Goal: Task Accomplishment & Management: Complete application form

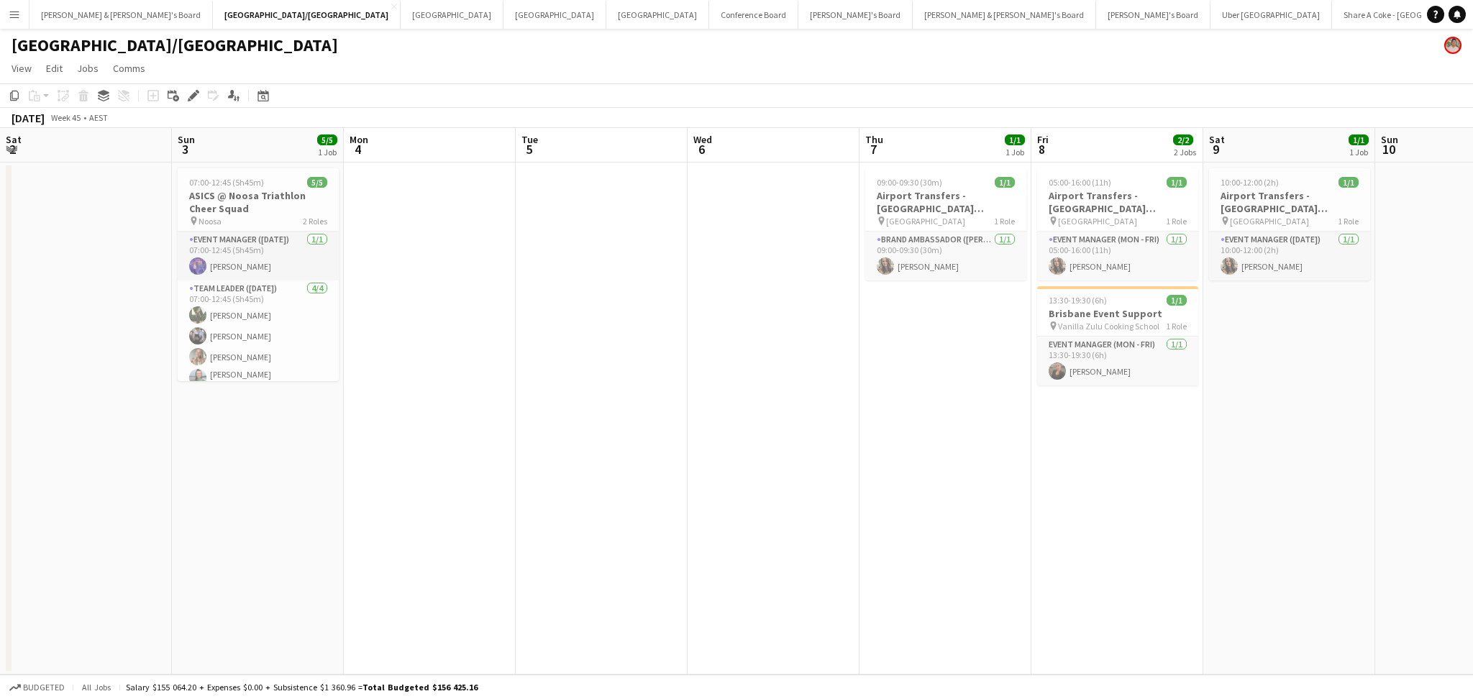
scroll to position [0, 495]
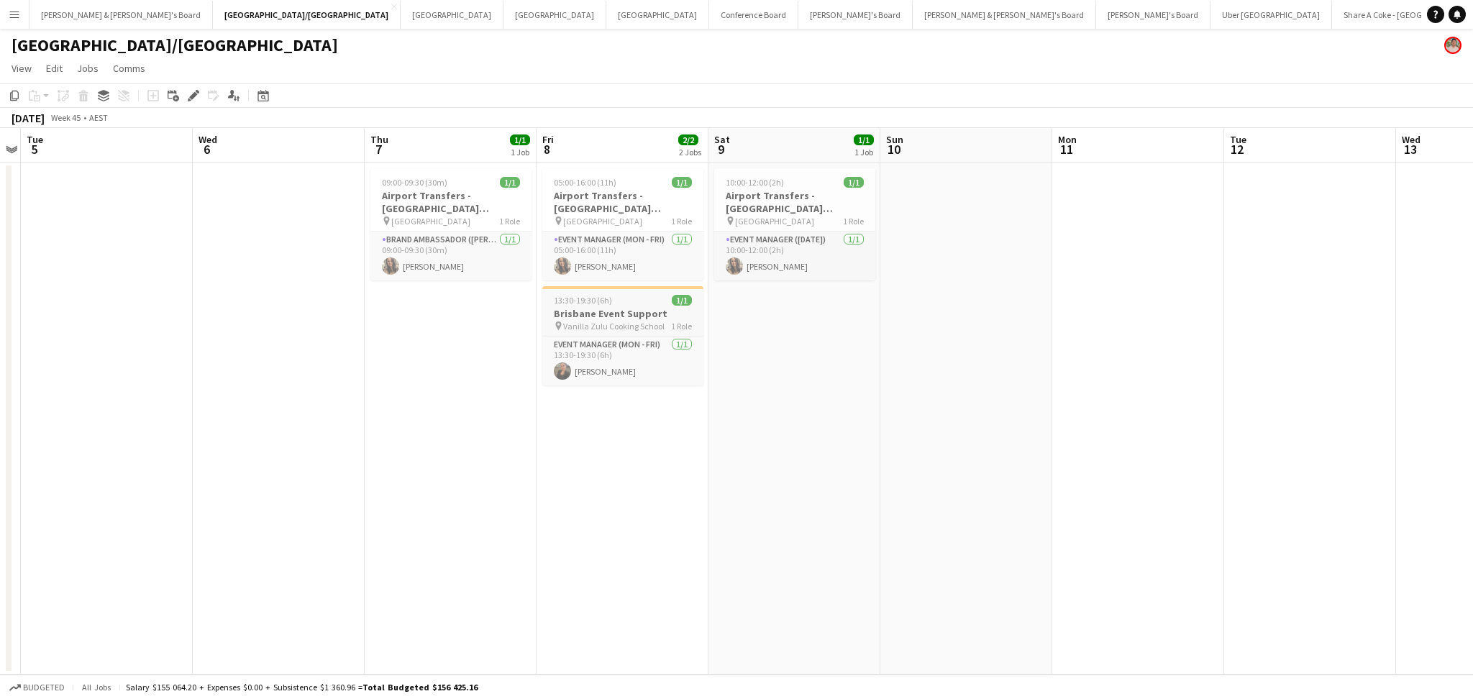
click at [629, 310] on h3 "Brisbane Event Support" at bounding box center [622, 313] width 161 height 13
click at [630, 310] on h3 "Brisbane Event Support" at bounding box center [623, 315] width 158 height 13
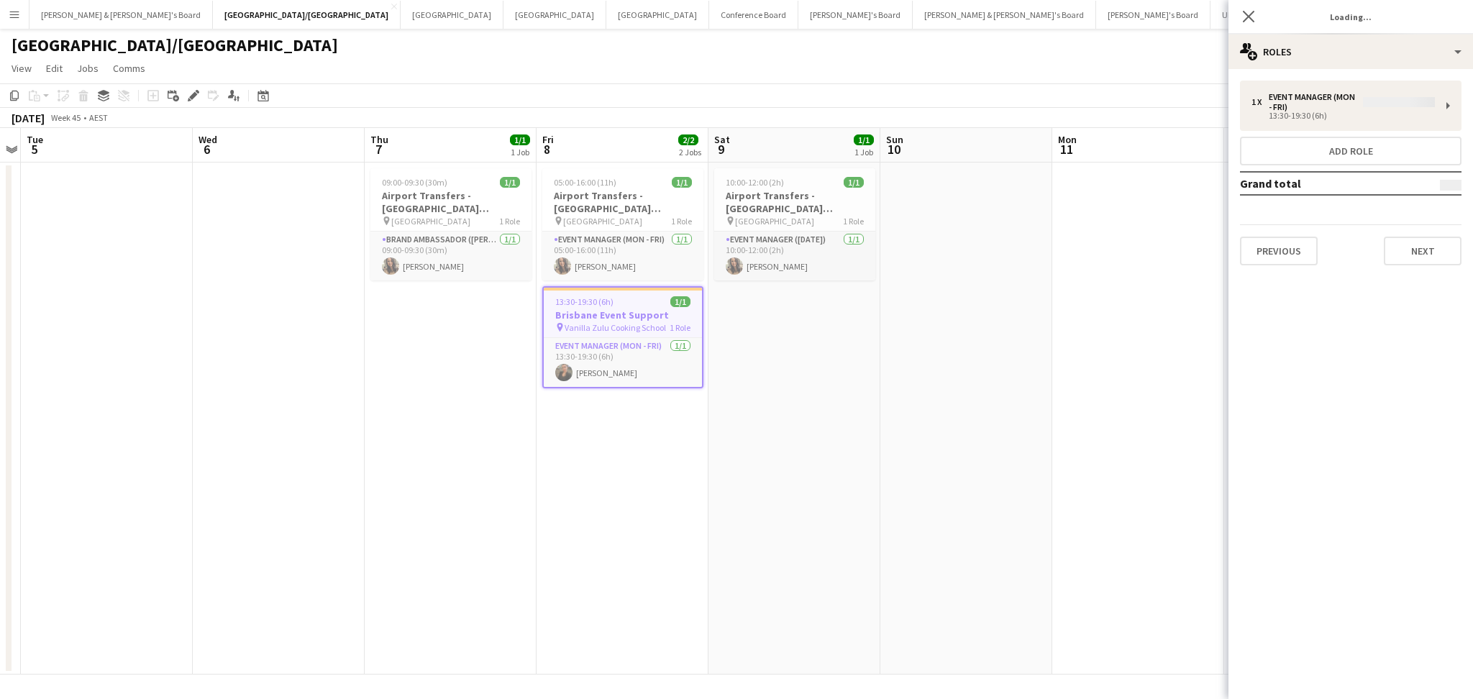
type input "**********"
click at [1429, 237] on button "Next" at bounding box center [1423, 241] width 78 height 29
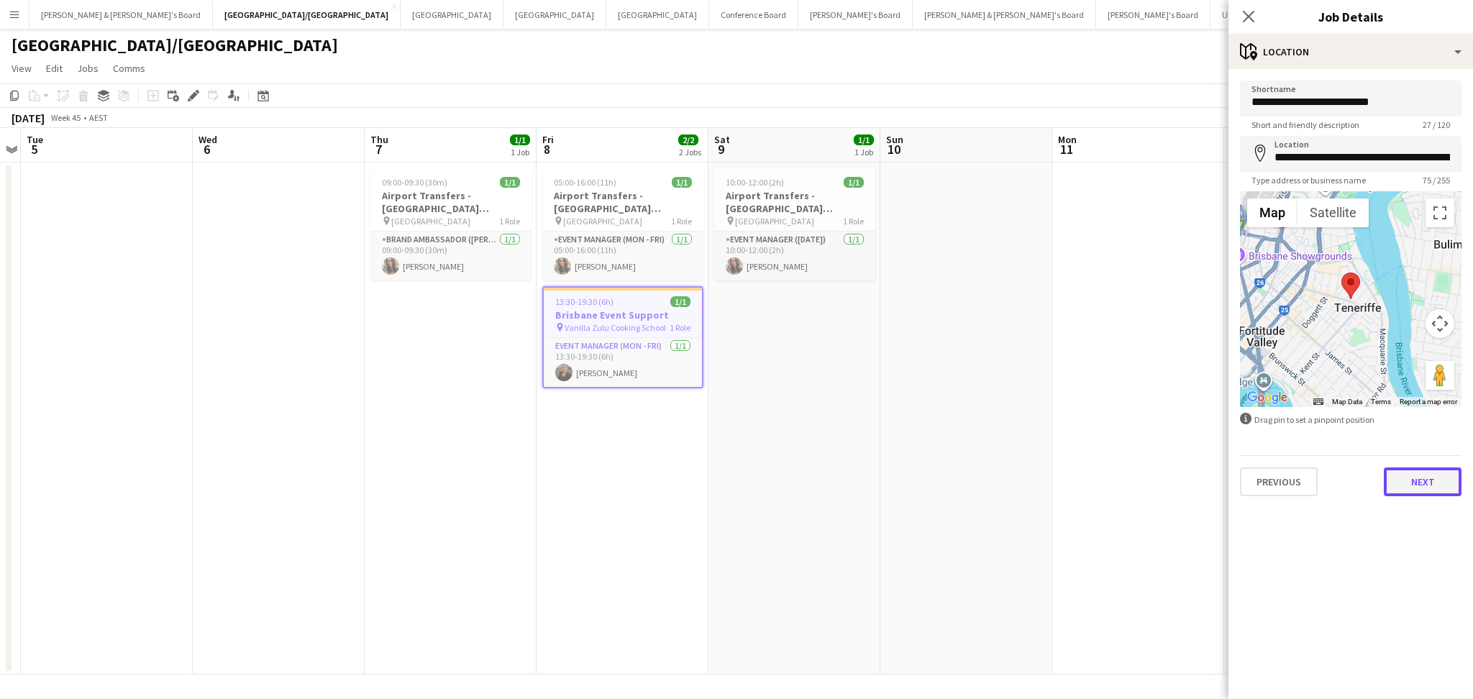
click at [1444, 482] on button "Next" at bounding box center [1423, 482] width 78 height 29
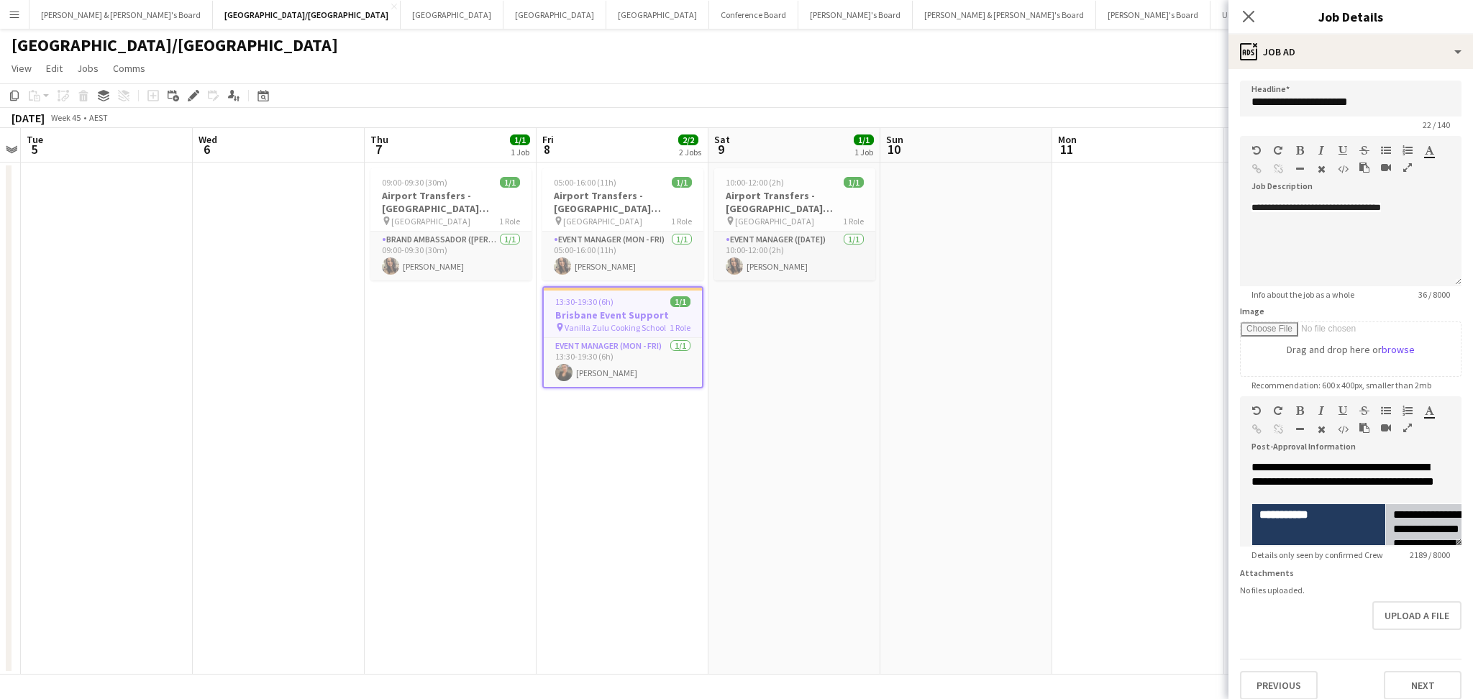
scroll to position [96, 0]
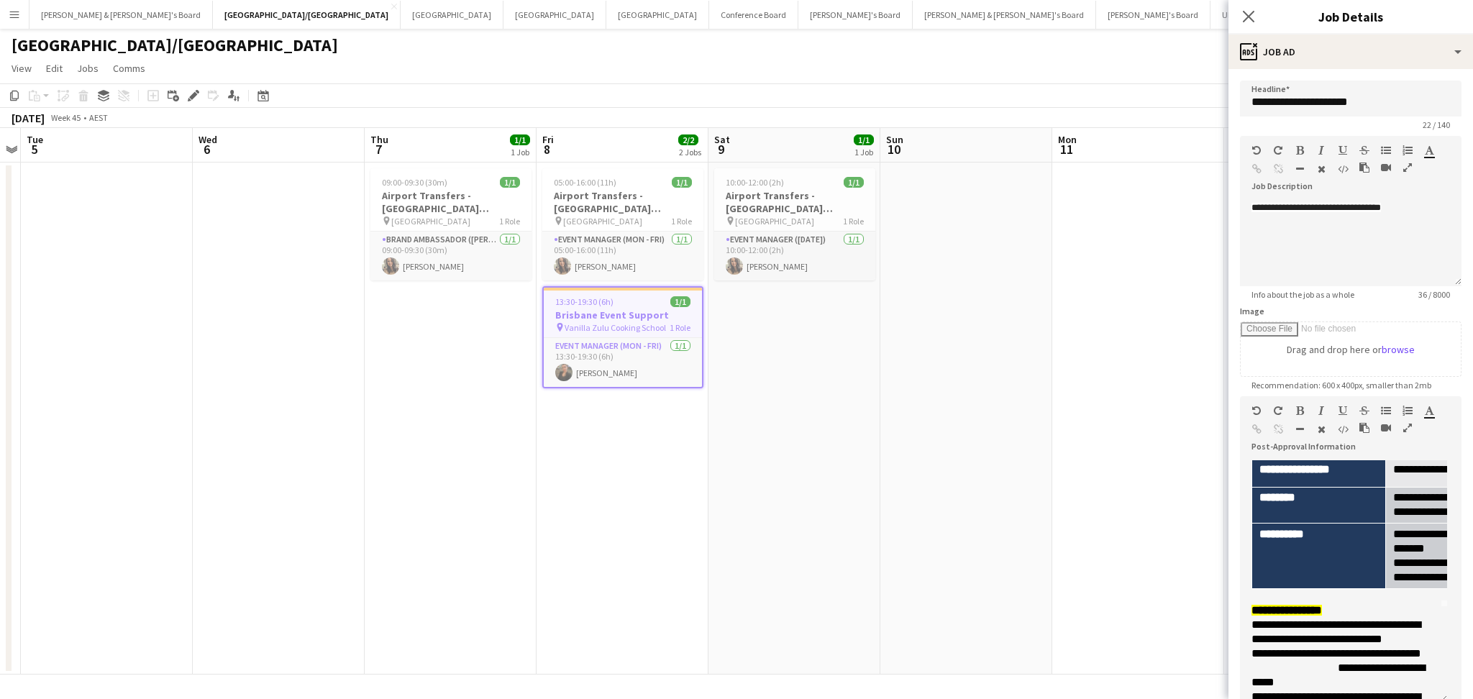
drag, startPoint x: 1430, startPoint y: 588, endPoint x: 1451, endPoint y: 744, distance: 157.5
click at [1451, 698] on html "Menu Boards Boards Boards All jobs Status Workforce Workforce My Workforce Recr…" at bounding box center [736, 358] width 1473 height 717
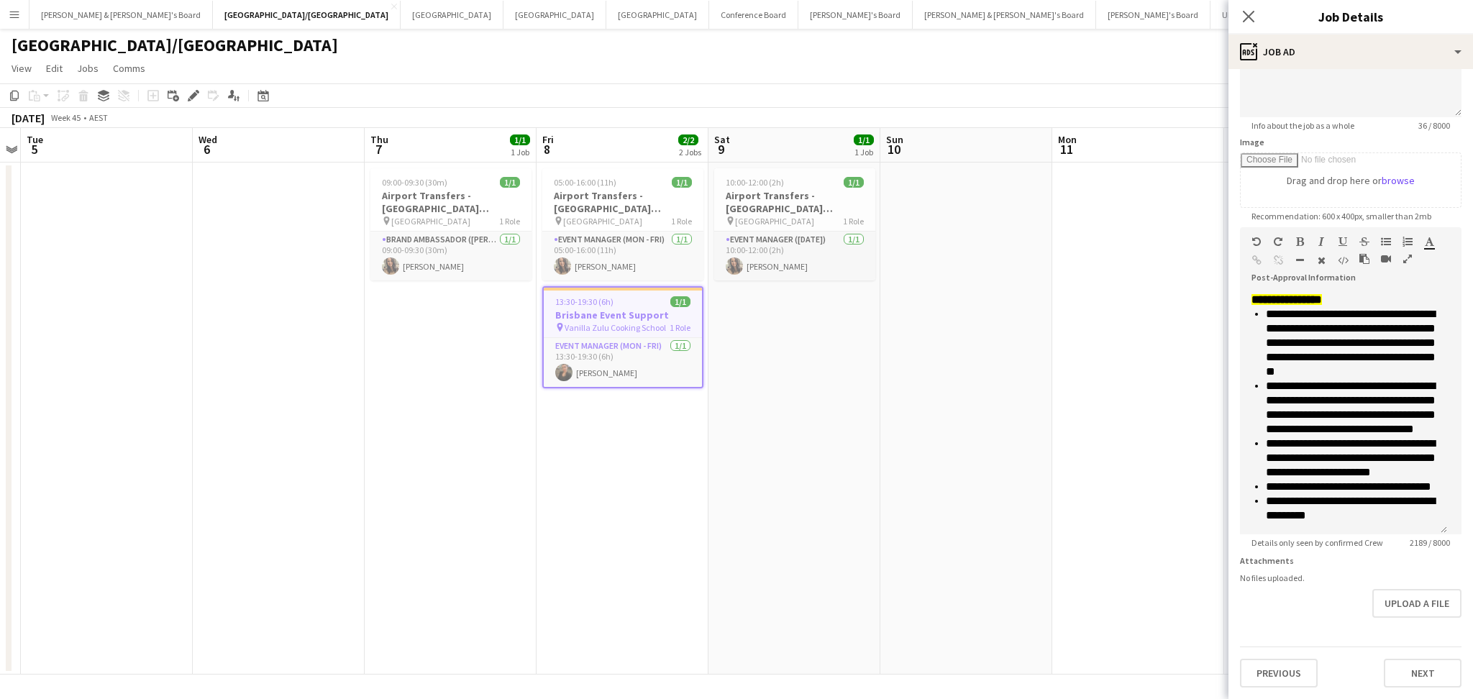
scroll to position [888, 0]
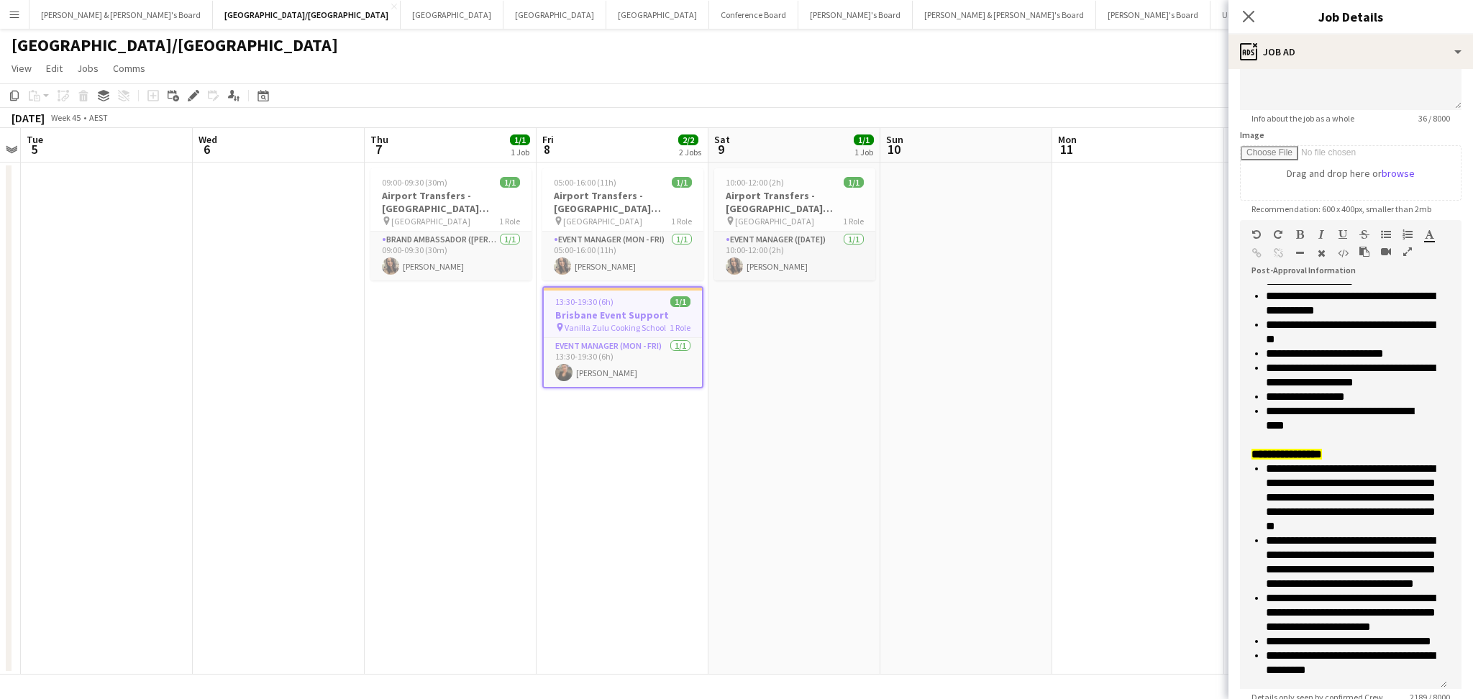
drag, startPoint x: 1441, startPoint y: 521, endPoint x: 1437, endPoint y: 683, distance: 161.9
click at [1437, 683] on div "**********" at bounding box center [1343, 486] width 207 height 405
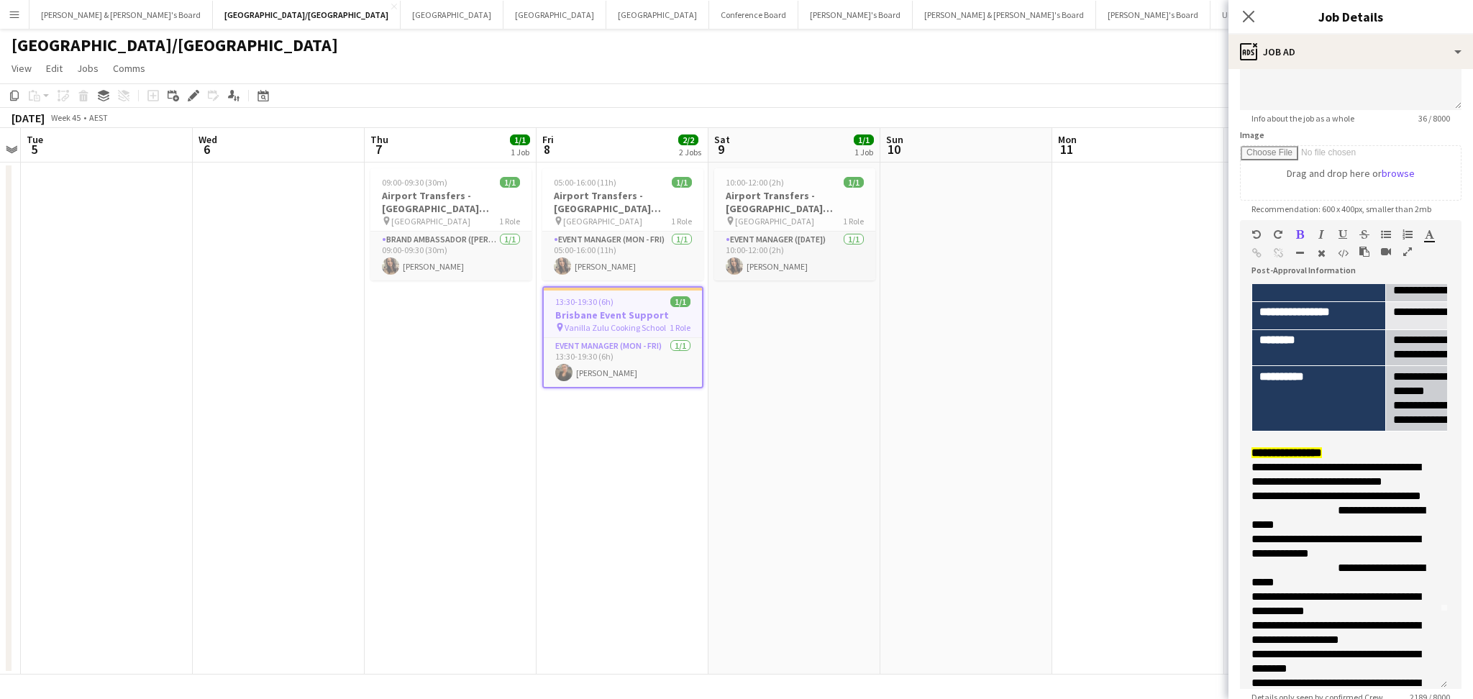
scroll to position [0, 0]
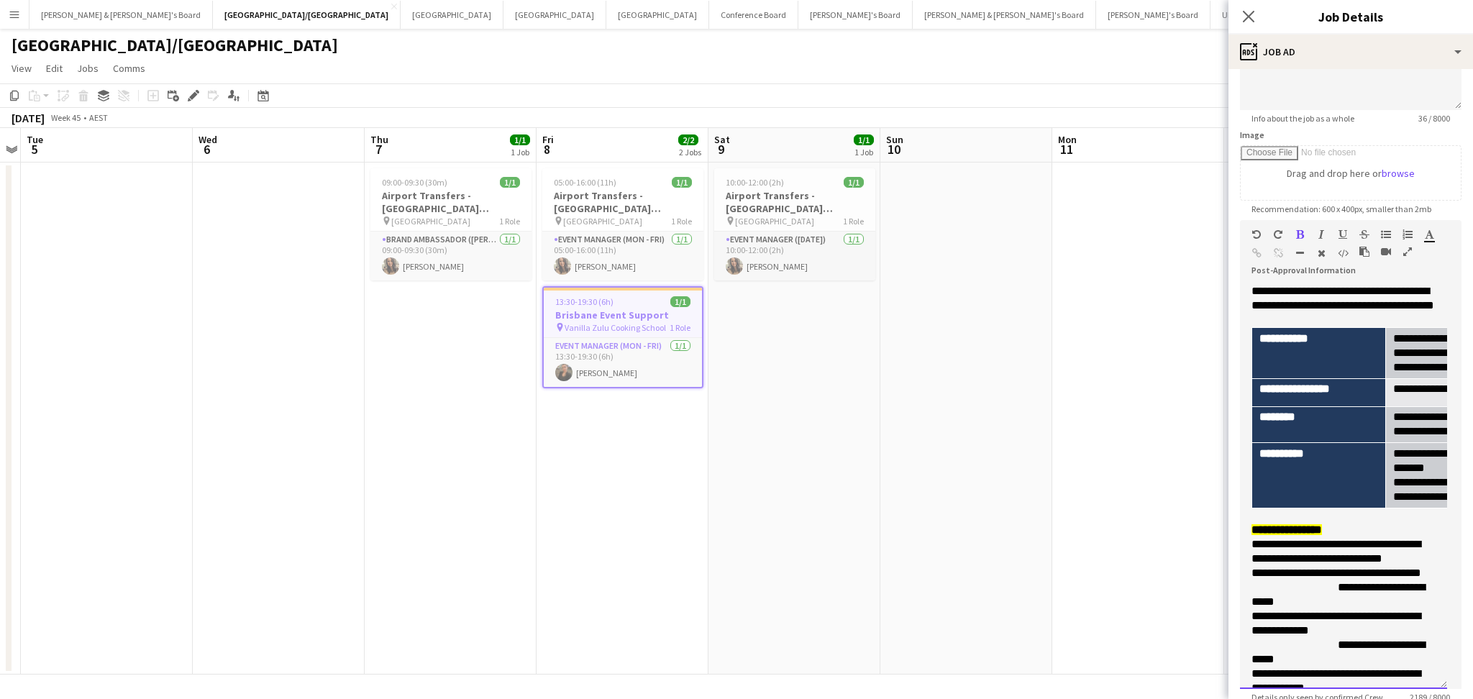
click at [1362, 313] on p "**********" at bounding box center [1344, 298] width 184 height 29
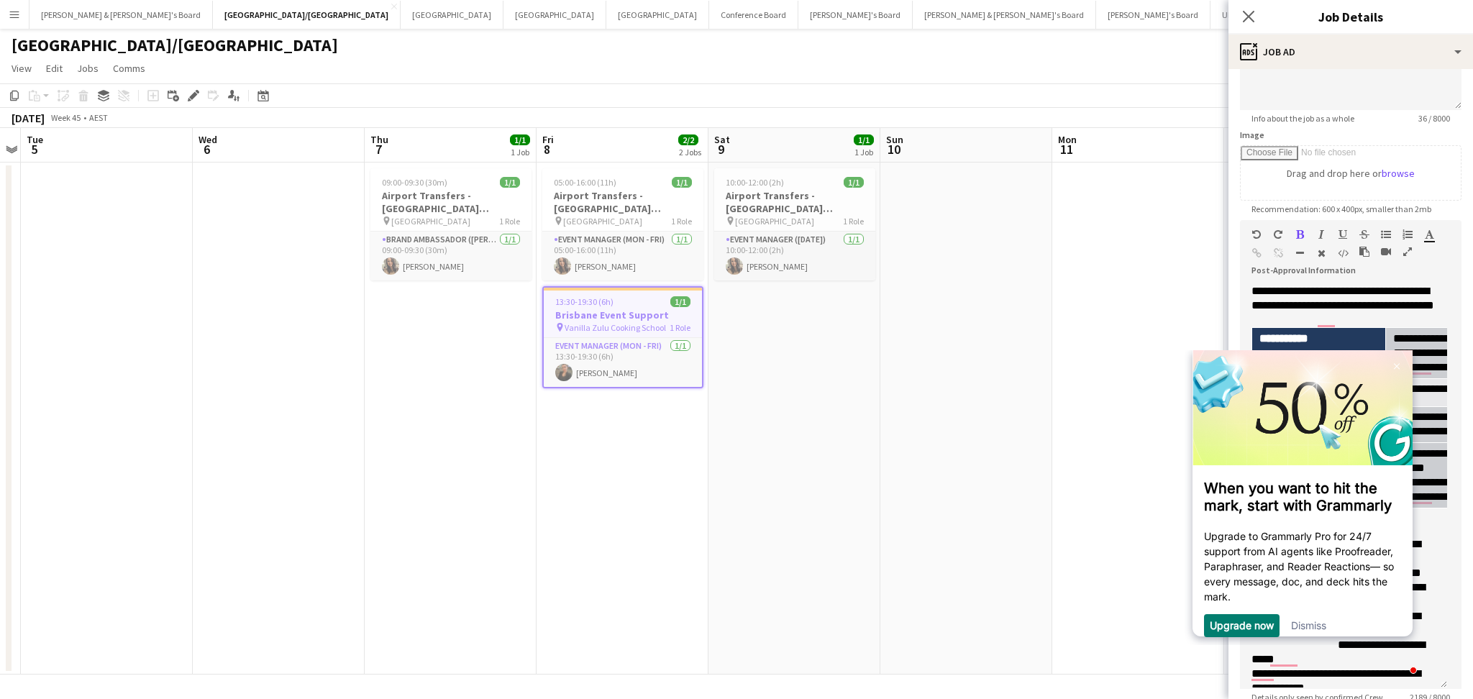
click at [1324, 632] on link "Dismiss" at bounding box center [1308, 625] width 35 height 12
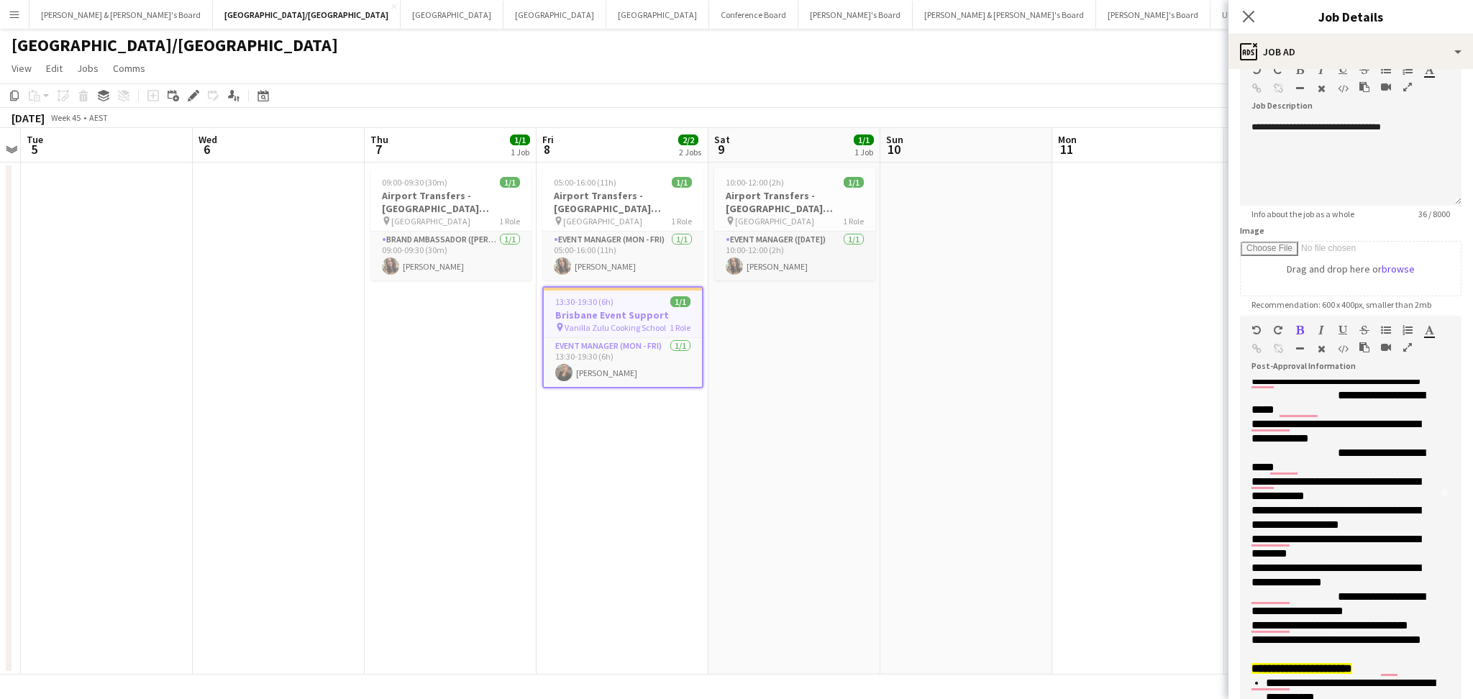
scroll to position [351, 0]
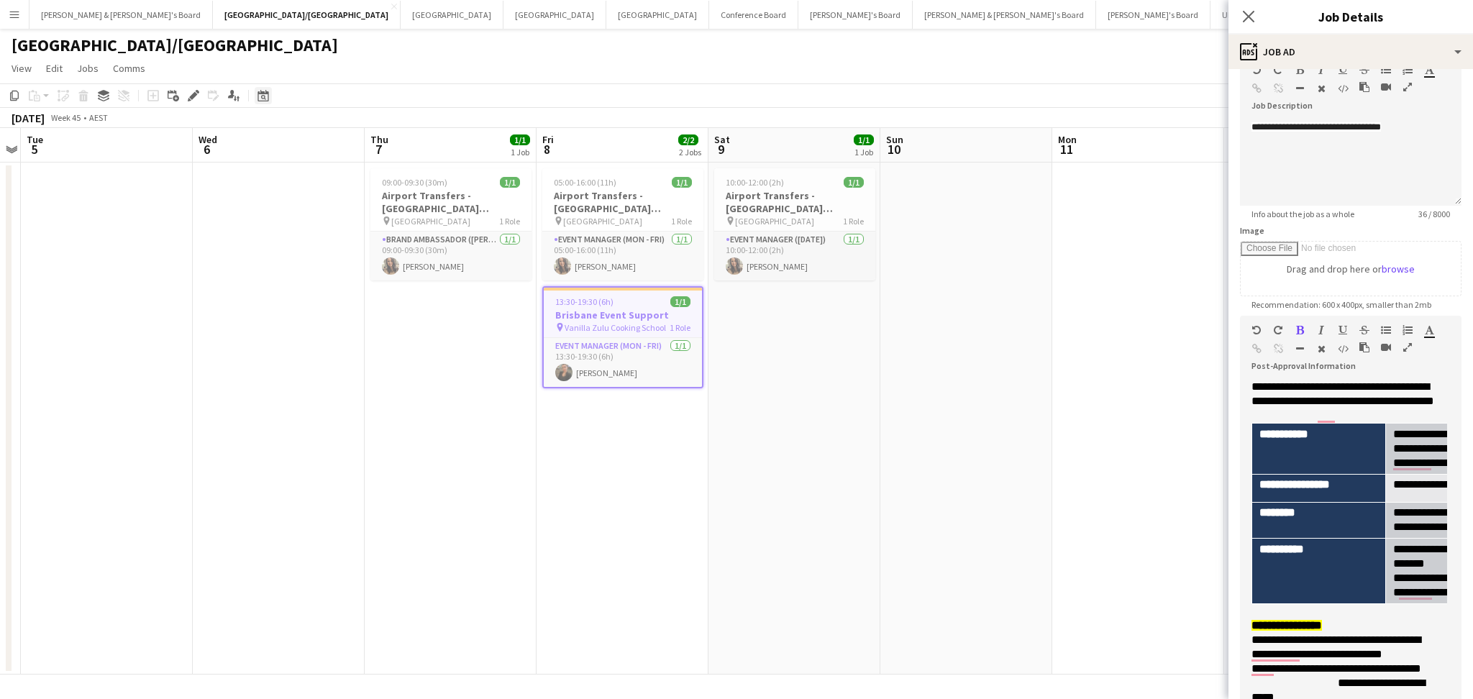
click at [260, 98] on icon "Date picker" at bounding box center [264, 96] width 12 height 12
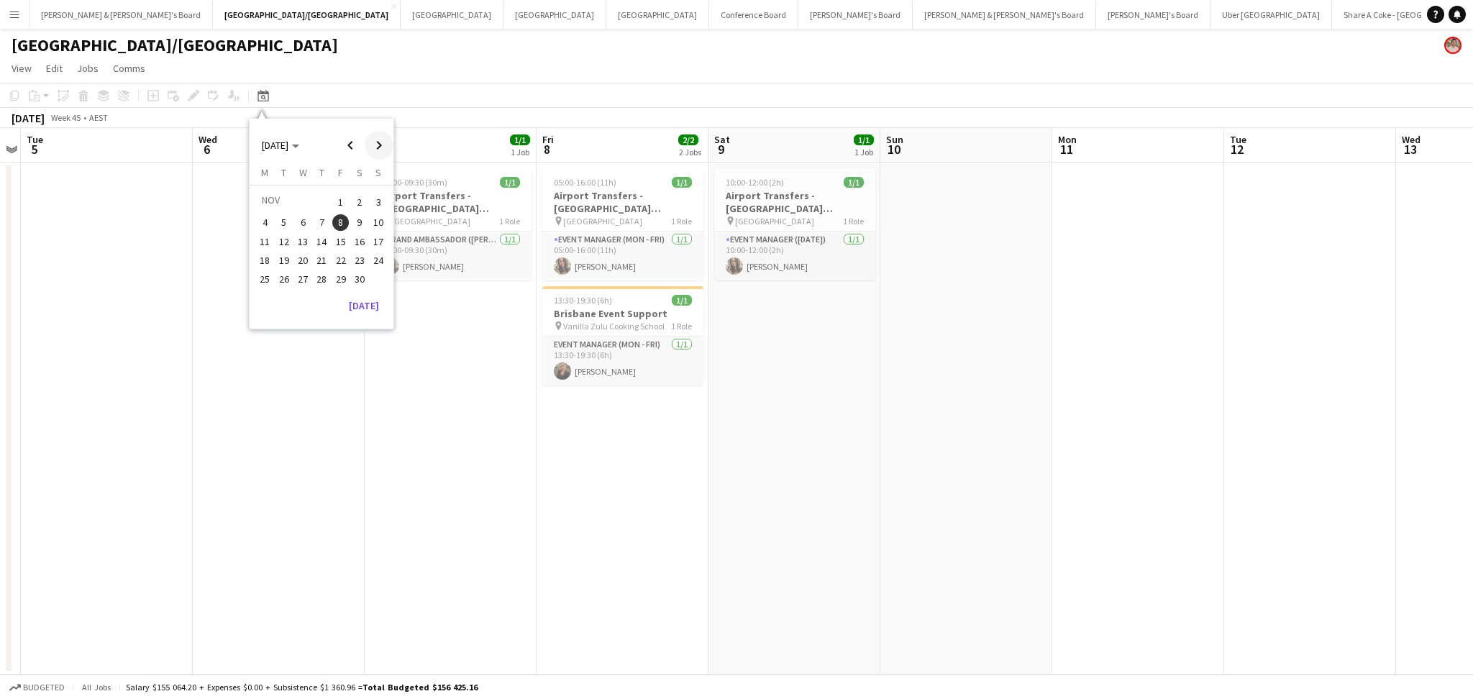
click at [368, 148] on span "Next month" at bounding box center [379, 145] width 29 height 29
click at [375, 141] on span "Next month" at bounding box center [379, 145] width 29 height 29
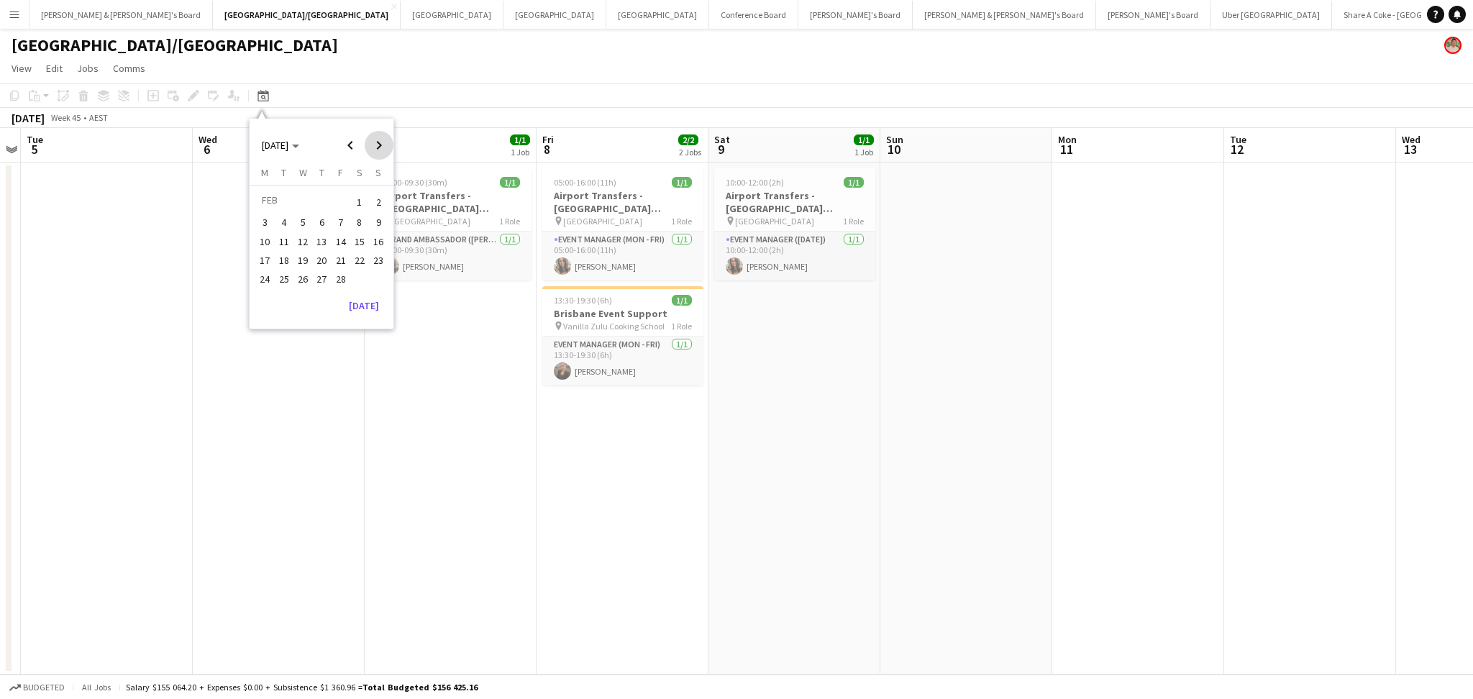
click at [375, 141] on span "Next month" at bounding box center [379, 145] width 29 height 29
click at [337, 260] on span "23" at bounding box center [340, 260] width 17 height 17
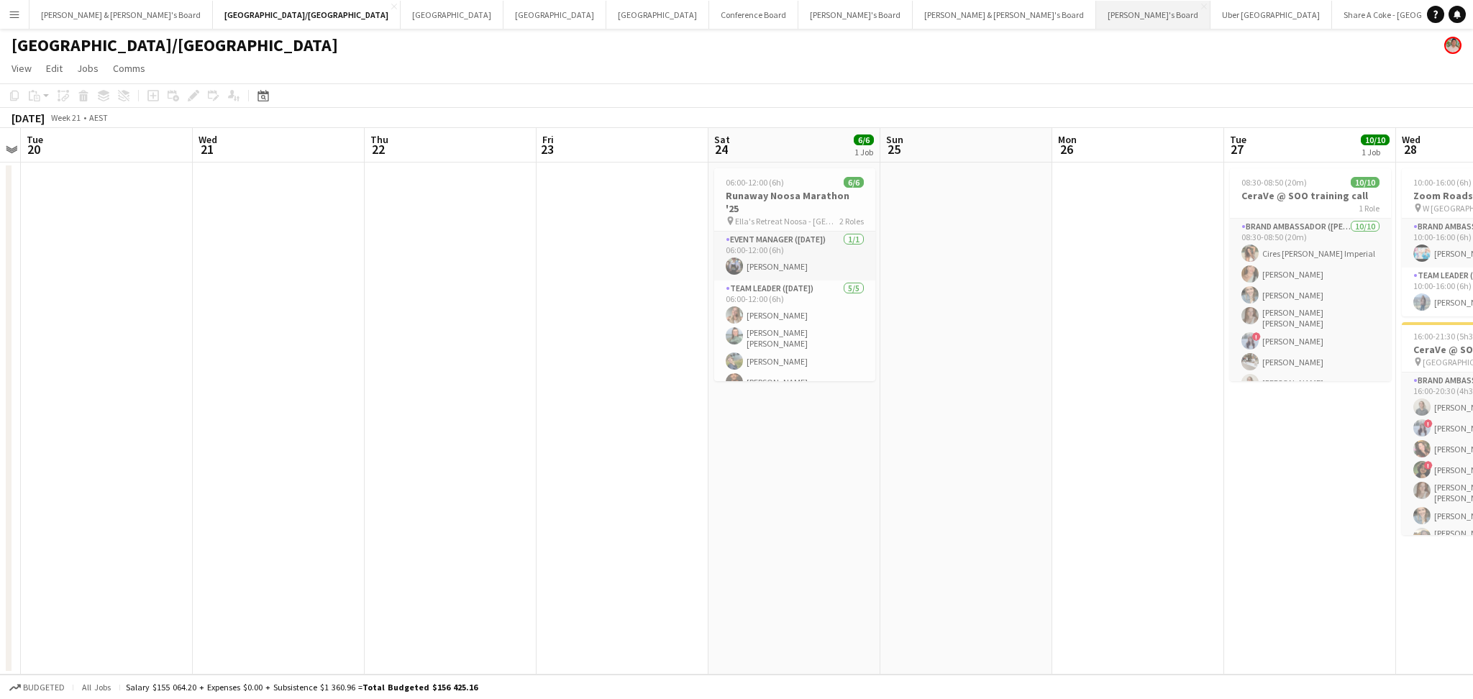
click at [1096, 22] on button "[PERSON_NAME]'s Board Close" at bounding box center [1153, 15] width 114 height 28
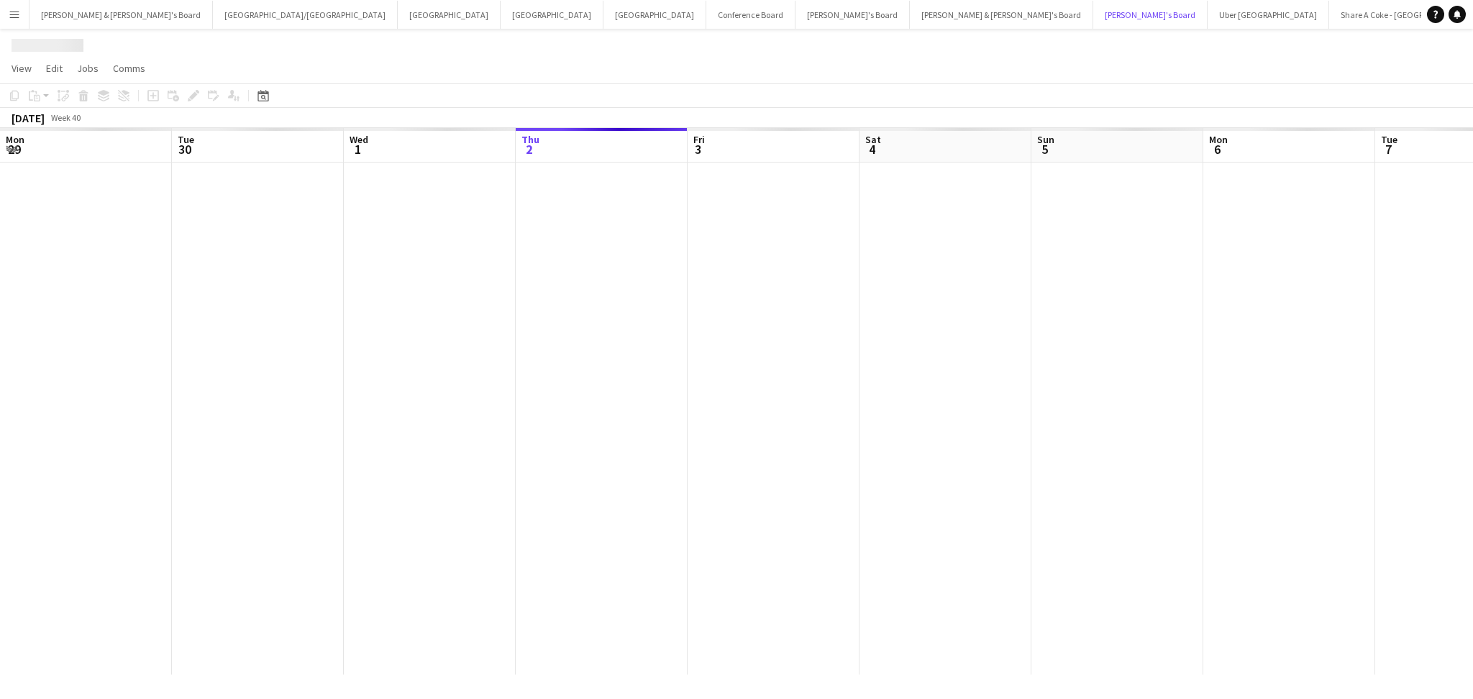
scroll to position [0, 343]
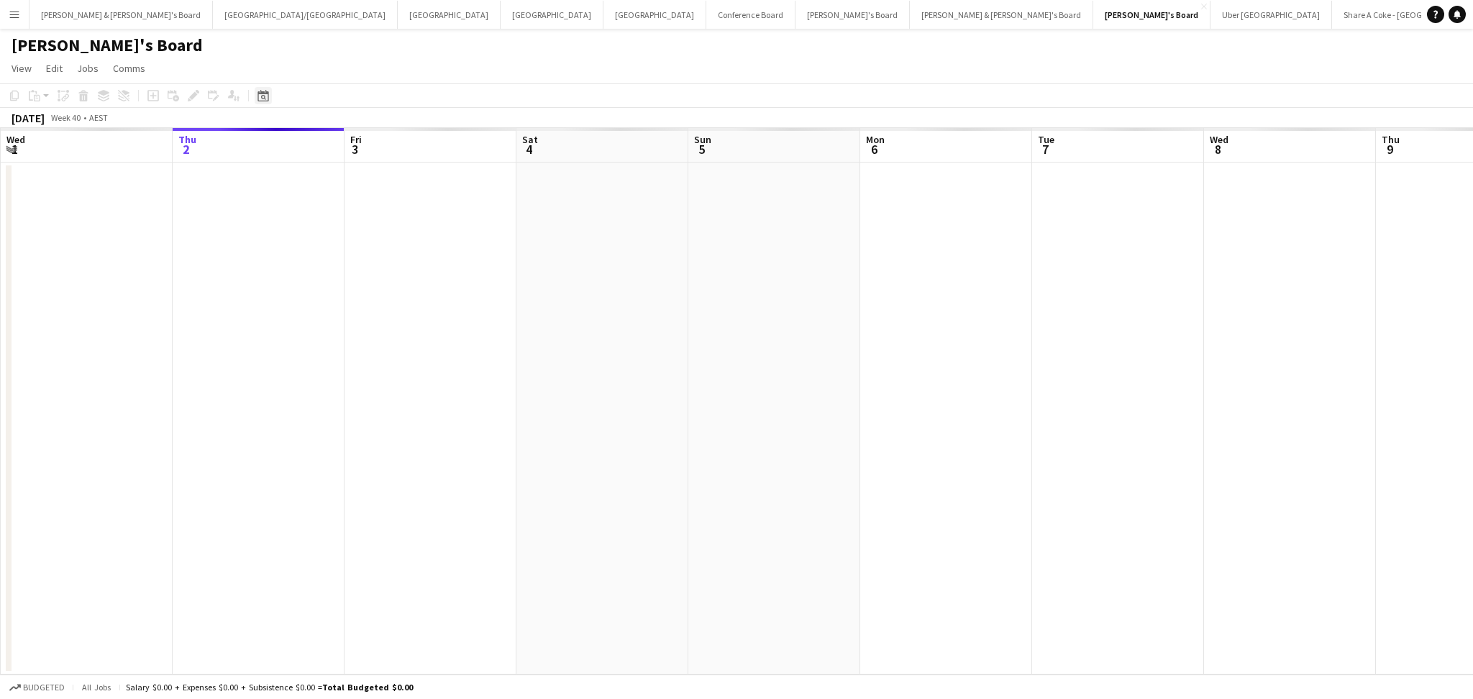
click at [260, 93] on icon at bounding box center [263, 96] width 11 height 12
click at [353, 141] on span "Previous month" at bounding box center [350, 145] width 29 height 29
click at [352, 141] on span "Previous month" at bounding box center [350, 145] width 29 height 29
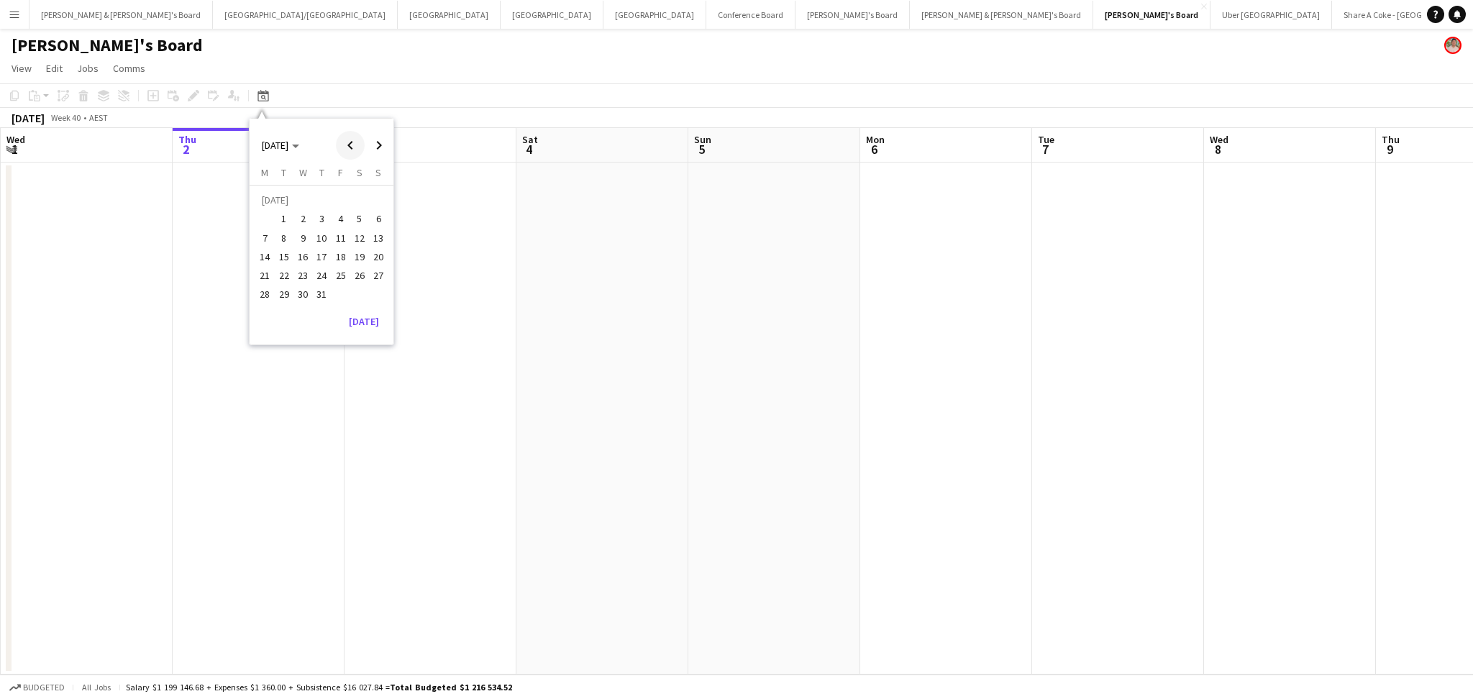
click at [352, 141] on span "Previous month" at bounding box center [350, 145] width 29 height 29
click at [387, 144] on span "Next month" at bounding box center [379, 145] width 29 height 29
click at [346, 264] on span "23" at bounding box center [340, 260] width 17 height 17
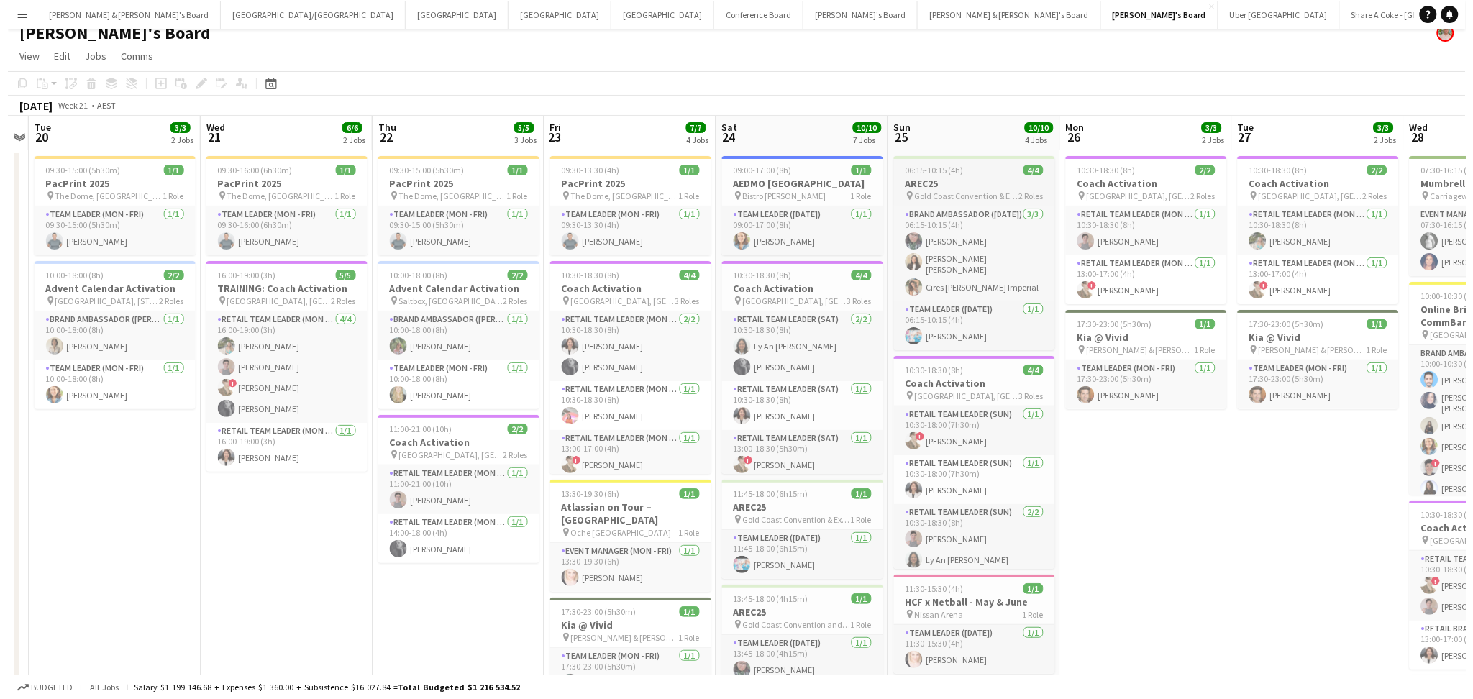
scroll to position [0, 0]
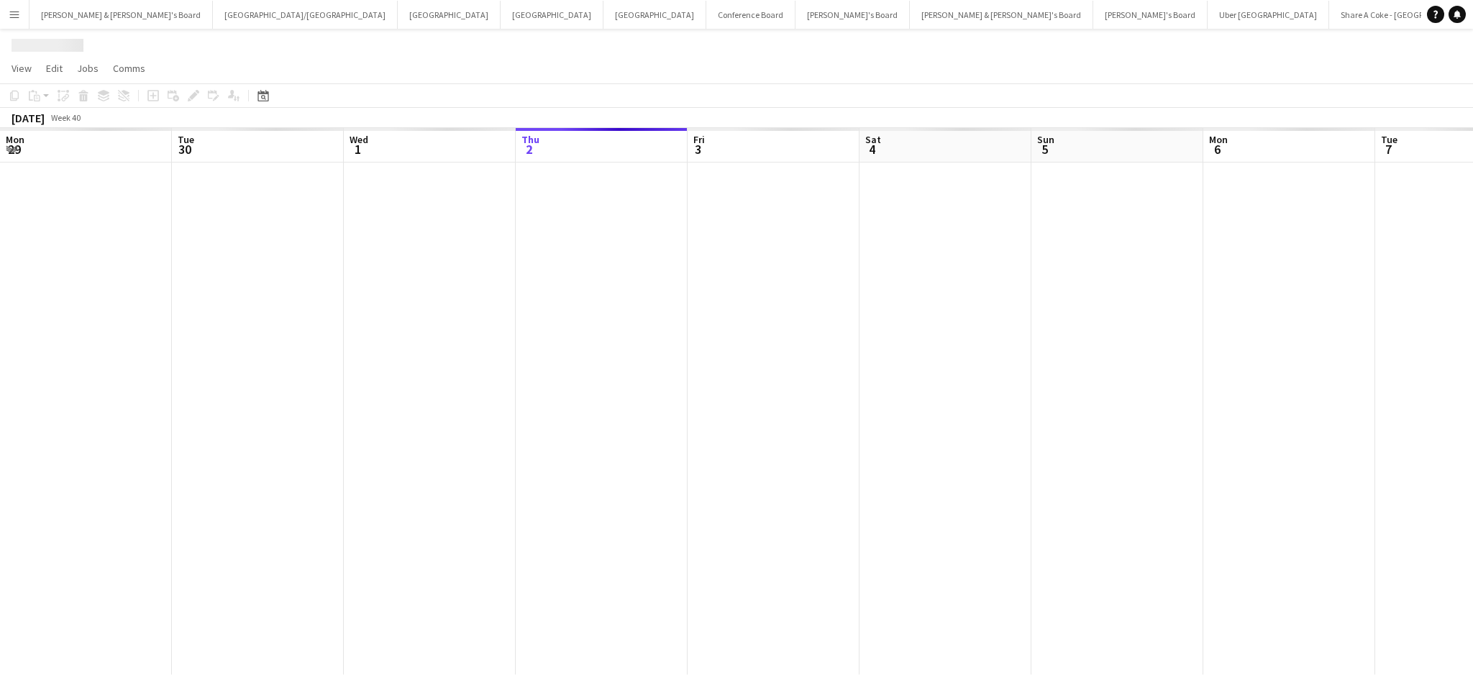
scroll to position [0, 343]
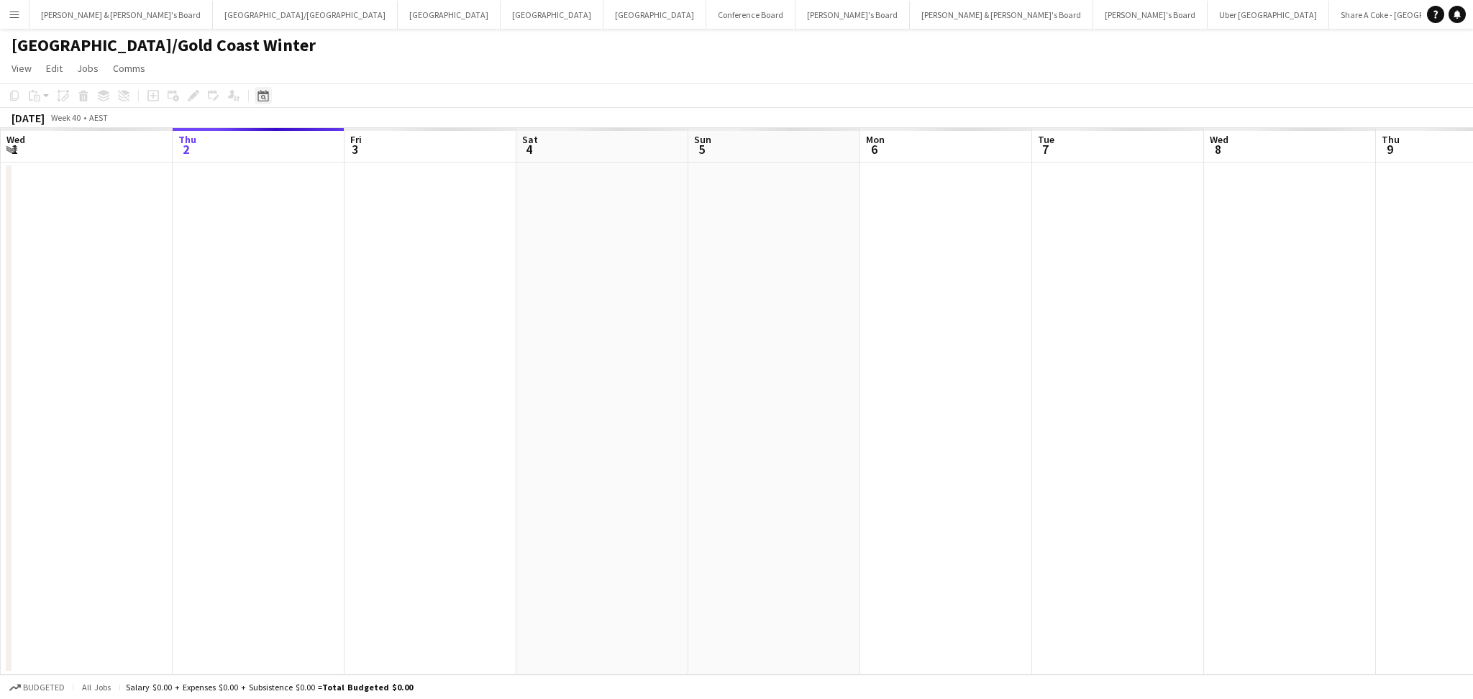
click at [267, 98] on icon at bounding box center [263, 96] width 11 height 12
click at [340, 138] on span "Previous month" at bounding box center [350, 145] width 29 height 29
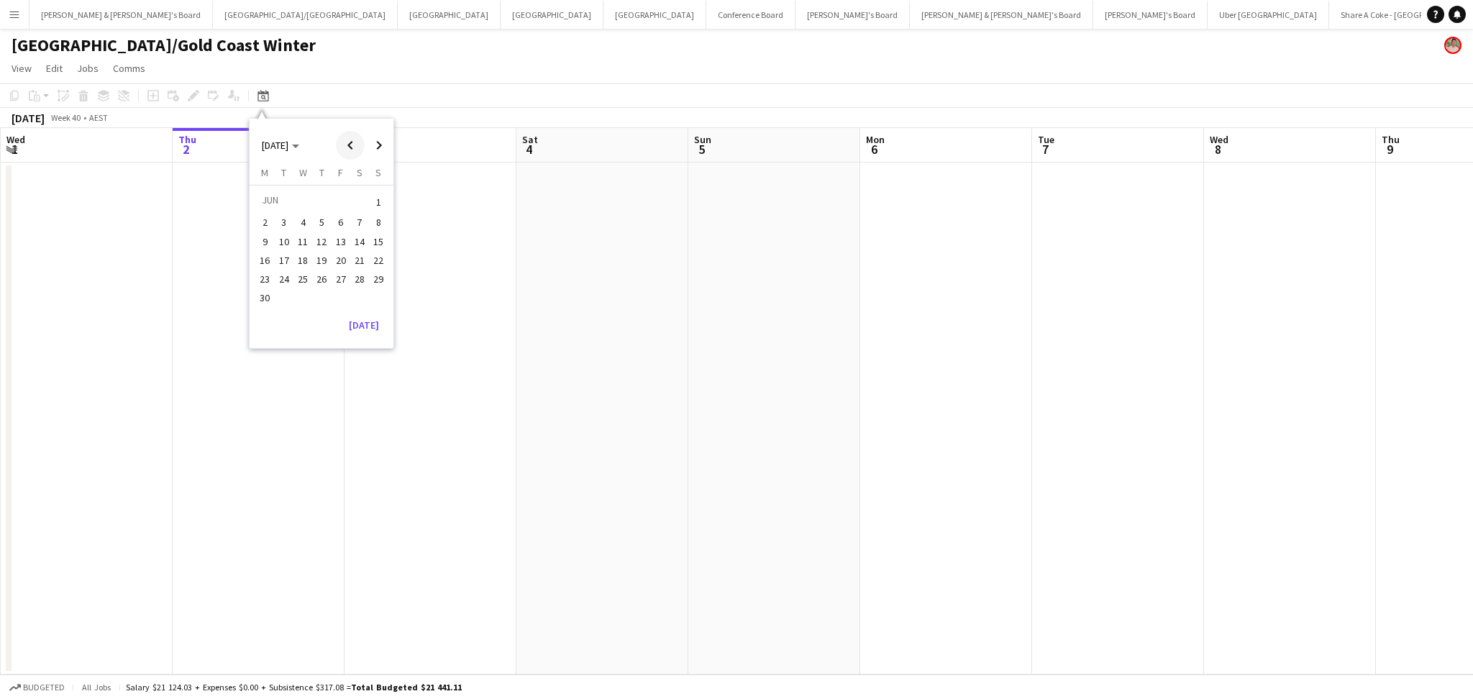
click at [340, 138] on span "Previous month" at bounding box center [350, 145] width 29 height 29
click at [334, 256] on span "23" at bounding box center [340, 260] width 17 height 17
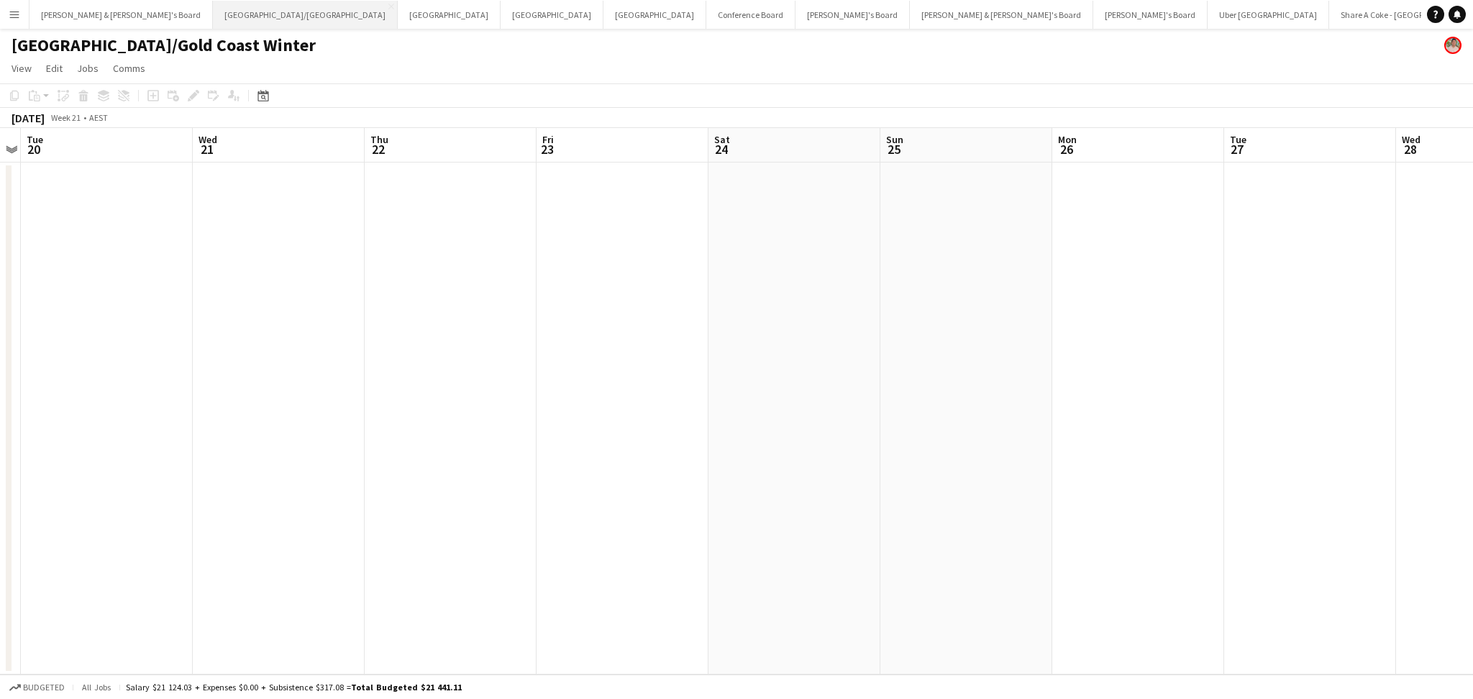
click at [213, 21] on button "[GEOGRAPHIC_DATA]/[GEOGRAPHIC_DATA] Close" at bounding box center [305, 15] width 185 height 28
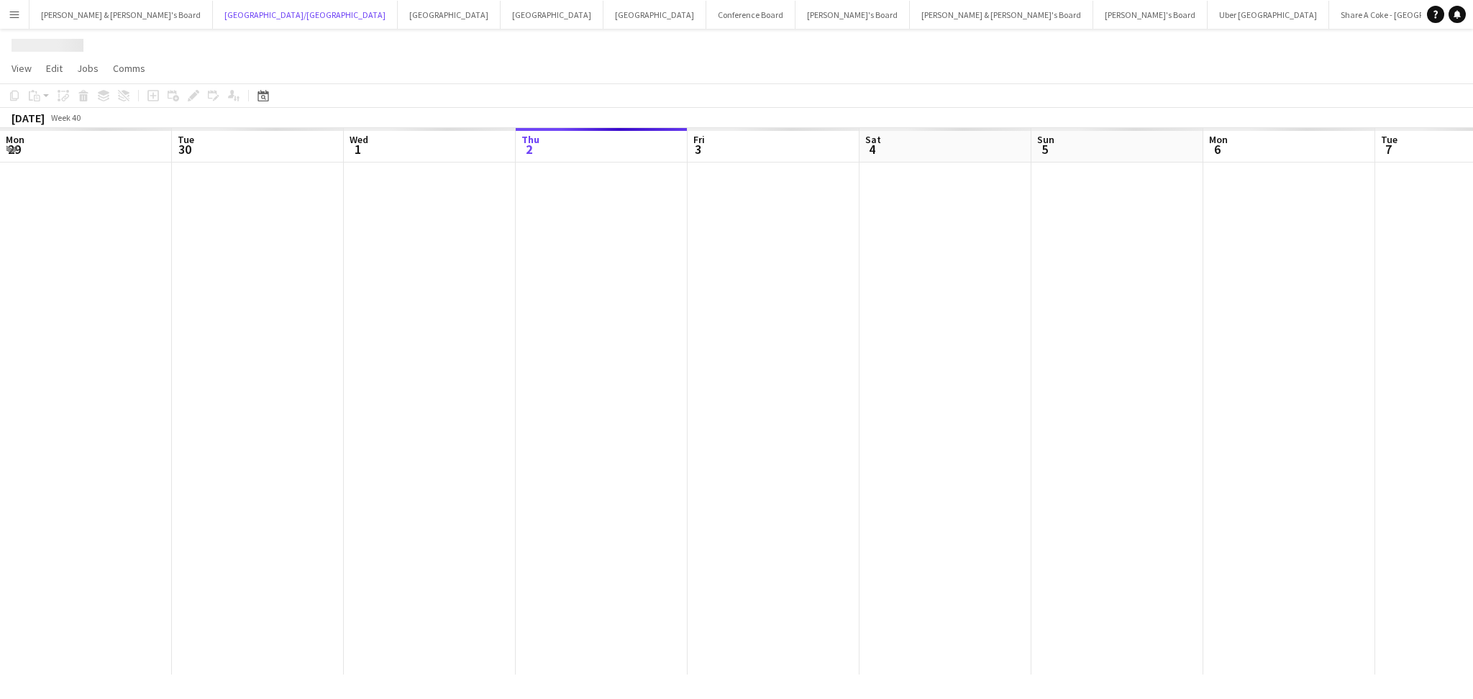
scroll to position [0, 343]
click at [258, 101] on icon at bounding box center [263, 96] width 11 height 12
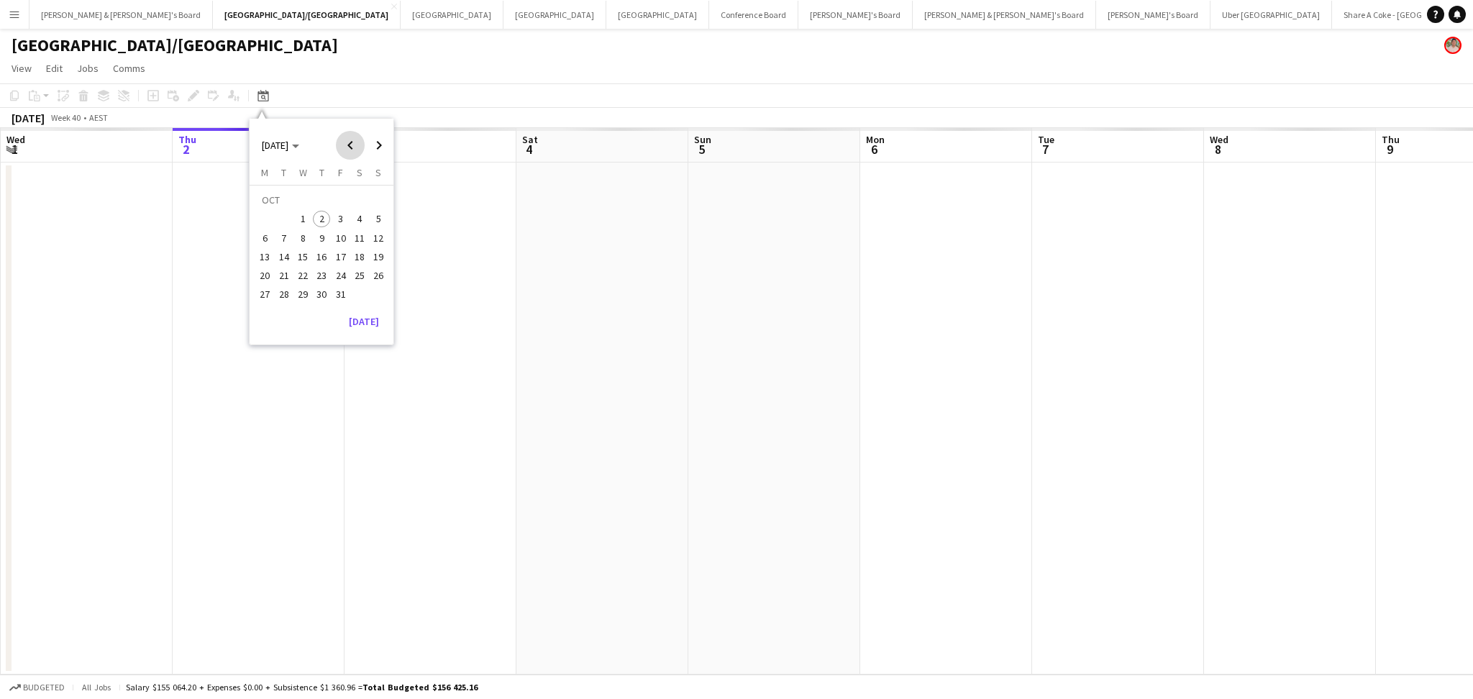
click at [345, 144] on span "Previous month" at bounding box center [350, 145] width 29 height 29
click at [346, 144] on span "Previous month" at bounding box center [350, 145] width 29 height 29
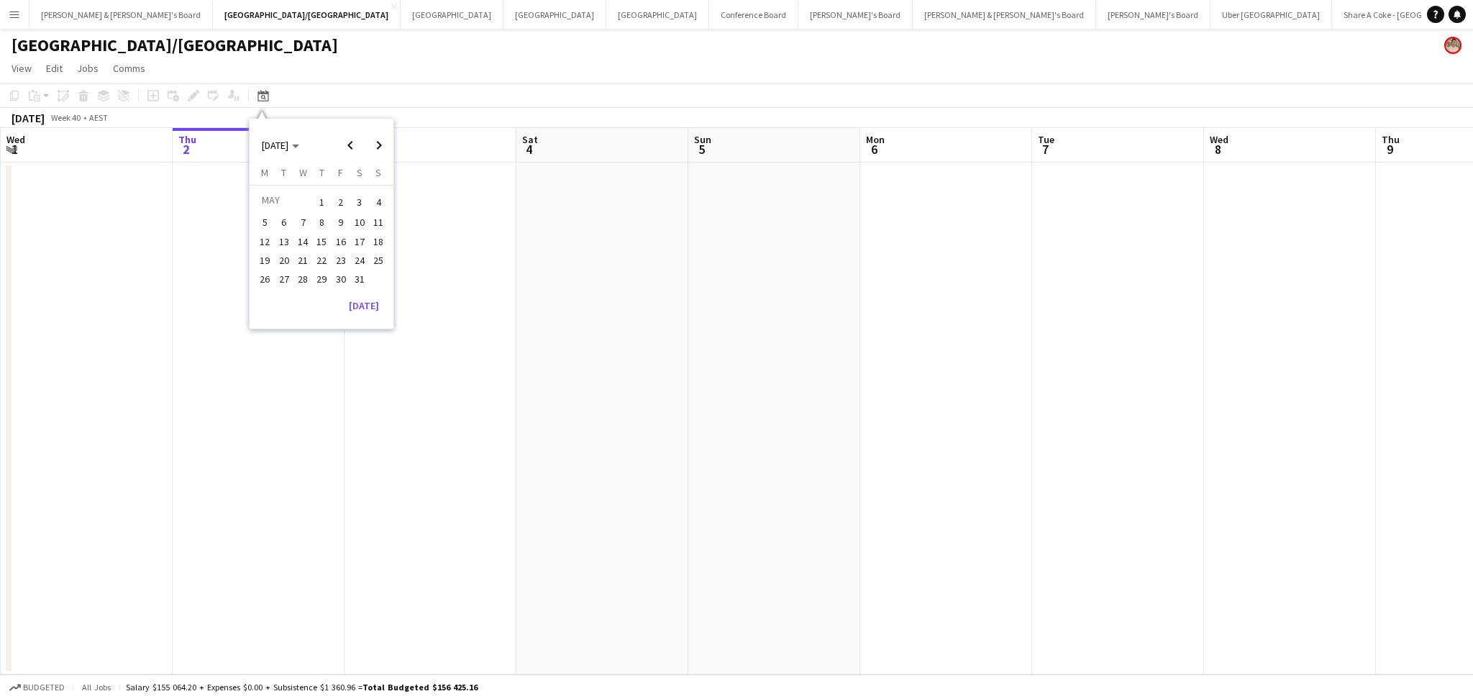
click at [342, 258] on span "23" at bounding box center [340, 260] width 17 height 17
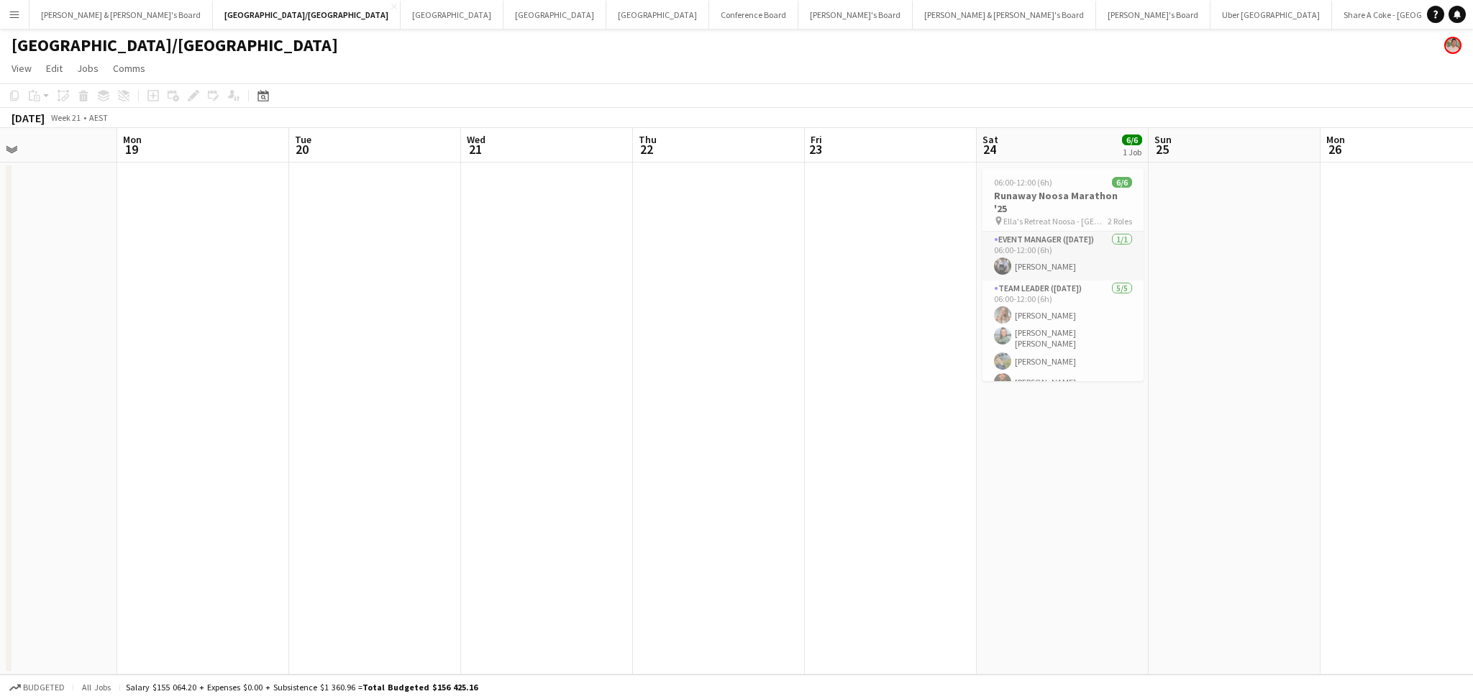
drag, startPoint x: 484, startPoint y: 423, endPoint x: 1096, endPoint y: 460, distance: 612.6
click at [1096, 460] on app-calendar-viewport "Fri 16 Sat 17 Sun 18 Mon 19 Tue 20 Wed 21 Thu 22 Fri 23 Sat 24 6/6 1 Job Sun 25…" at bounding box center [736, 401] width 1473 height 547
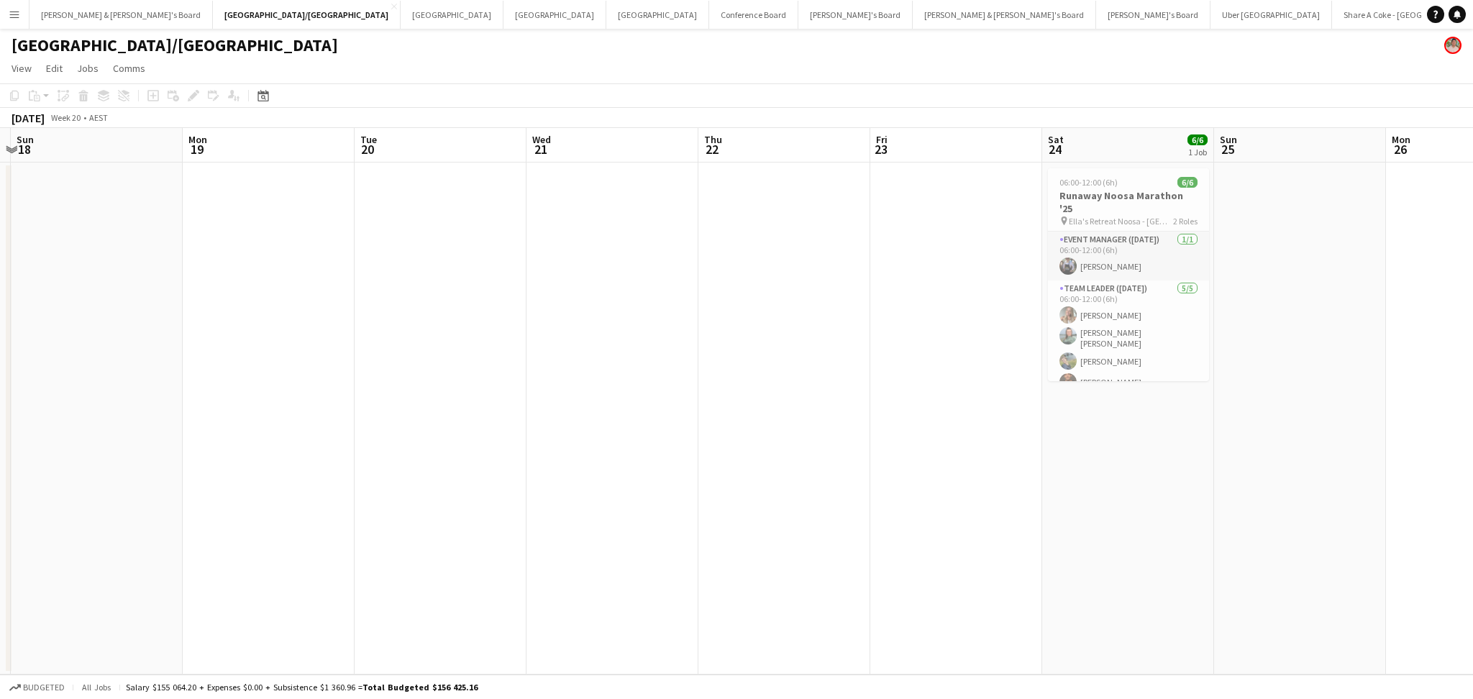
drag, startPoint x: 1195, startPoint y: 479, endPoint x: 410, endPoint y: 450, distance: 785.3
click at [411, 451] on app-calendar-viewport "Thu 15 Fri 16 Sat 17 Sun 18 Mon 19 Tue 20 Wed 21 Thu 22 Fri 23 Sat 24 6/6 1 Job…" at bounding box center [736, 401] width 1473 height 547
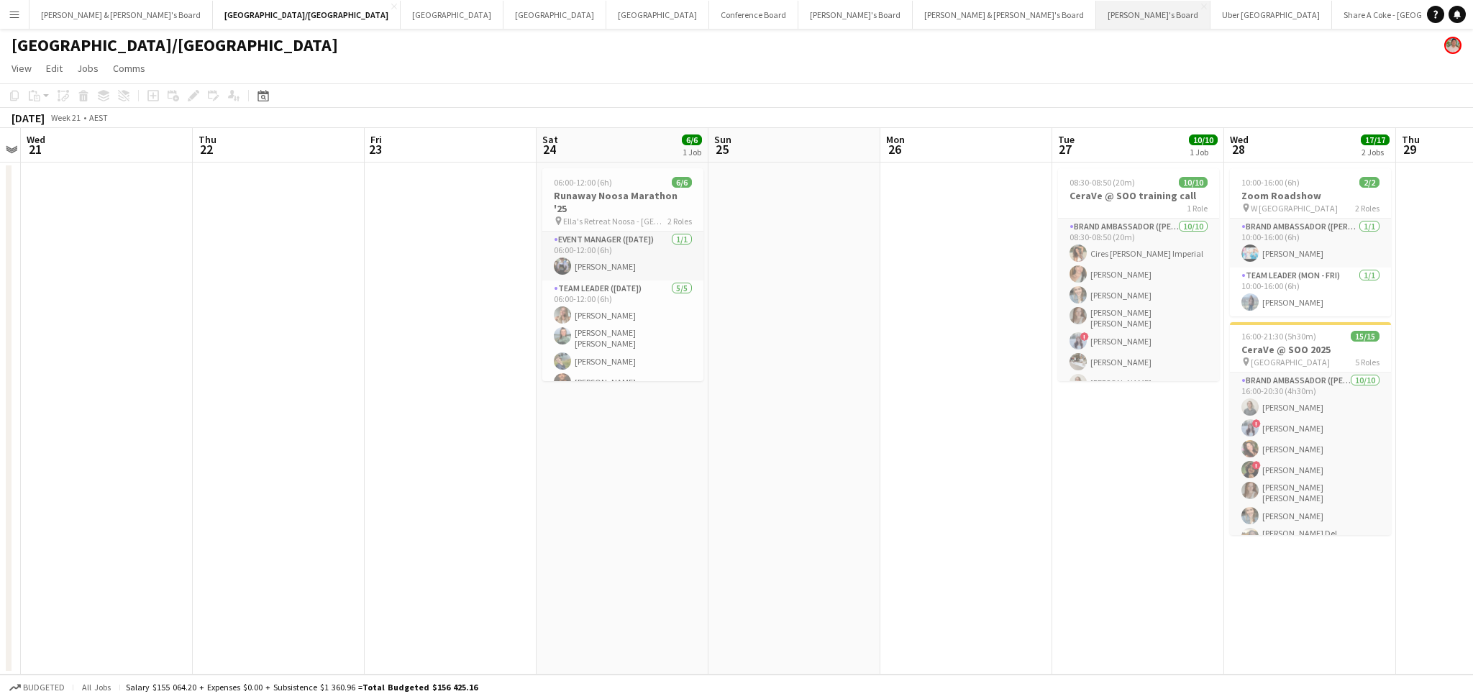
click at [1096, 20] on button "[PERSON_NAME]'s Board Close" at bounding box center [1153, 15] width 114 height 28
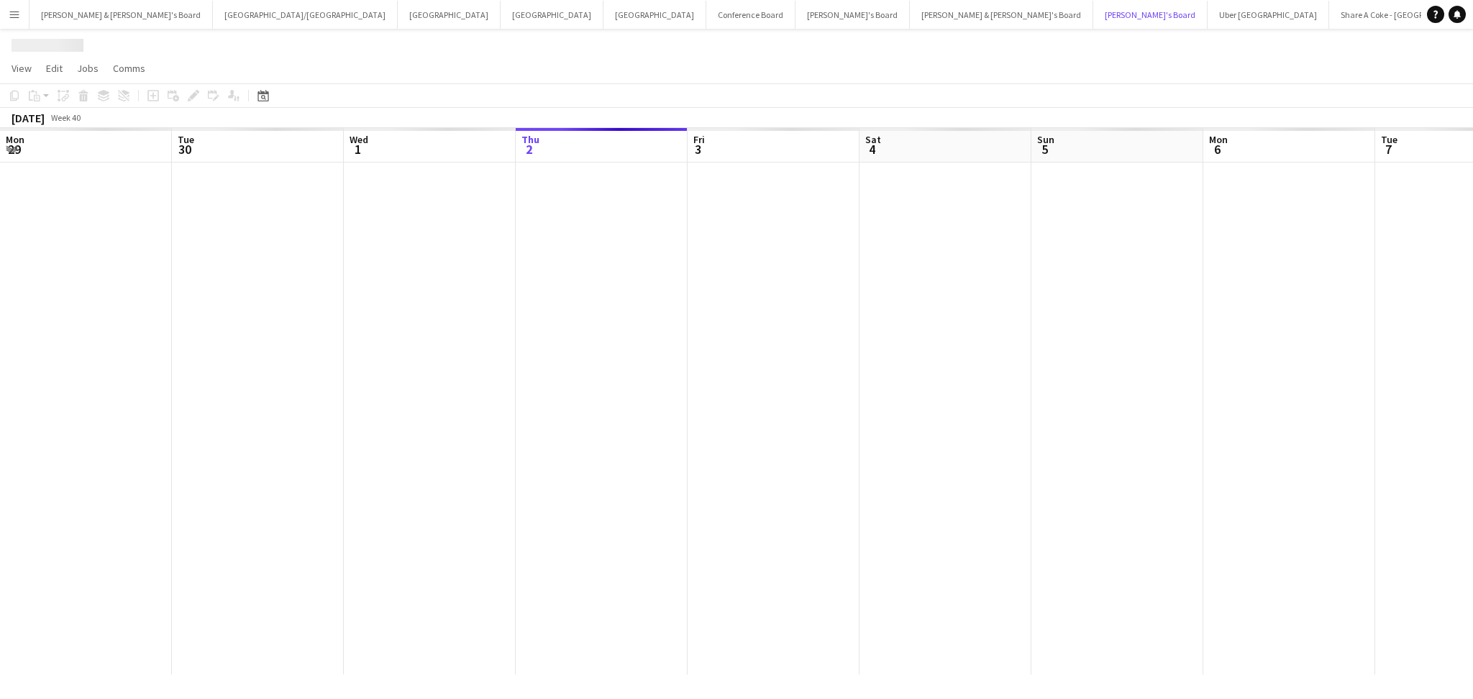
scroll to position [0, 343]
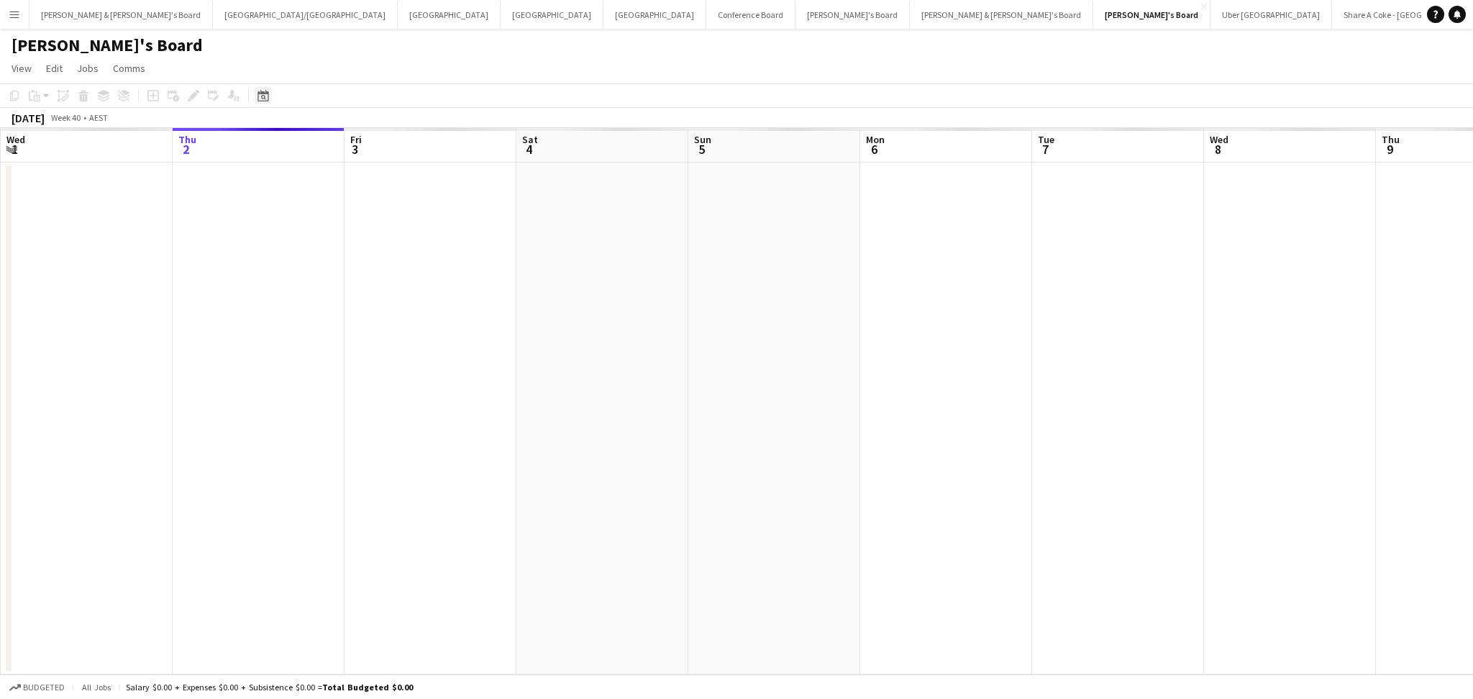
click at [263, 96] on icon at bounding box center [263, 97] width 5 height 5
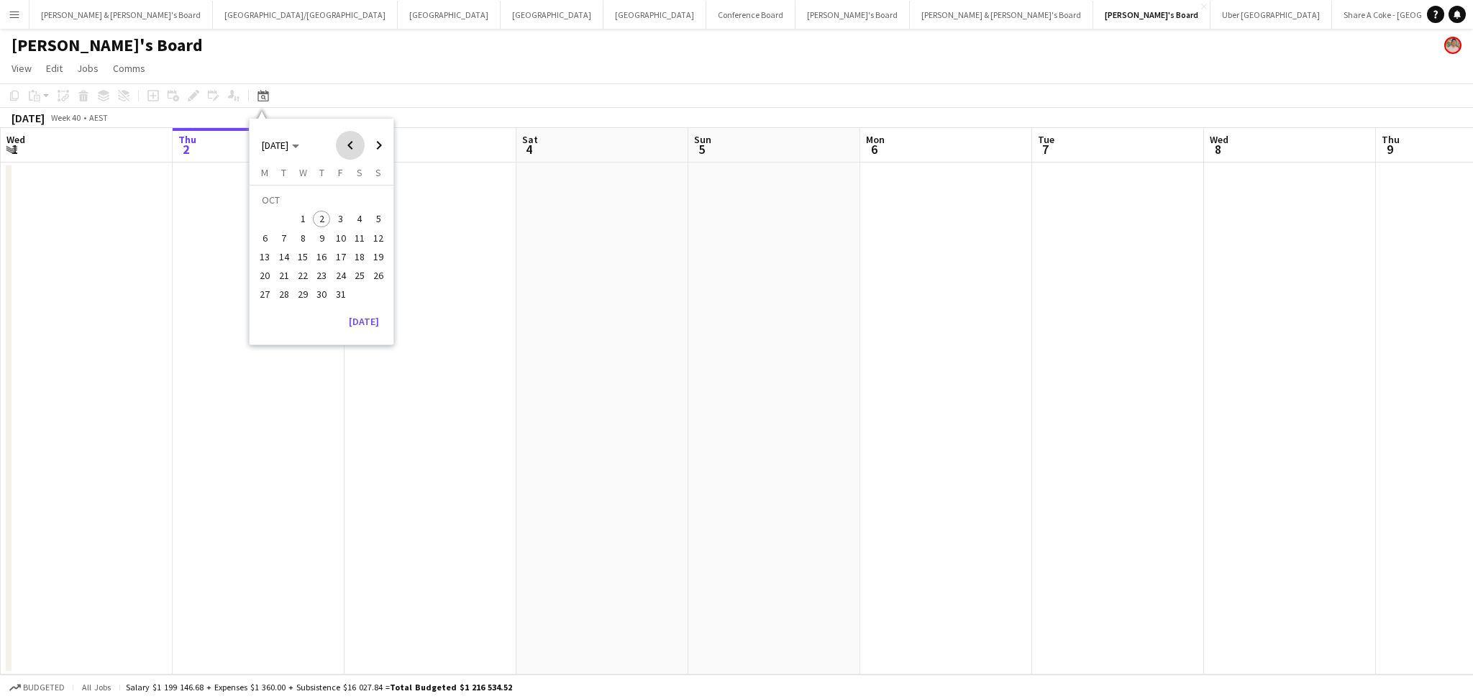
click at [355, 150] on span "Previous month" at bounding box center [350, 145] width 29 height 29
click at [355, 149] on span "Previous month" at bounding box center [350, 145] width 29 height 29
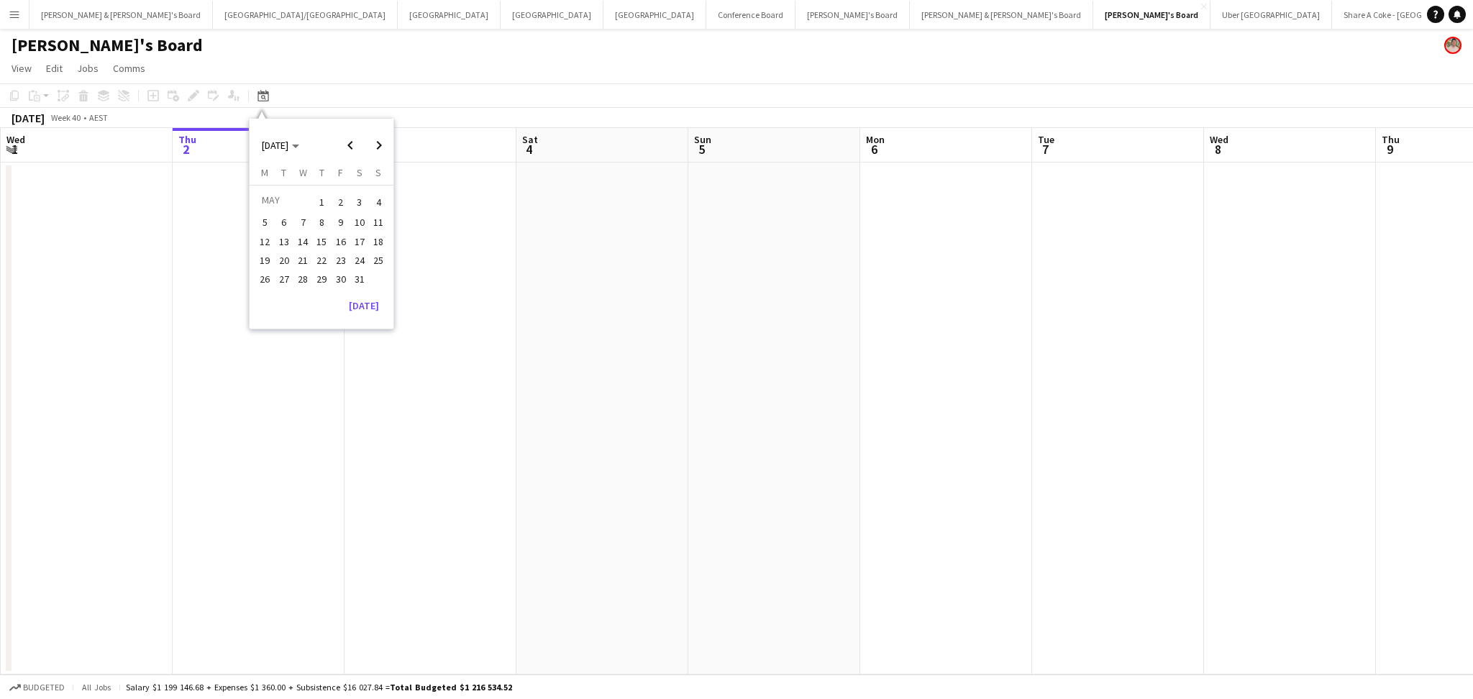
click at [338, 264] on span "23" at bounding box center [340, 260] width 17 height 17
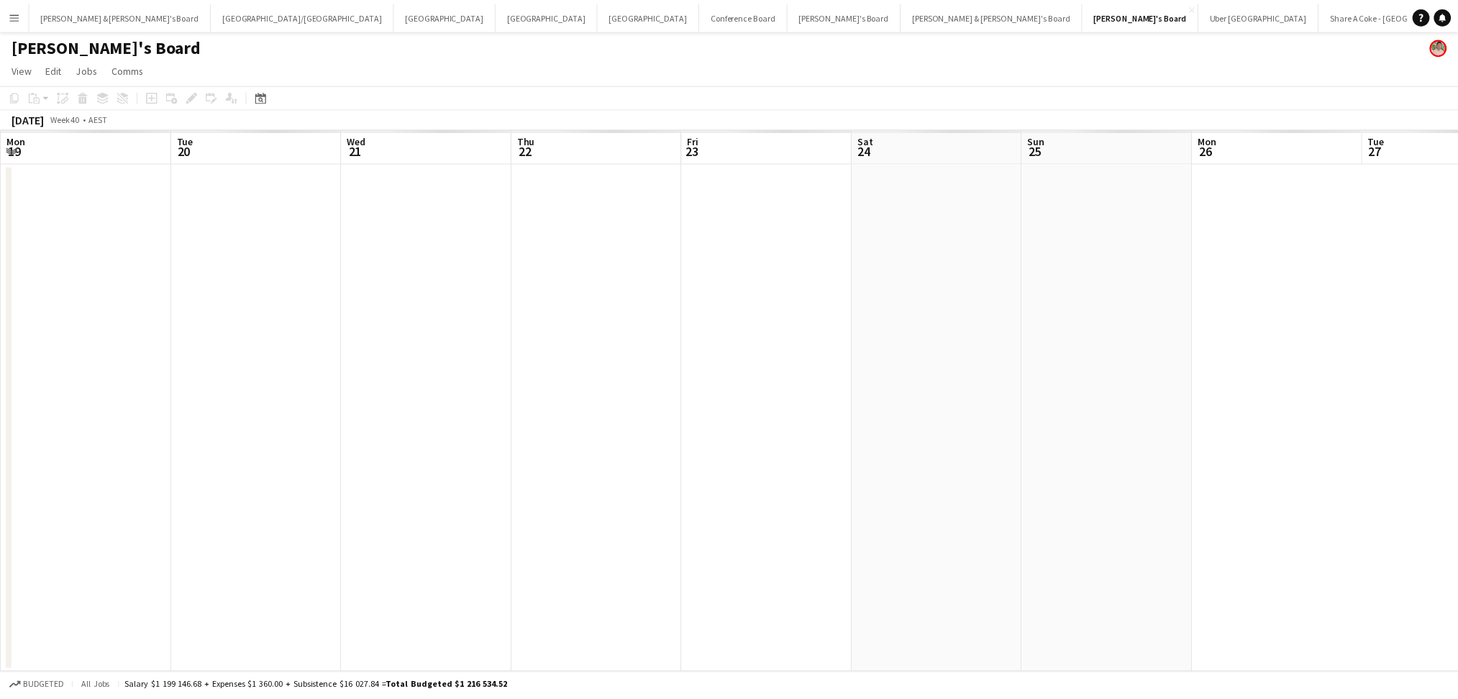
scroll to position [0, 495]
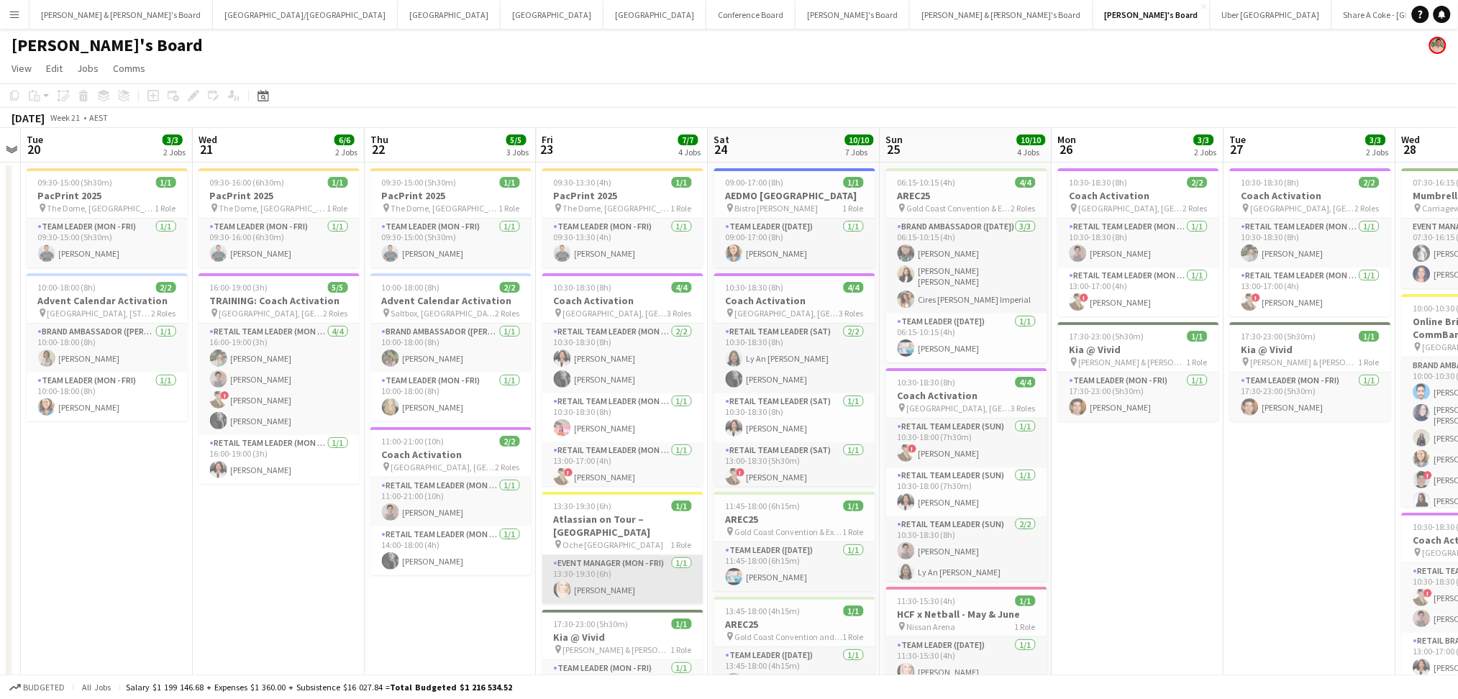
click at [624, 564] on app-card-role "Event Manager (Mon - Fri) [DATE] 13:30-19:30 (6h) [PERSON_NAME]" at bounding box center [622, 579] width 161 height 49
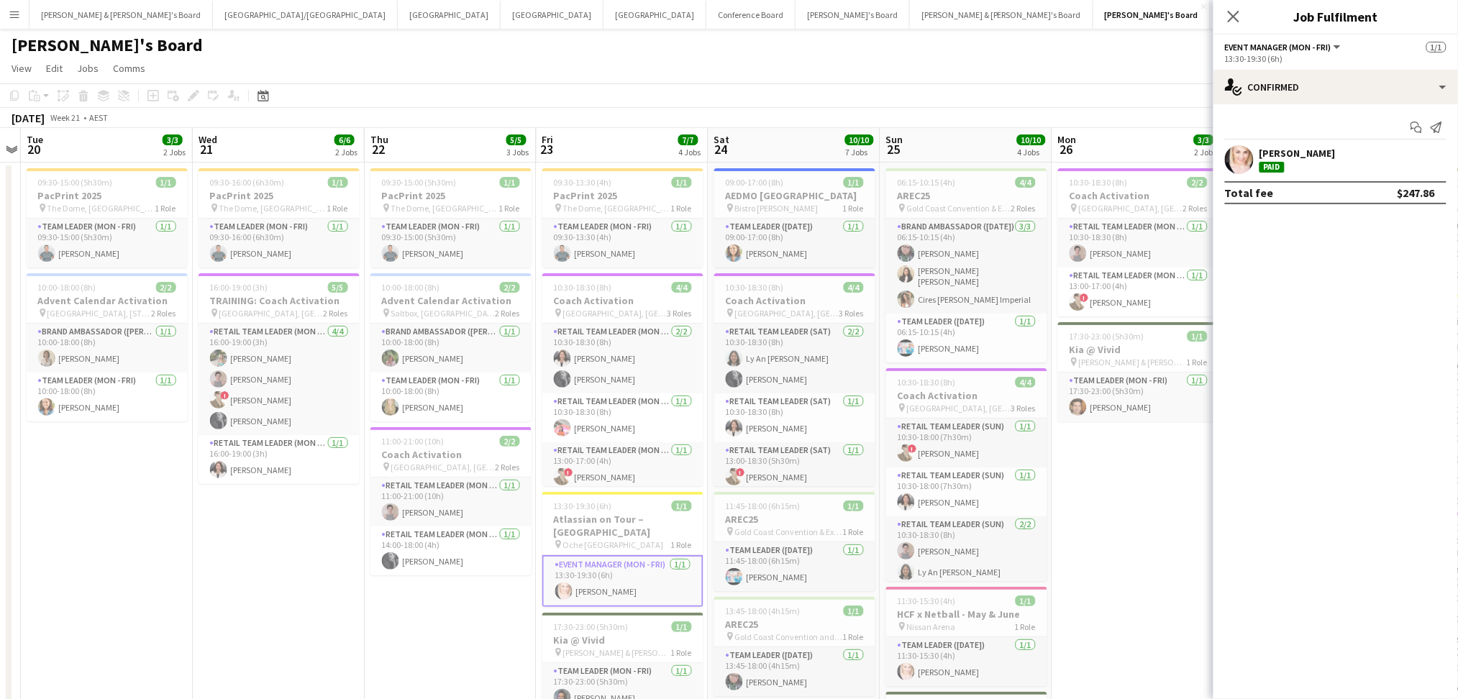
click at [1270, 165] on div "Paid" at bounding box center [1272, 167] width 25 height 11
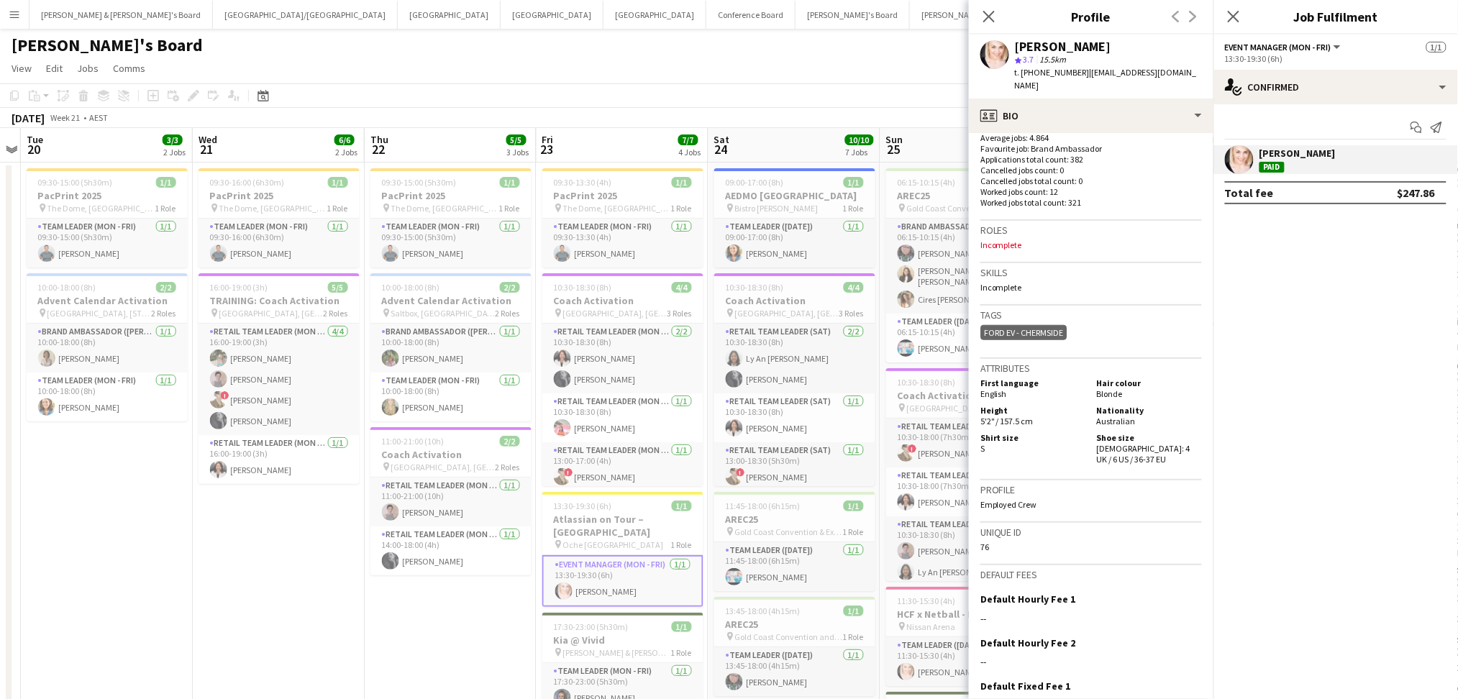
scroll to position [0, 0]
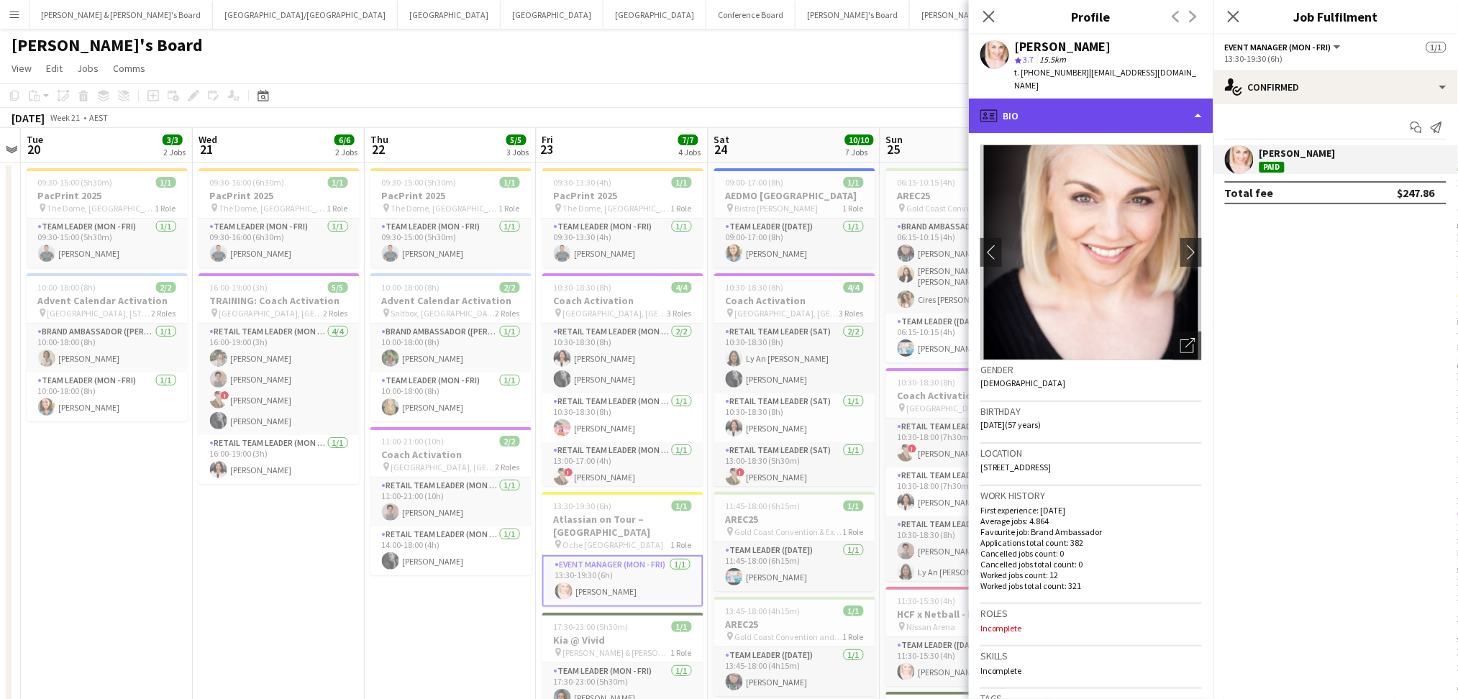
click at [1171, 99] on div "profile Bio" at bounding box center [1091, 116] width 245 height 35
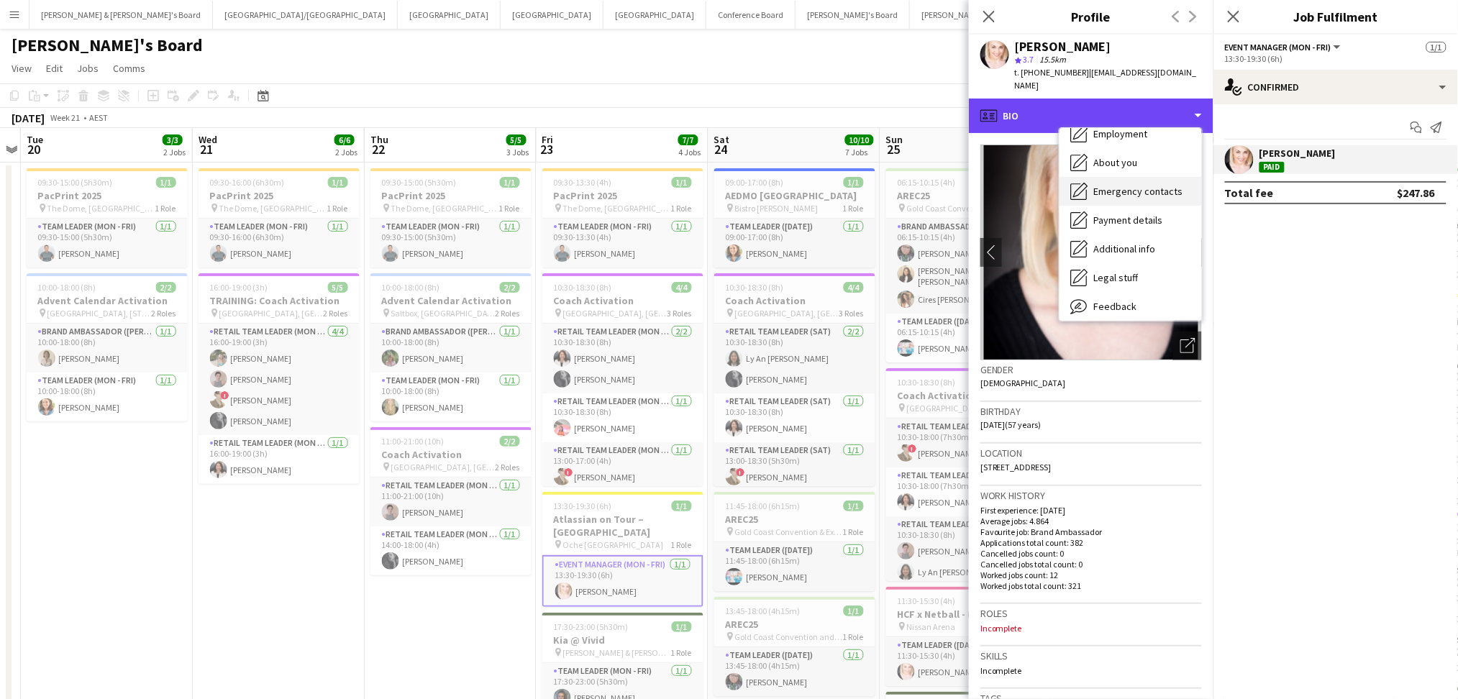
scroll to position [96, 0]
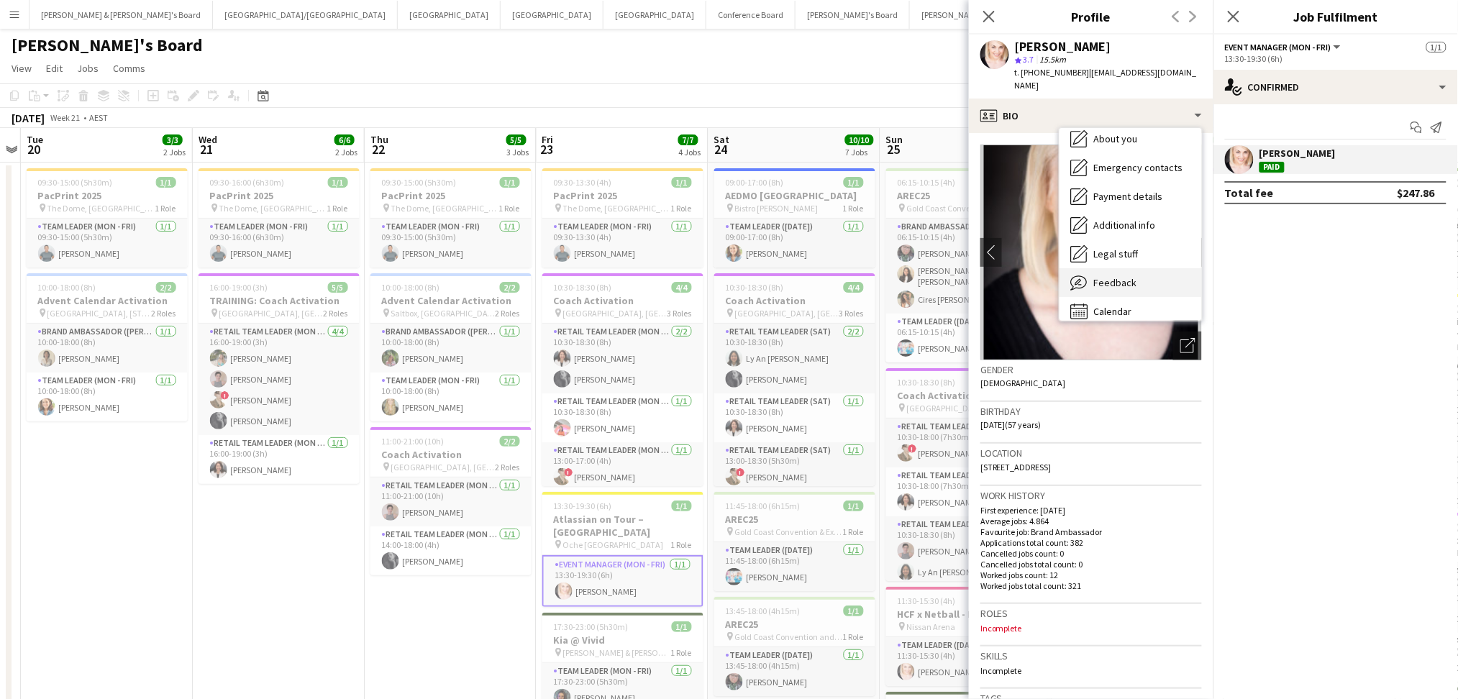
click at [1141, 268] on div "Feedback Feedback" at bounding box center [1131, 282] width 142 height 29
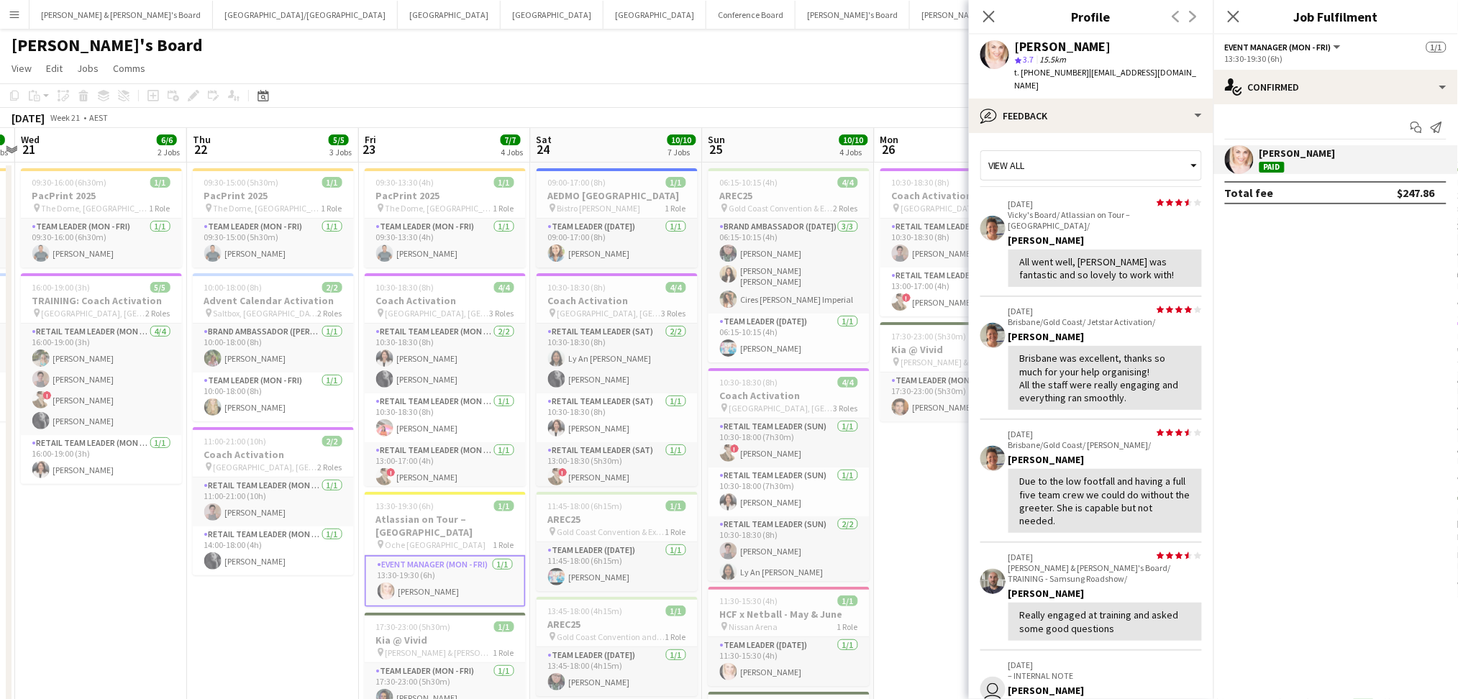
scroll to position [0, 506]
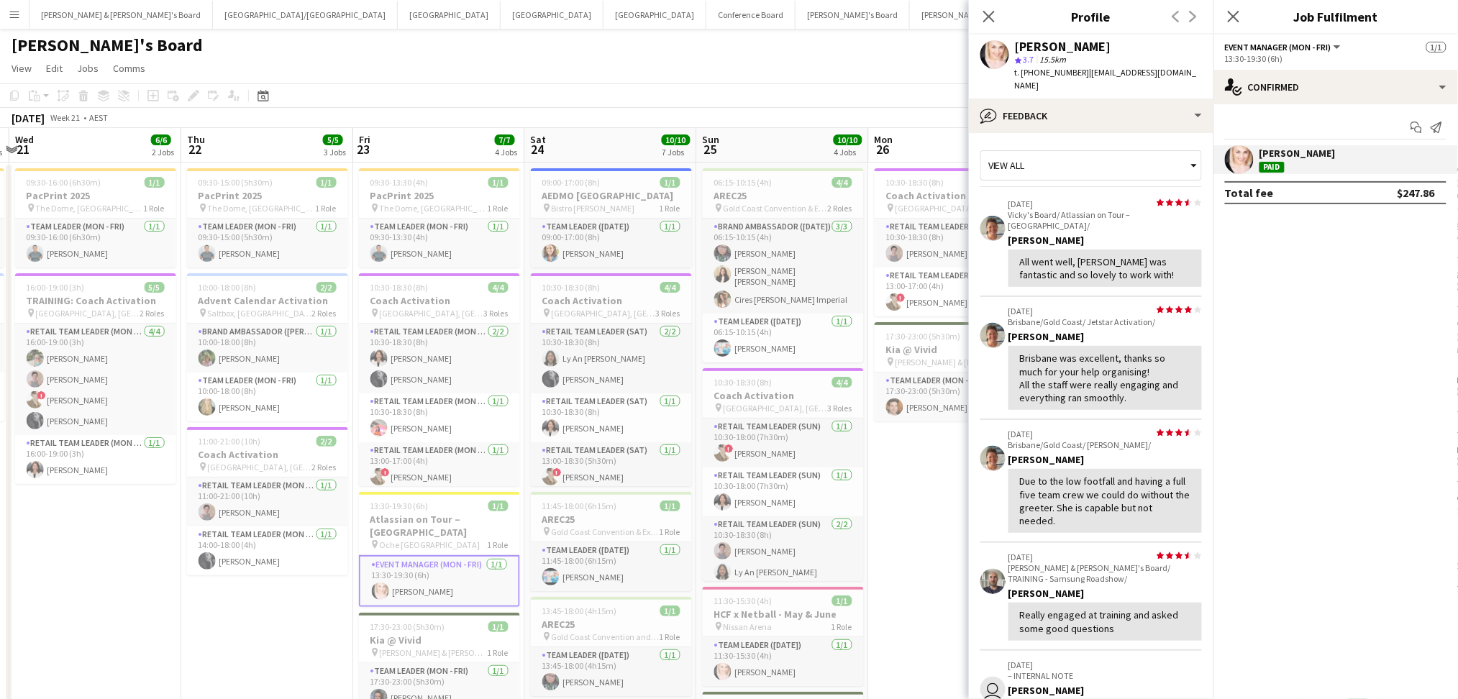
drag, startPoint x: 484, startPoint y: 616, endPoint x: 300, endPoint y: 592, distance: 185.7
click at [300, 592] on app-calendar-viewport "Sun 18 7/7 3 Jobs Mon 19 Tue 20 3/3 2 Jobs Wed 21 6/6 2 Jobs Thu 22 5/5 3 Jobs …" at bounding box center [729, 600] width 1458 height 945
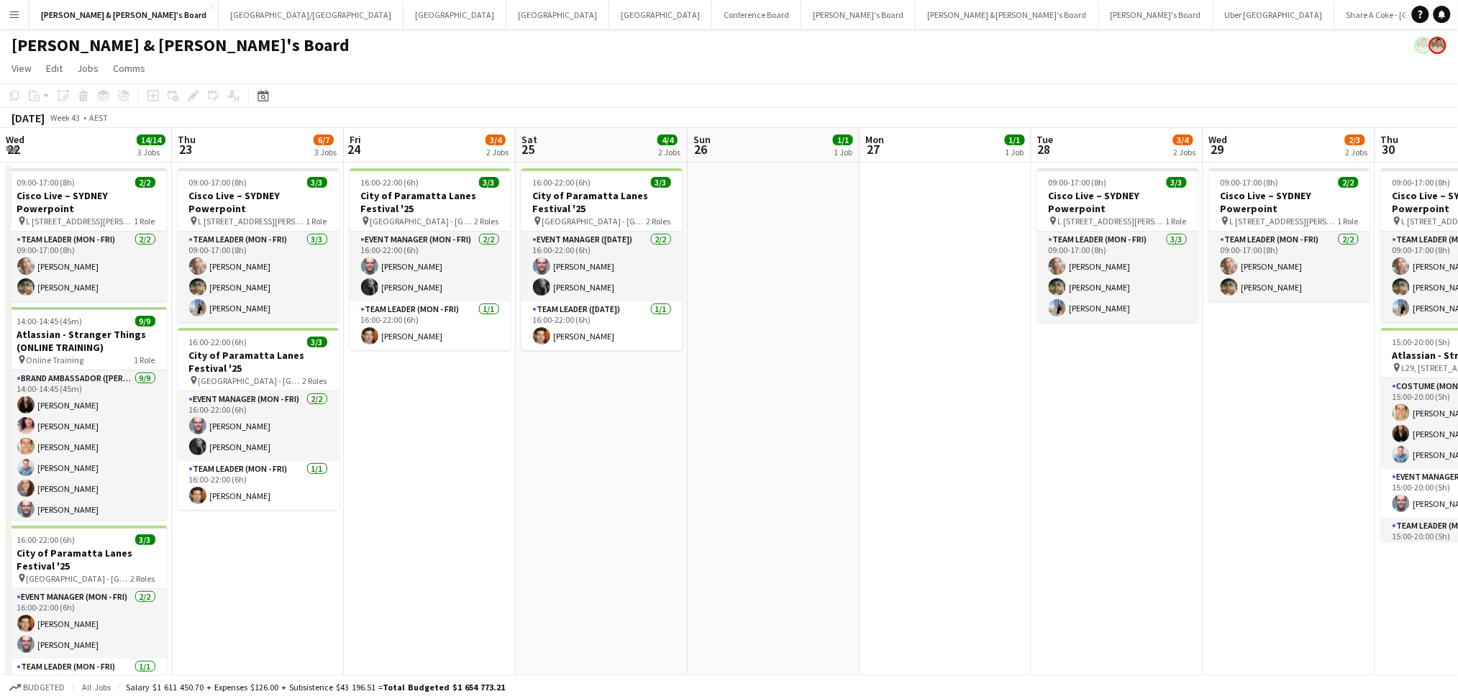
scroll to position [0, 576]
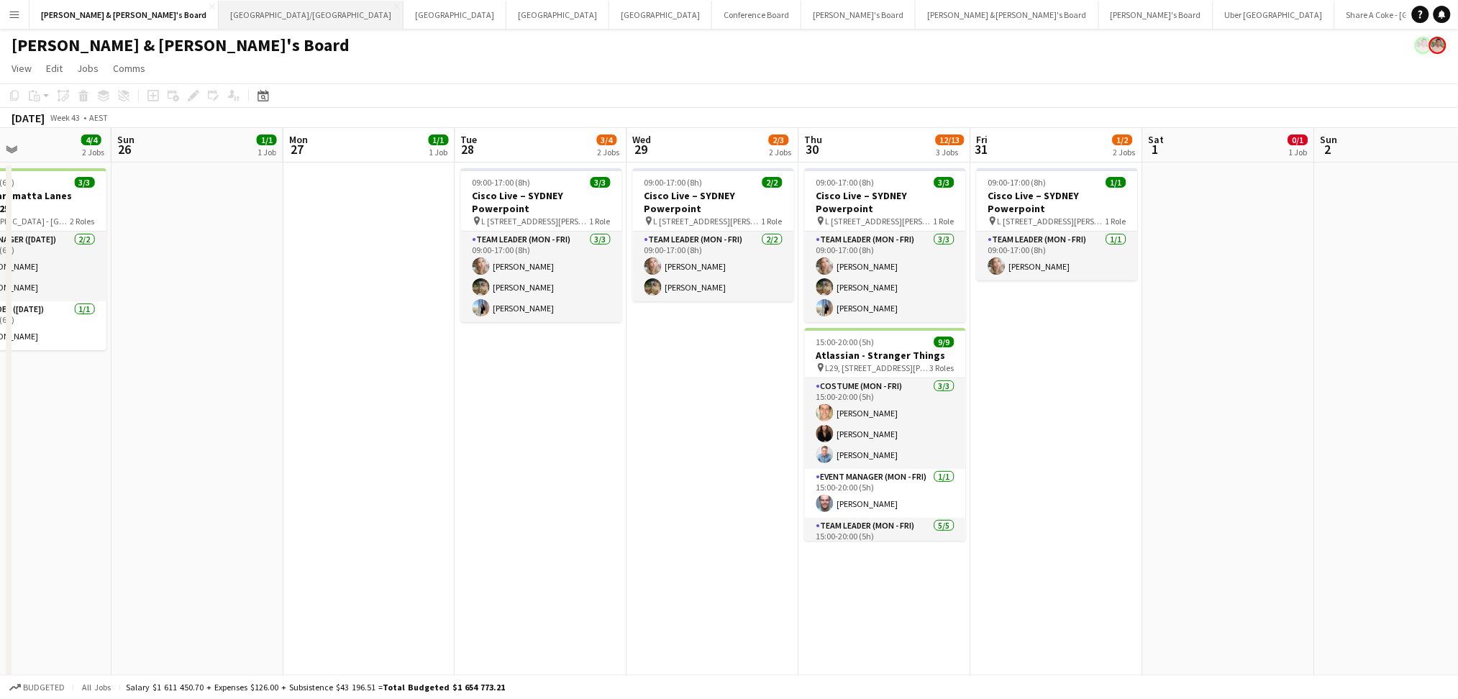
click at [219, 21] on button "[GEOGRAPHIC_DATA]/[GEOGRAPHIC_DATA] Close" at bounding box center [311, 15] width 185 height 28
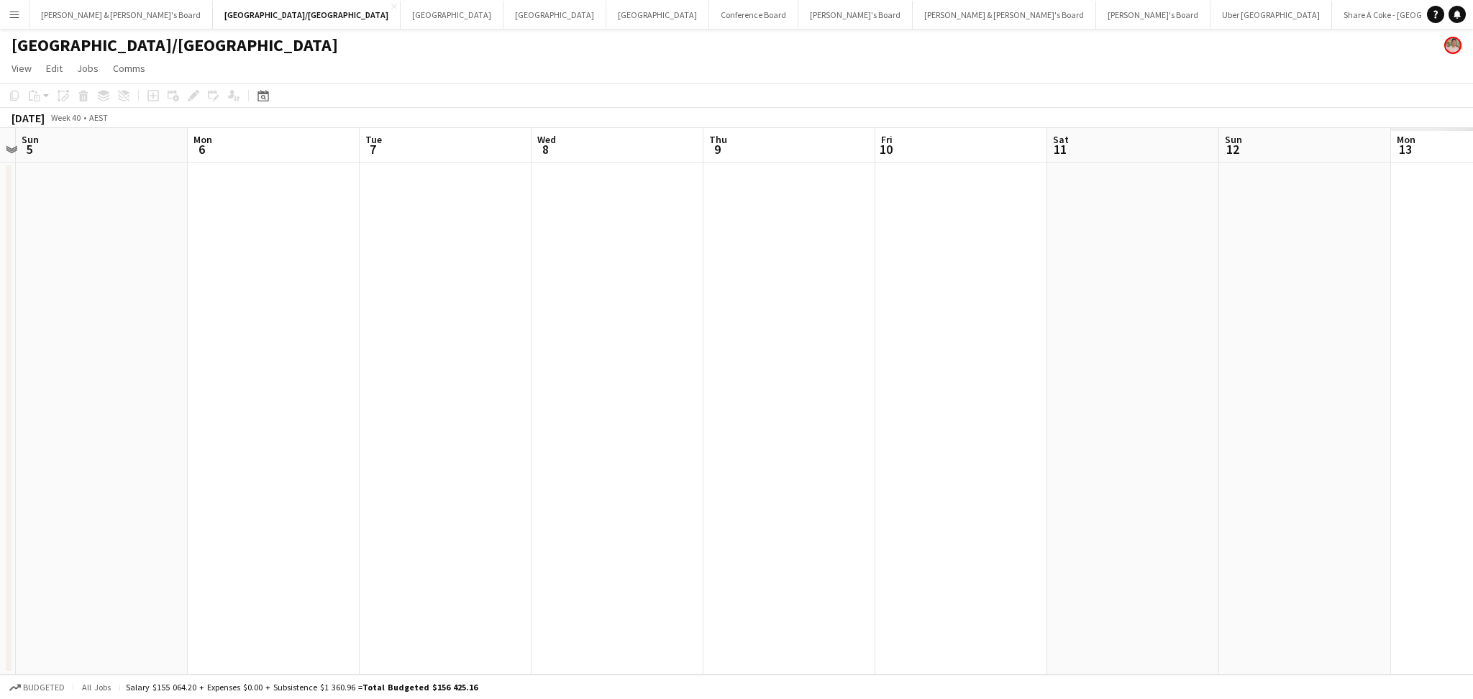
drag, startPoint x: 1298, startPoint y: 532, endPoint x: 674, endPoint y: 433, distance: 631.5
click at [624, 440] on app-calendar-viewport "Thu 2 Fri 3 Sat 4 Sun 5 Mon 6 Tue 7 Wed 8 Thu 9 Fri 10 Sat 11 Sun 12 Mon 13 Tue…" at bounding box center [736, 401] width 1473 height 547
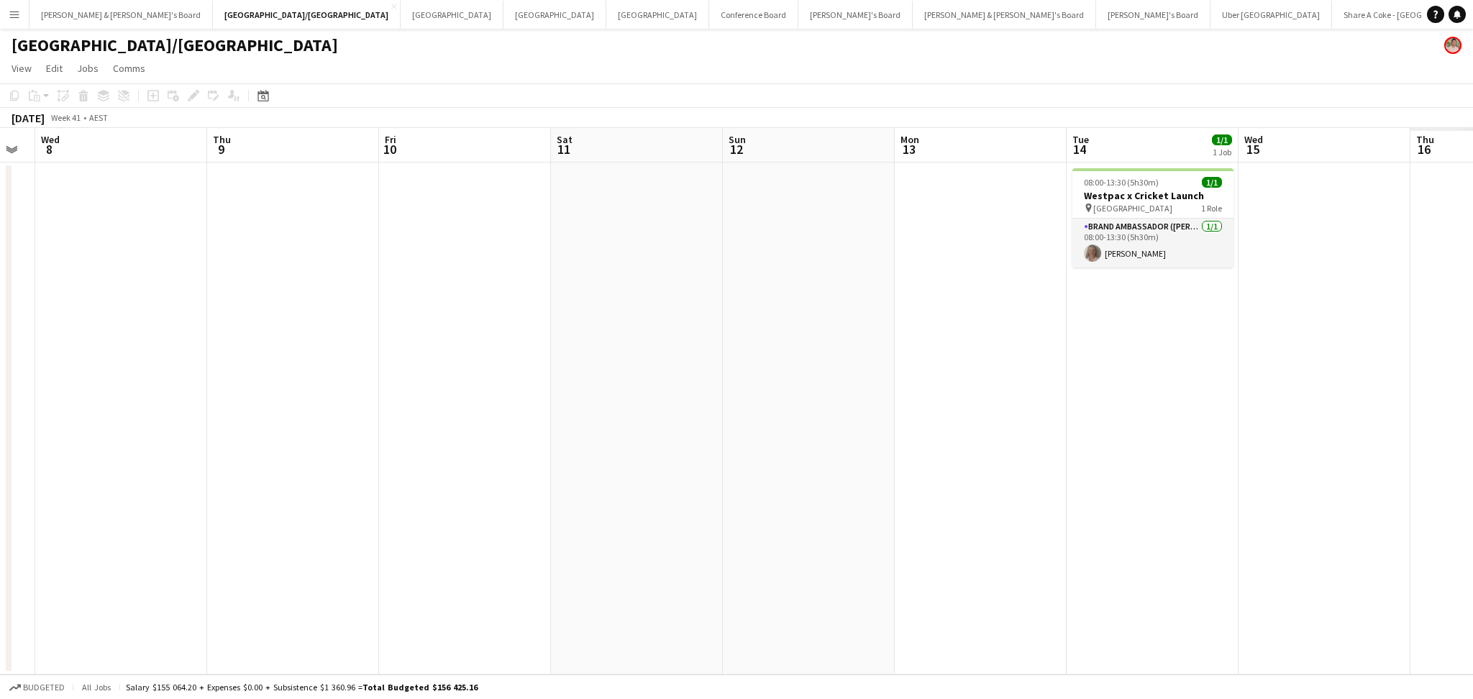
drag, startPoint x: 1184, startPoint y: 504, endPoint x: 688, endPoint y: 459, distance: 497.6
click at [688, 459] on app-calendar-viewport "Sat 4 Sun 5 Mon 6 Tue 7 Wed 8 Thu 9 Fri 10 Sat 11 Sun 12 Mon 13 Tue 14 1/1 1 Jo…" at bounding box center [736, 401] width 1473 height 547
click at [268, 102] on div "Date picker" at bounding box center [263, 95] width 17 height 17
click at [370, 142] on span "Next month" at bounding box center [379, 145] width 29 height 29
click at [376, 260] on span "23" at bounding box center [378, 260] width 17 height 17
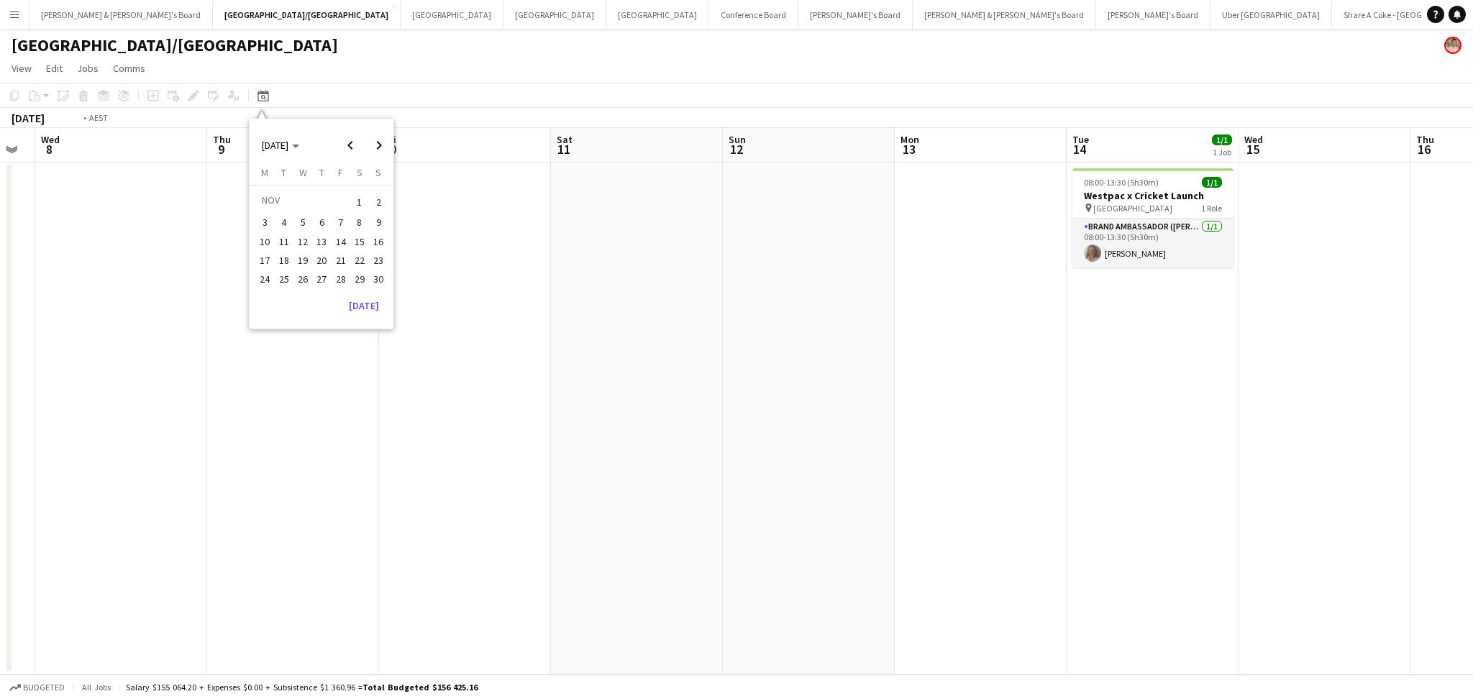
scroll to position [0, 495]
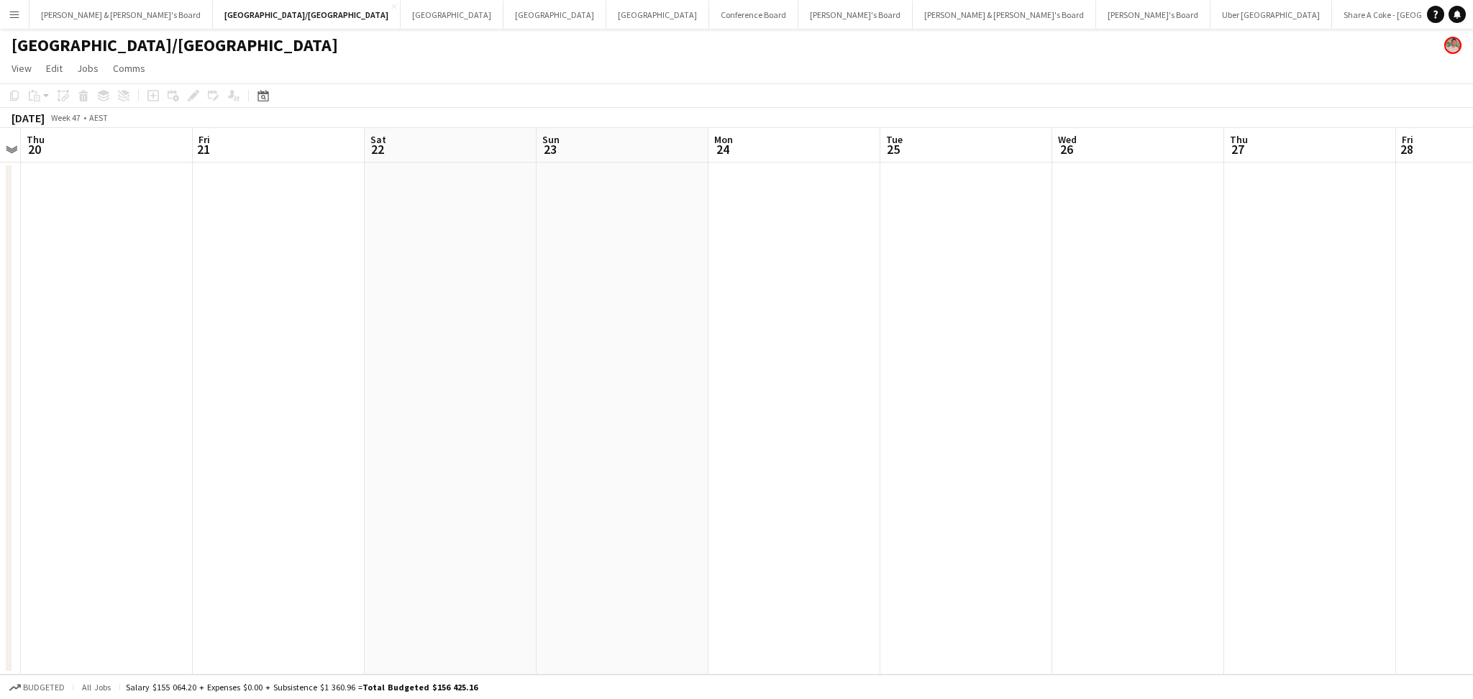
click at [608, 335] on app-date-cell at bounding box center [623, 419] width 172 height 512
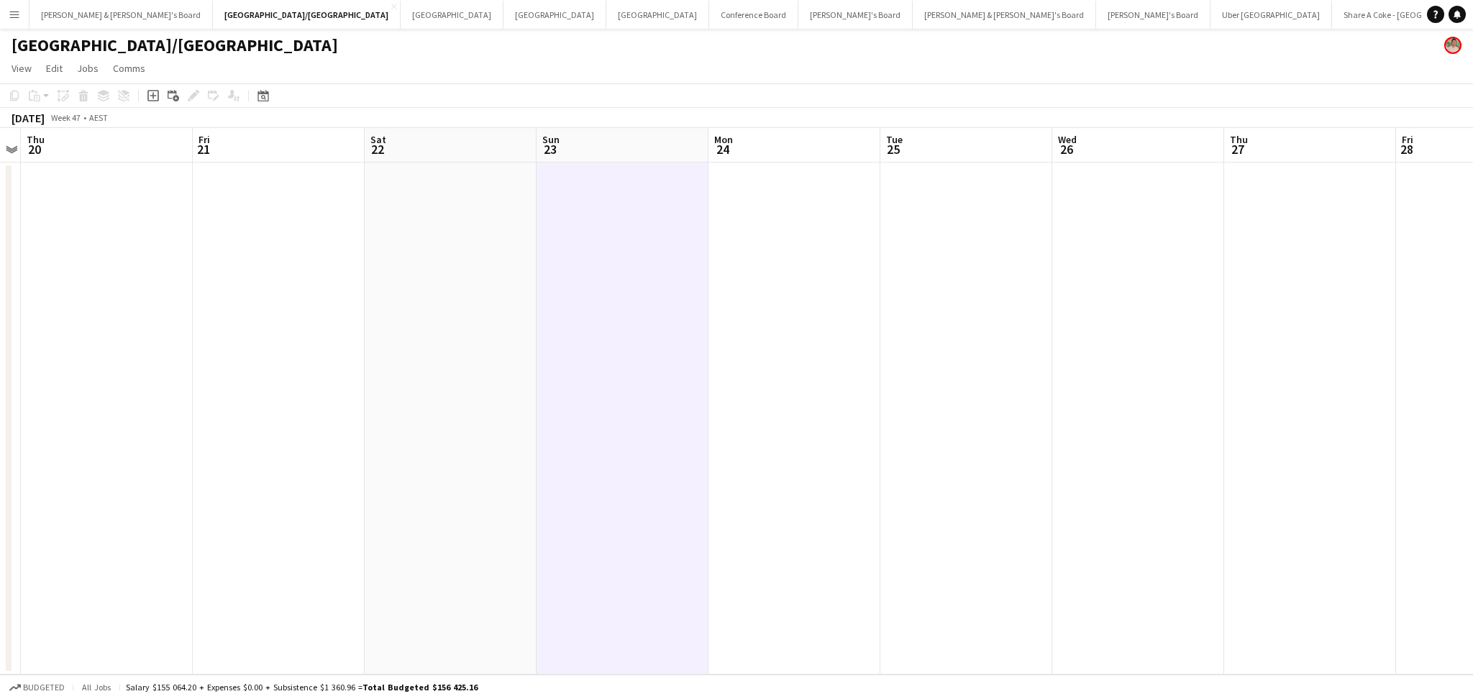
click at [665, 258] on app-date-cell at bounding box center [623, 419] width 172 height 512
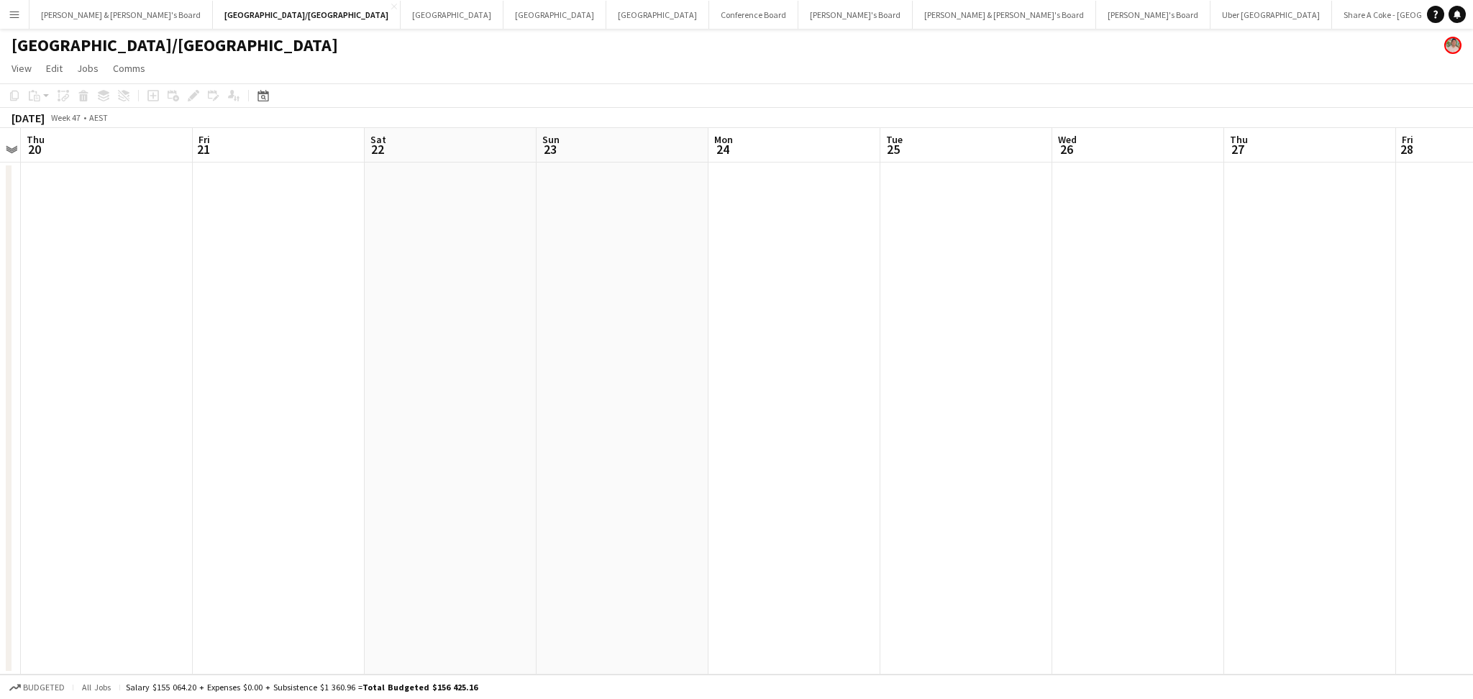
click at [484, 281] on app-date-cell at bounding box center [451, 419] width 172 height 512
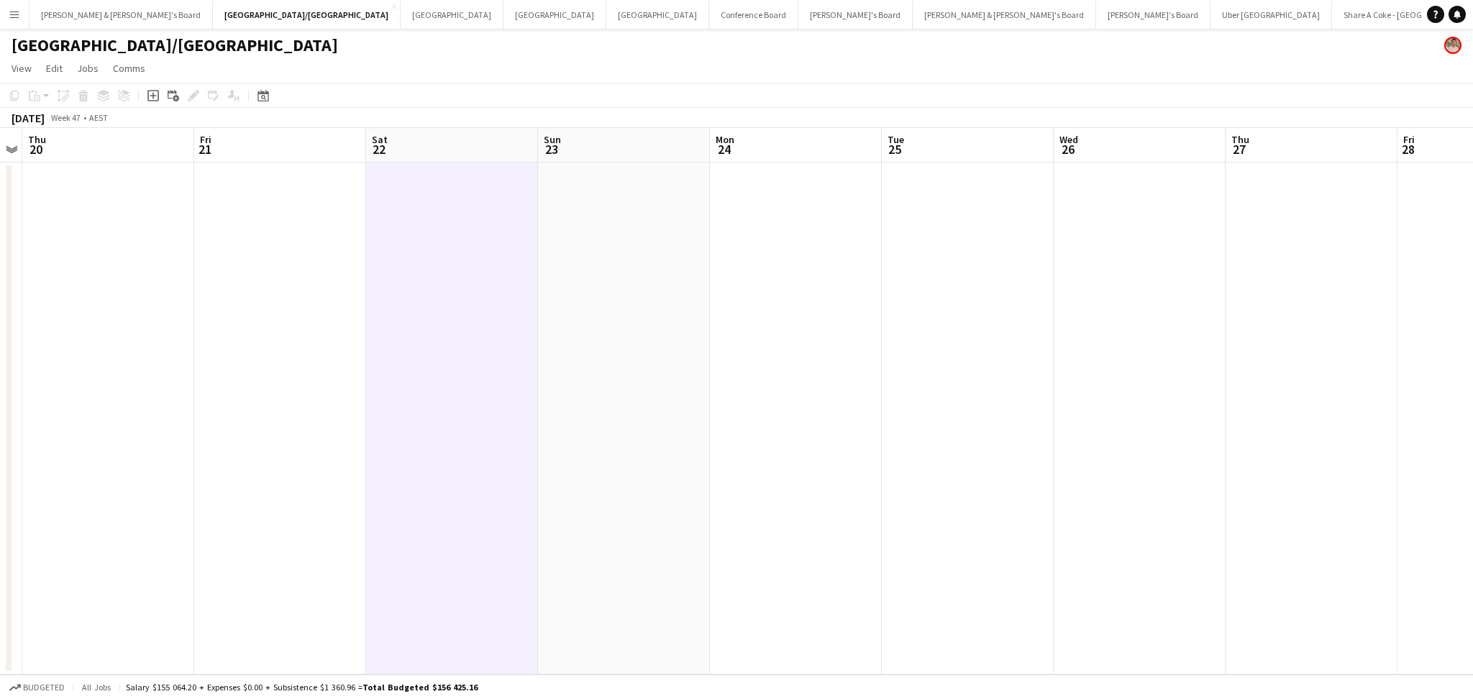
scroll to position [0, 493]
click at [602, 293] on app-date-cell at bounding box center [625, 419] width 172 height 512
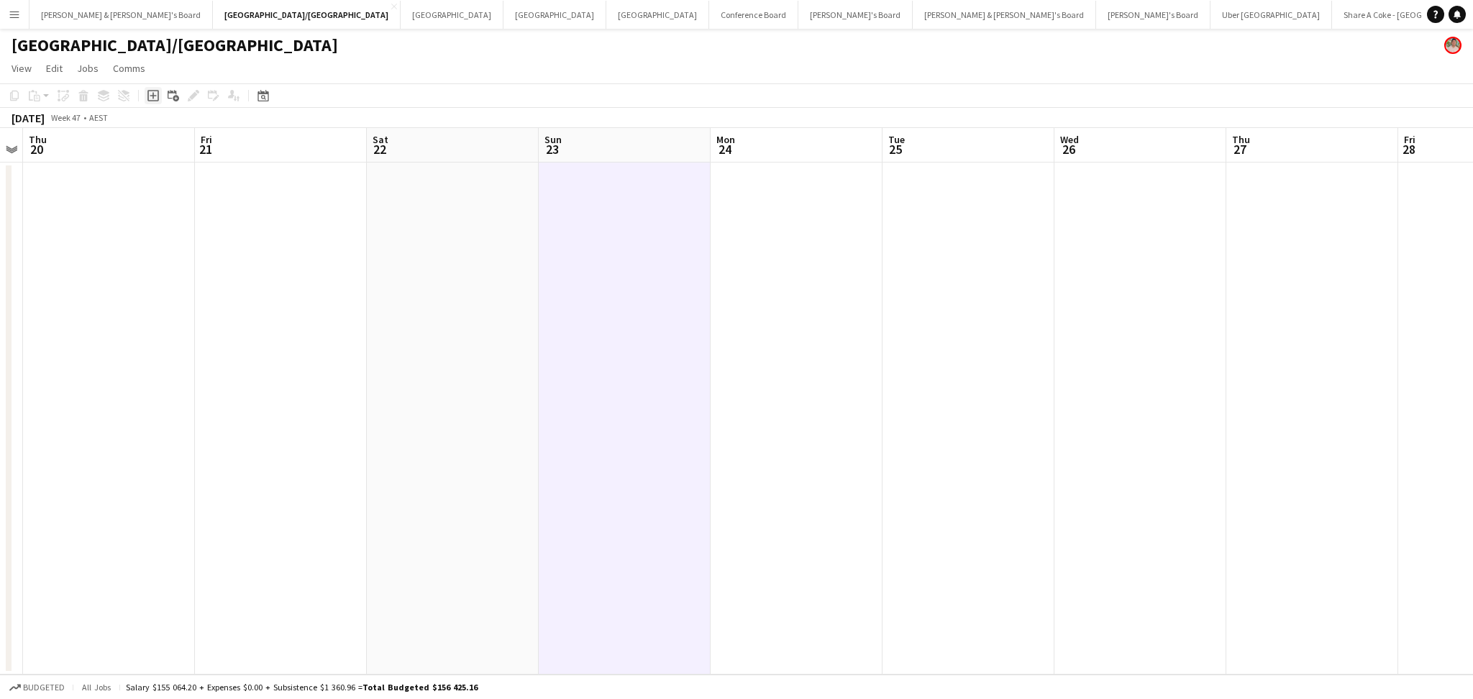
click at [151, 102] on div "Add job" at bounding box center [153, 95] width 17 height 17
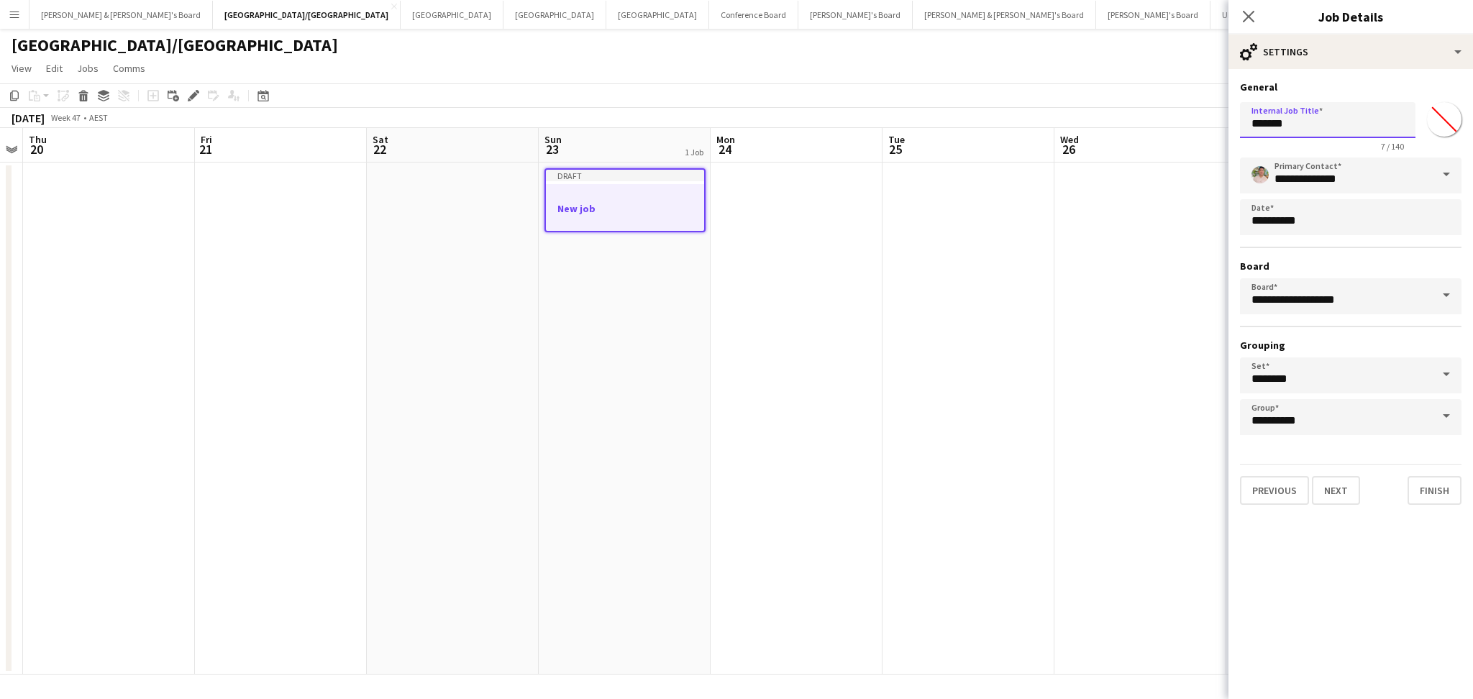
click at [1285, 132] on input "*******" at bounding box center [1328, 120] width 176 height 36
paste input "********"
type input "**********"
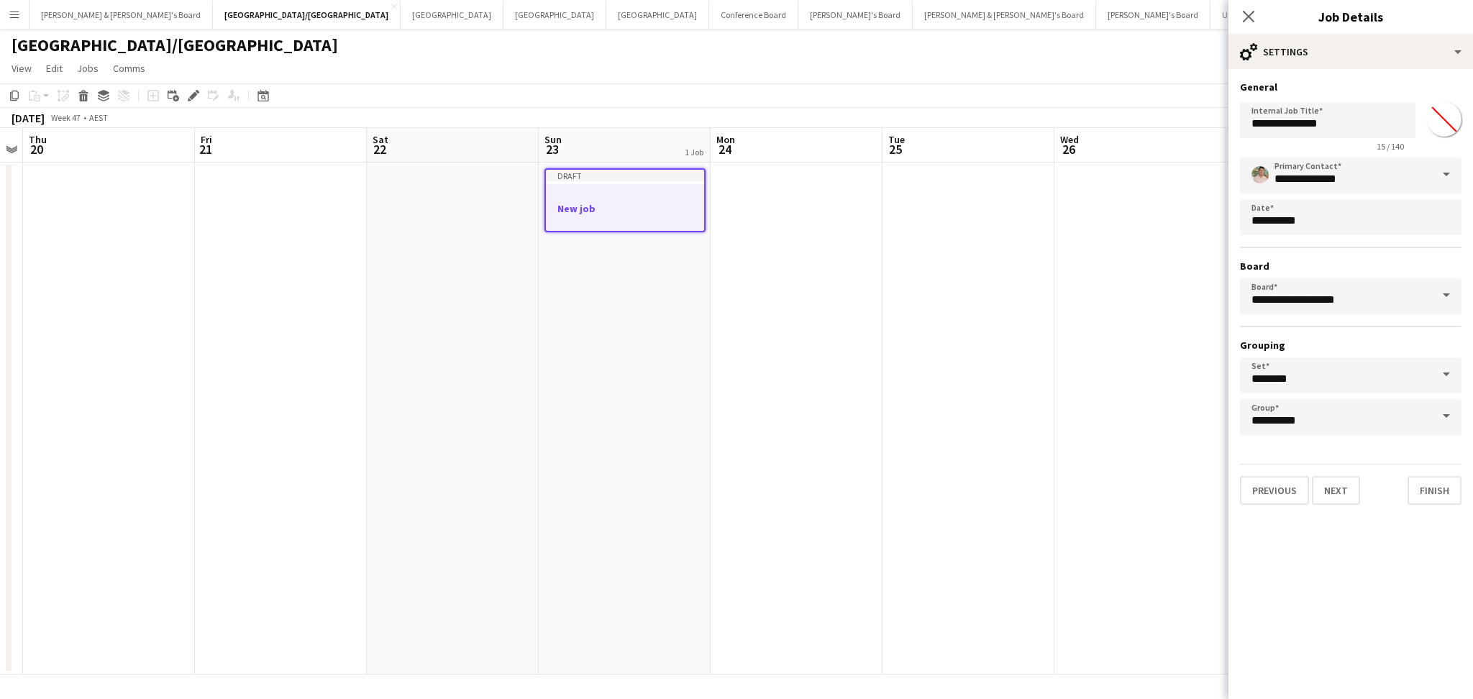
click at [1440, 176] on span at bounding box center [1447, 175] width 30 height 35
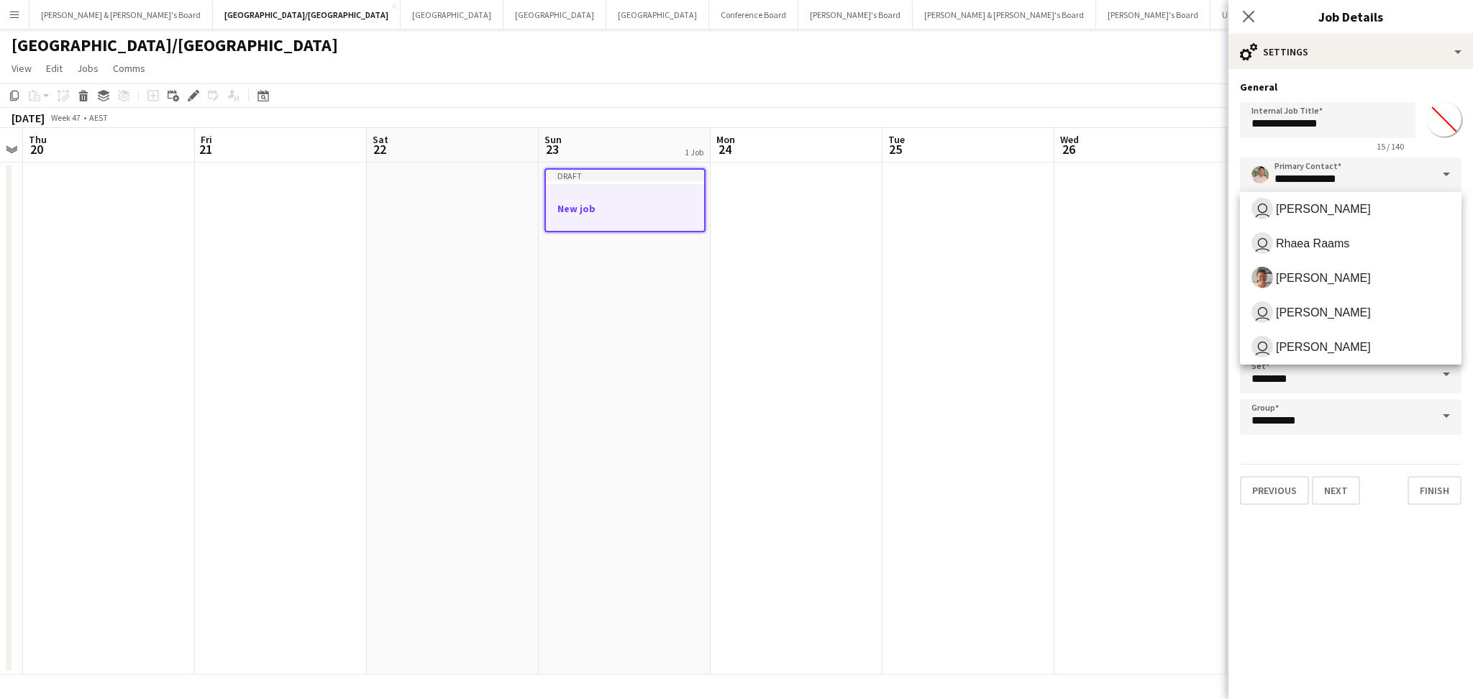
scroll to position [253, 0]
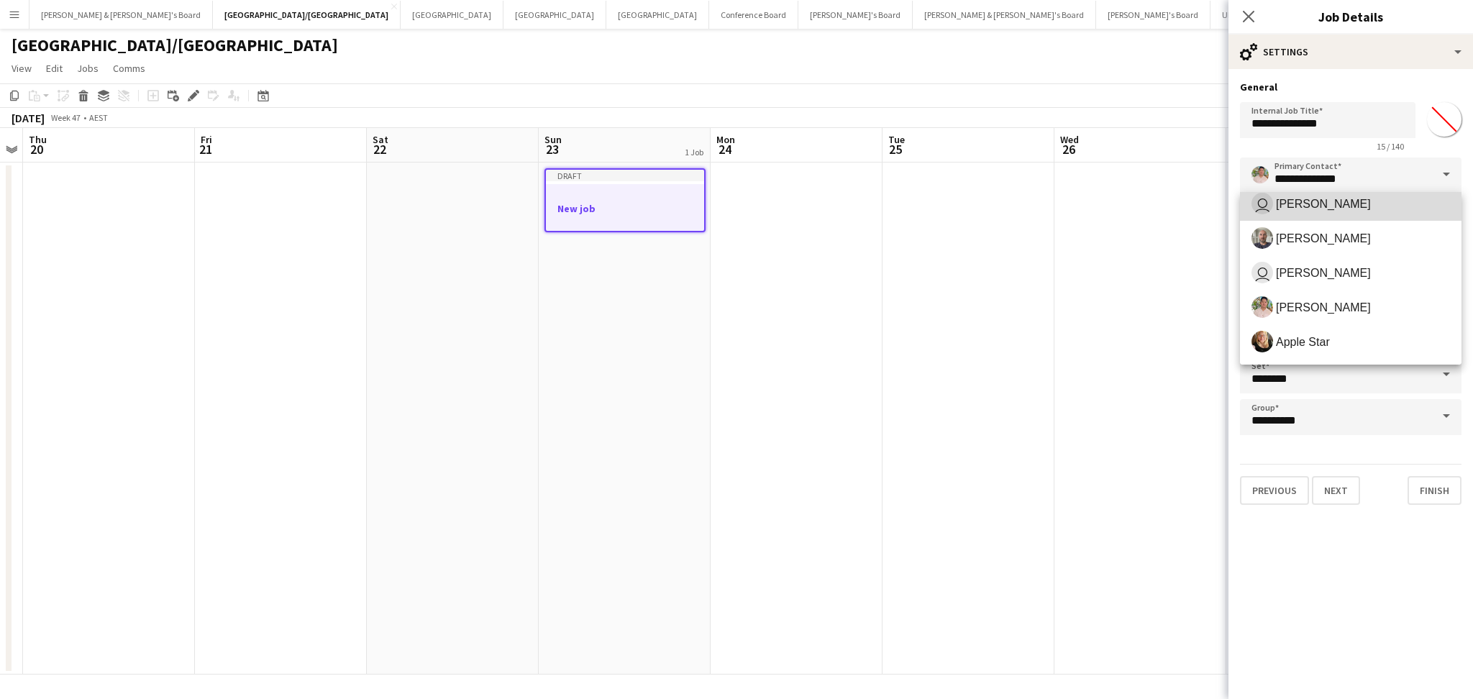
click at [1365, 210] on span "user James Millard" at bounding box center [1351, 204] width 199 height 22
type input "**********"
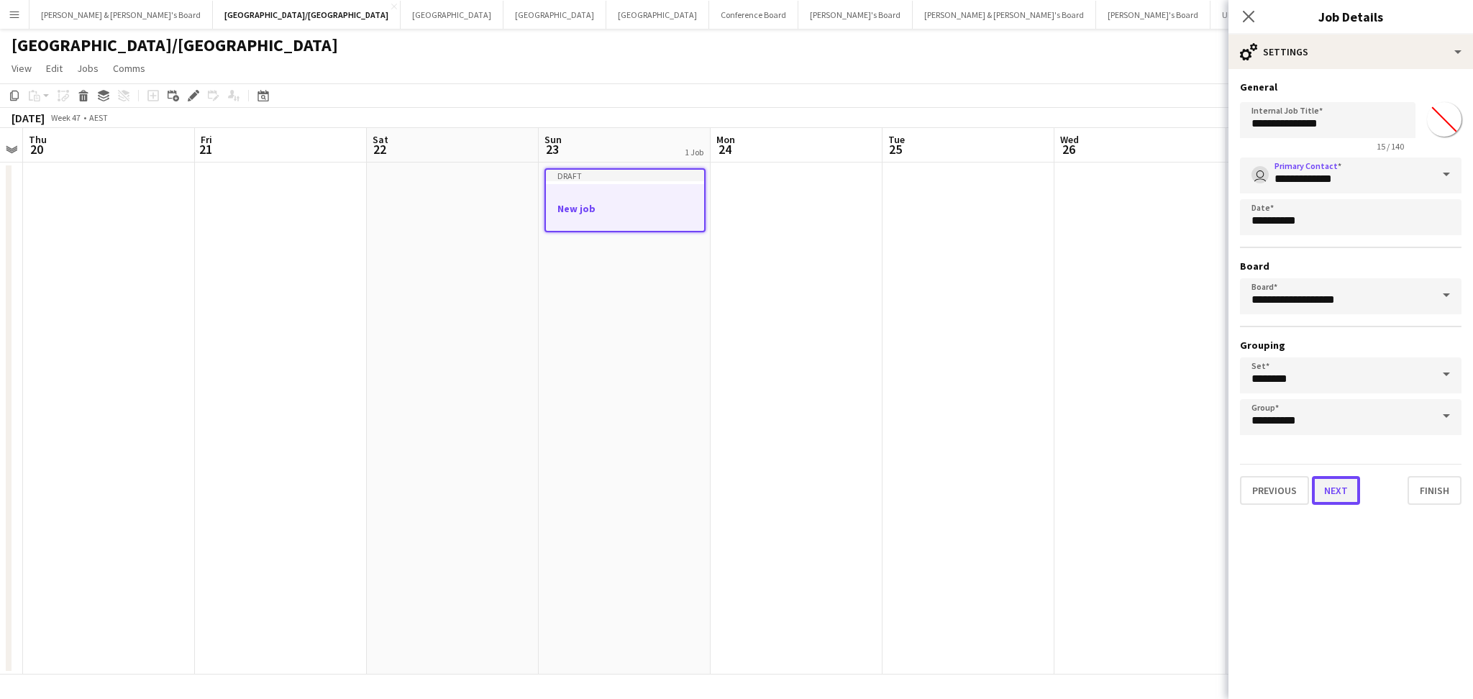
click at [1337, 490] on button "Next" at bounding box center [1336, 490] width 48 height 29
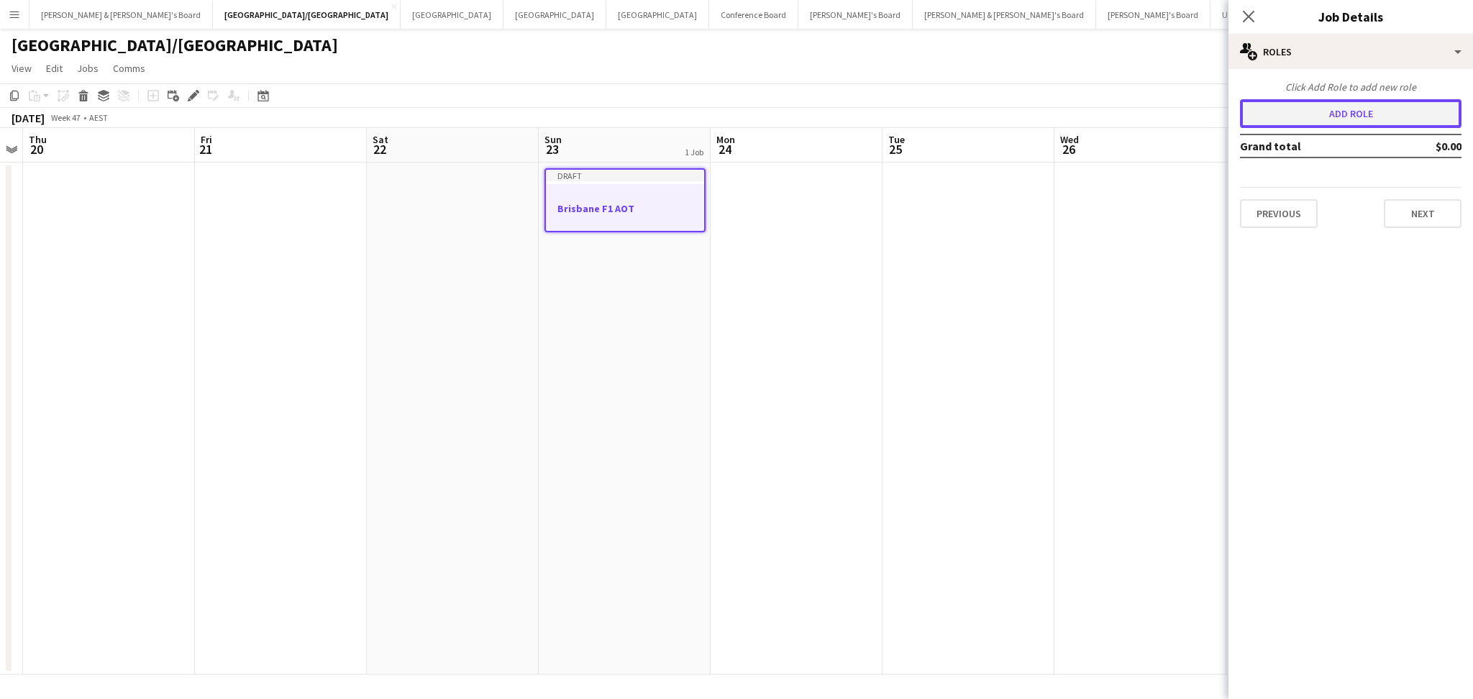
click at [1342, 119] on button "Add role" at bounding box center [1351, 113] width 222 height 29
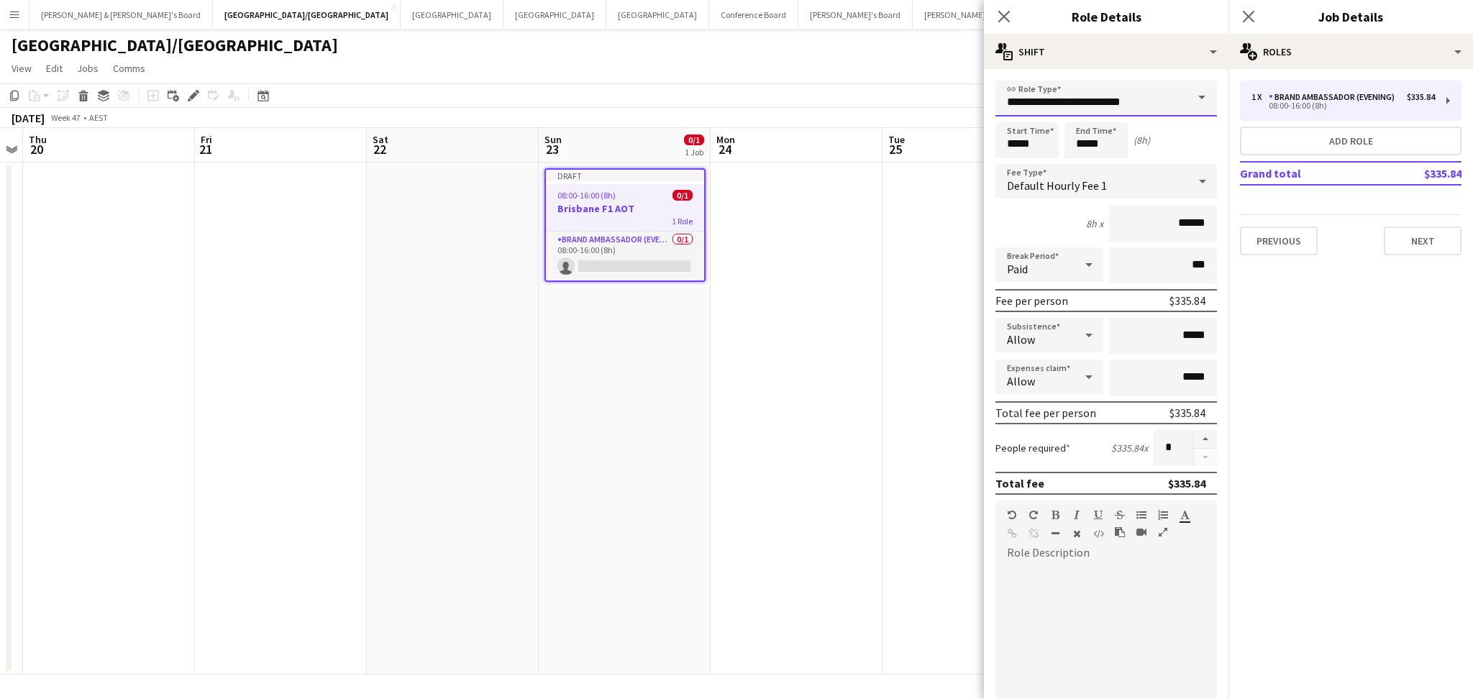
click at [1111, 103] on input "**********" at bounding box center [1107, 99] width 222 height 36
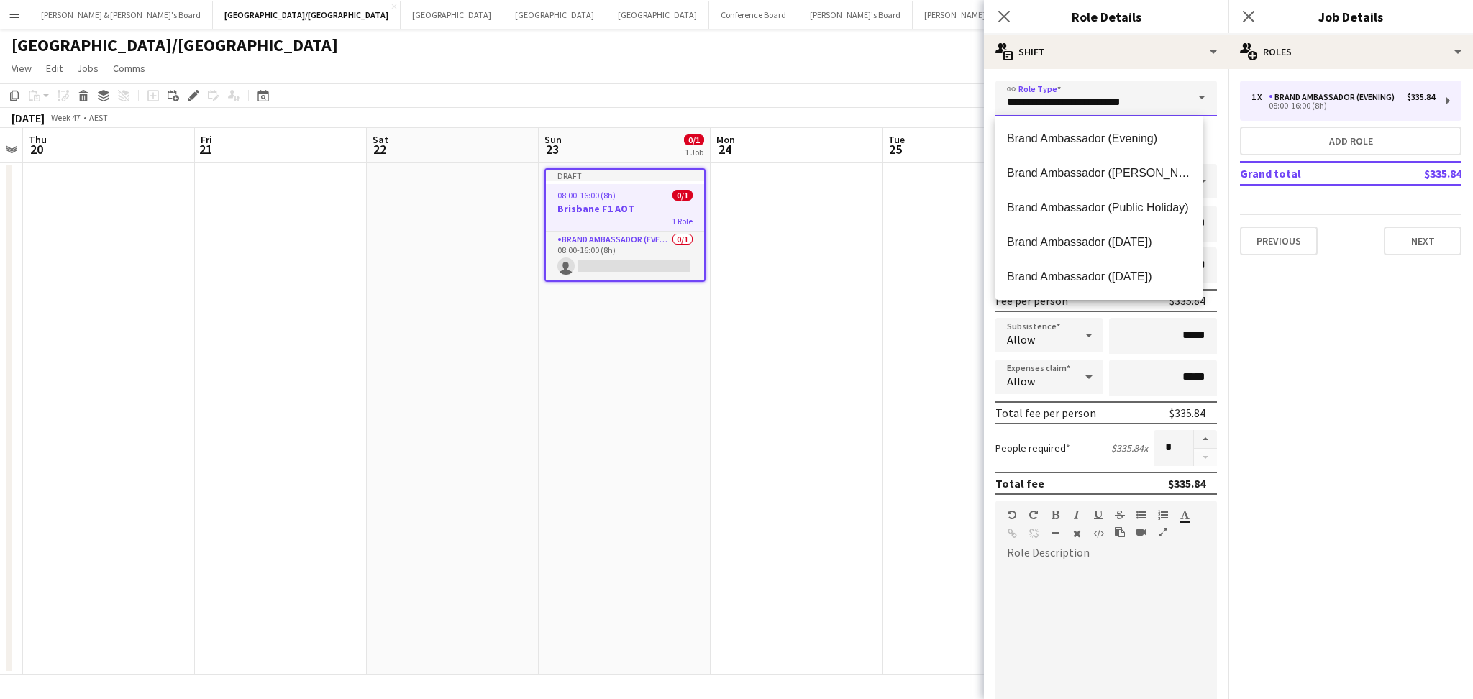
click at [1111, 103] on input "**********" at bounding box center [1107, 99] width 222 height 36
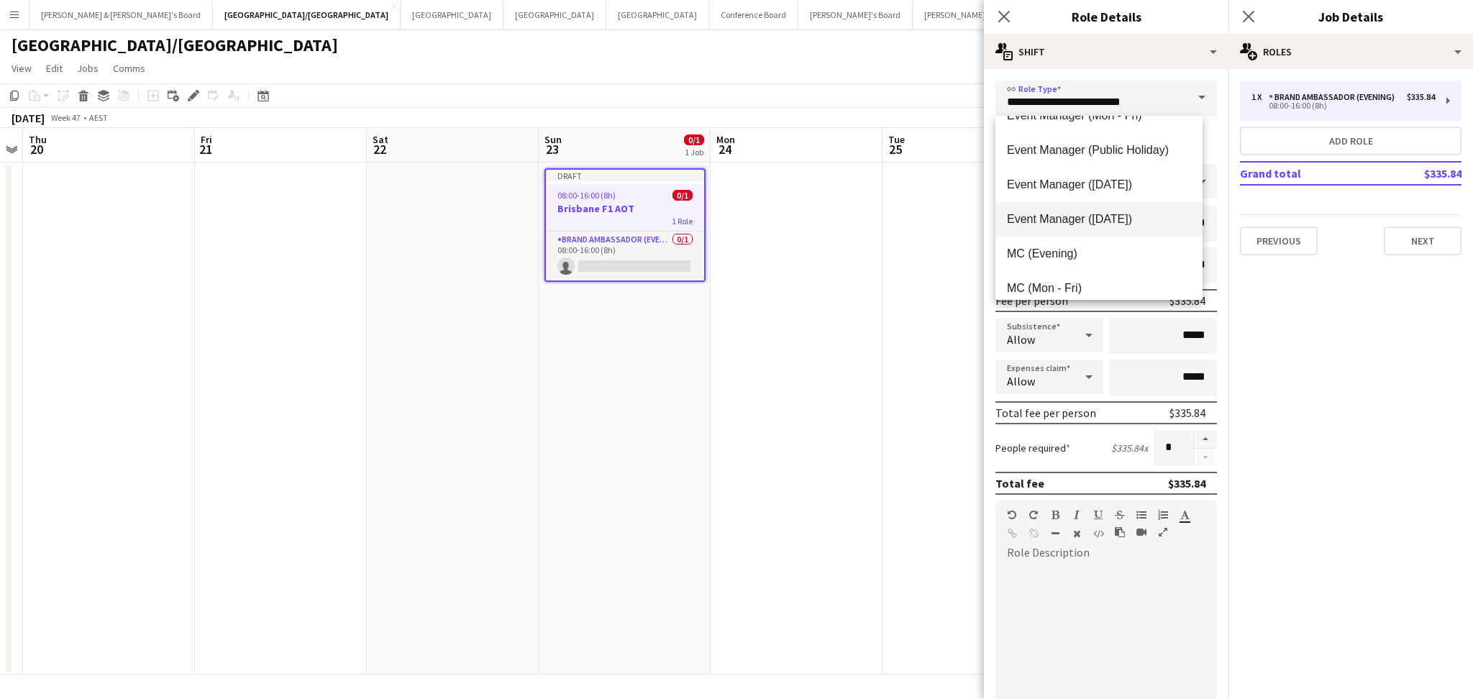
click at [1068, 222] on span "Event Manager ([DATE])" at bounding box center [1099, 219] width 184 height 14
type input "**********"
type input "******"
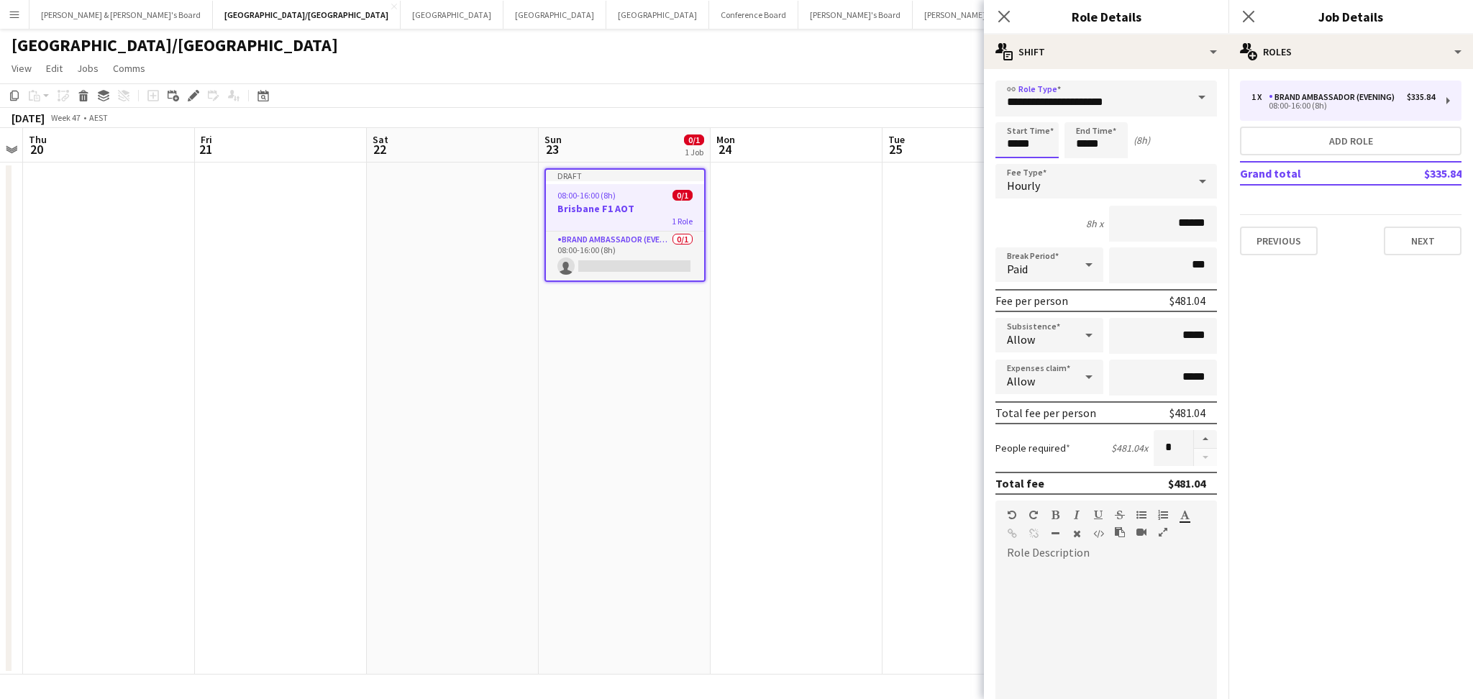
click at [1009, 142] on input "*****" at bounding box center [1027, 140] width 63 height 36
type input "*****"
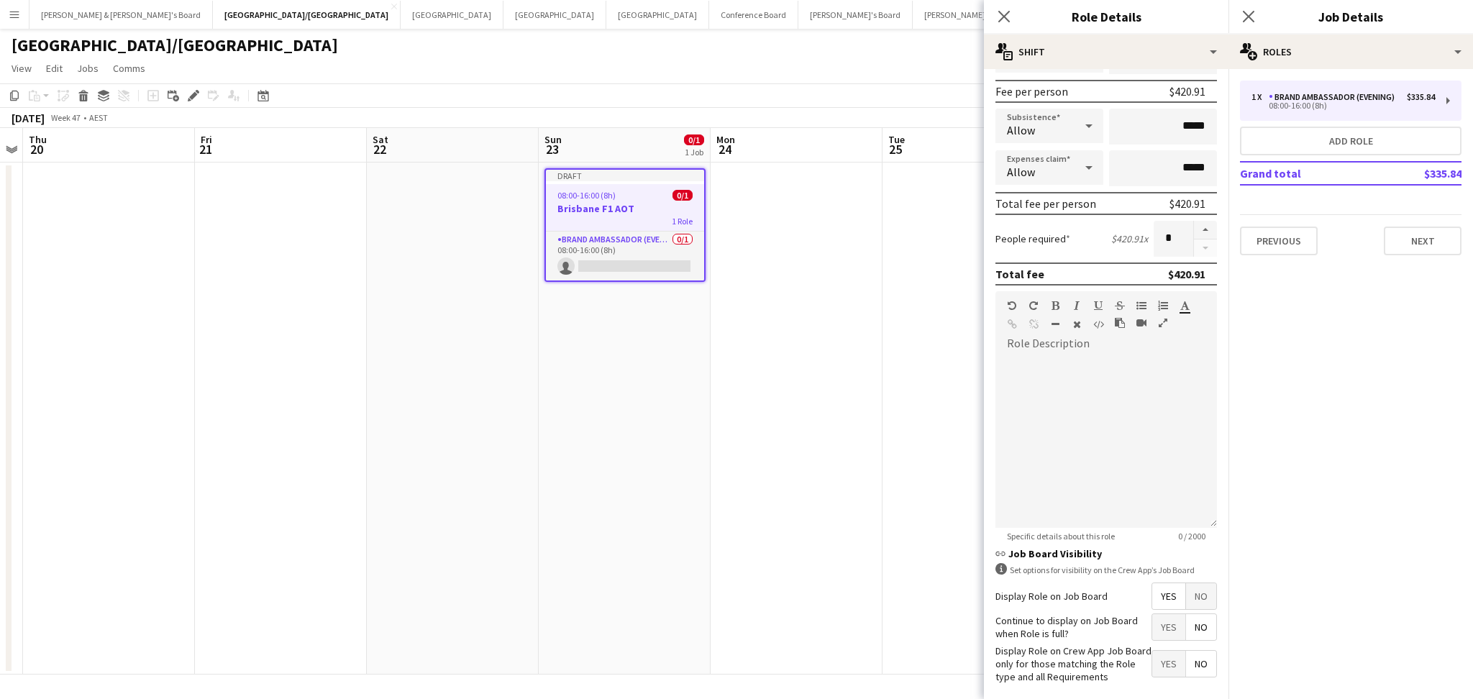
scroll to position [281, 0]
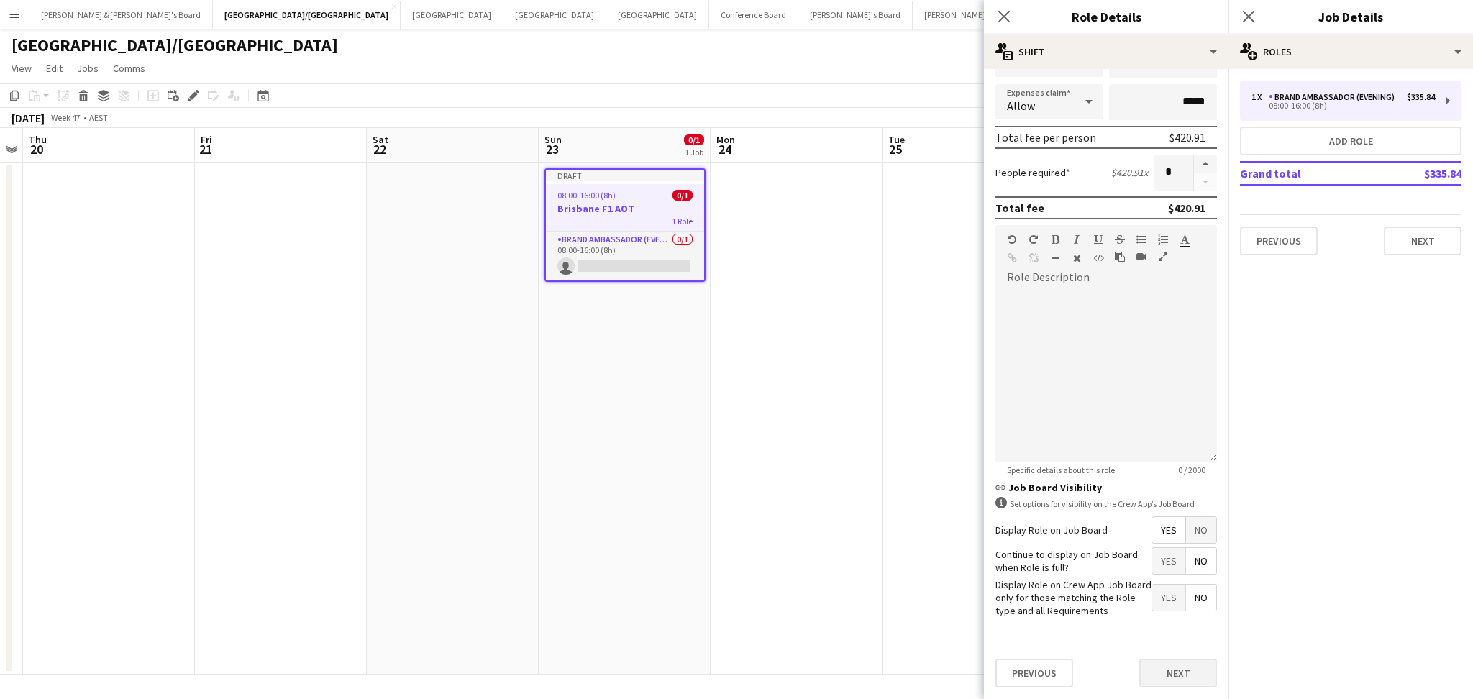
type input "*****"
click at [1167, 673] on button "Next" at bounding box center [1178, 673] width 78 height 29
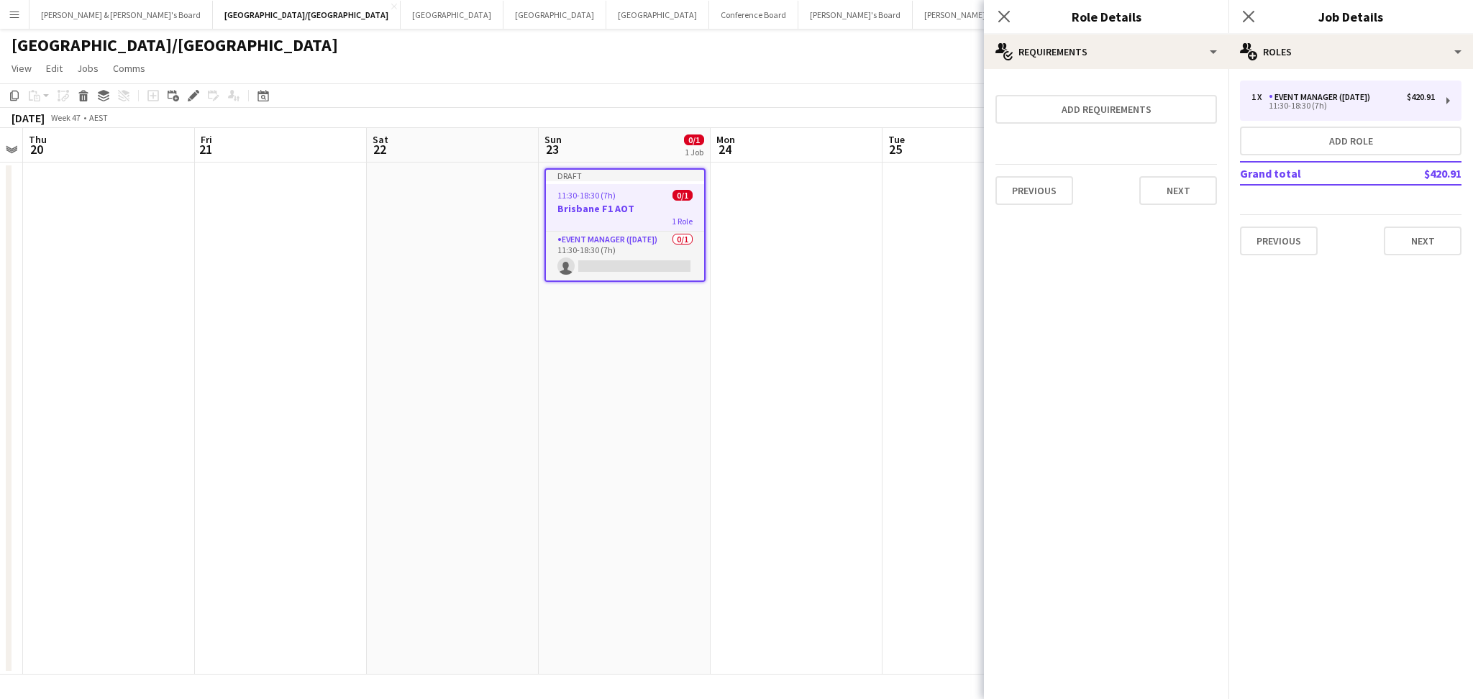
scroll to position [0, 0]
click at [1292, 151] on button "Add role" at bounding box center [1351, 141] width 222 height 29
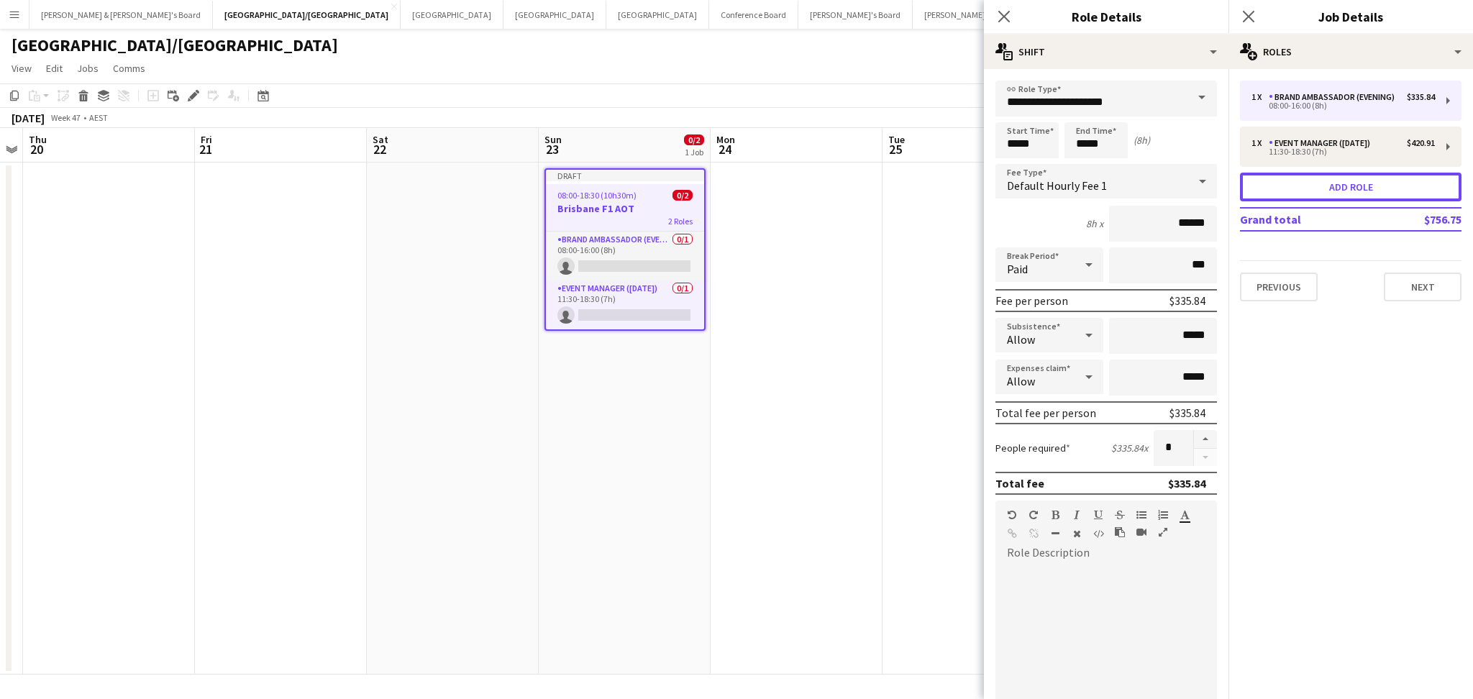
type input "**********"
type input "*****"
type input "******"
click at [1126, 92] on input "**********" at bounding box center [1107, 99] width 222 height 36
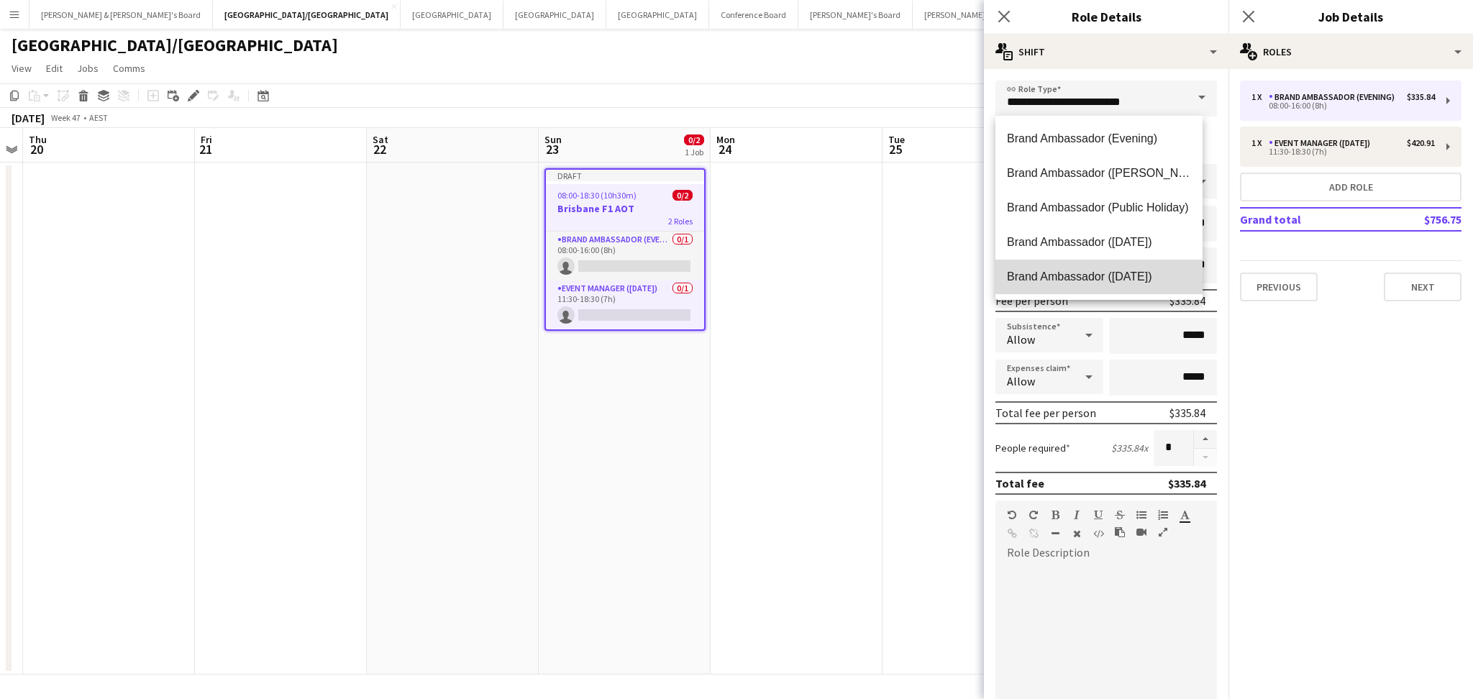
click at [1099, 273] on span "Brand Ambassador ([DATE])" at bounding box center [1099, 277] width 184 height 14
type input "**********"
type input "******"
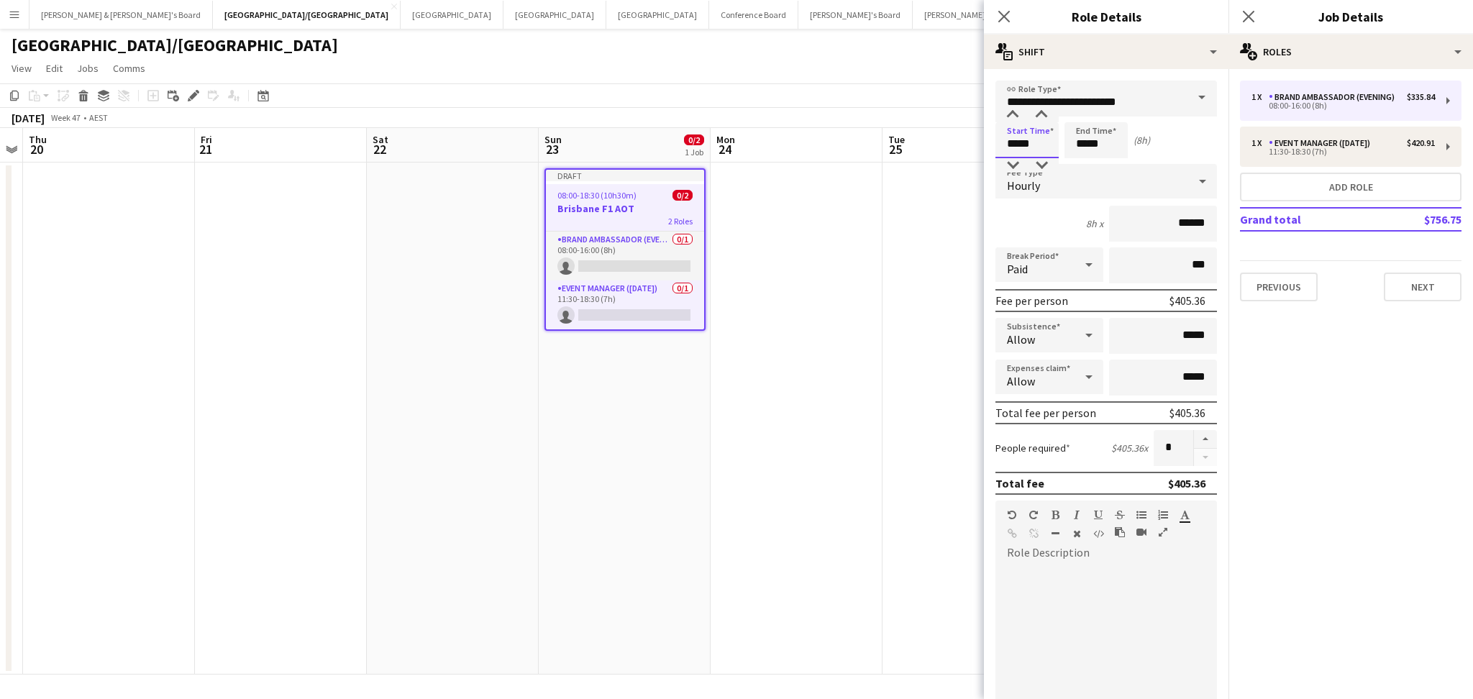
click at [1004, 139] on input "*****" at bounding box center [1027, 140] width 63 height 36
type input "*****"
click at [1194, 430] on button "button" at bounding box center [1205, 439] width 23 height 19
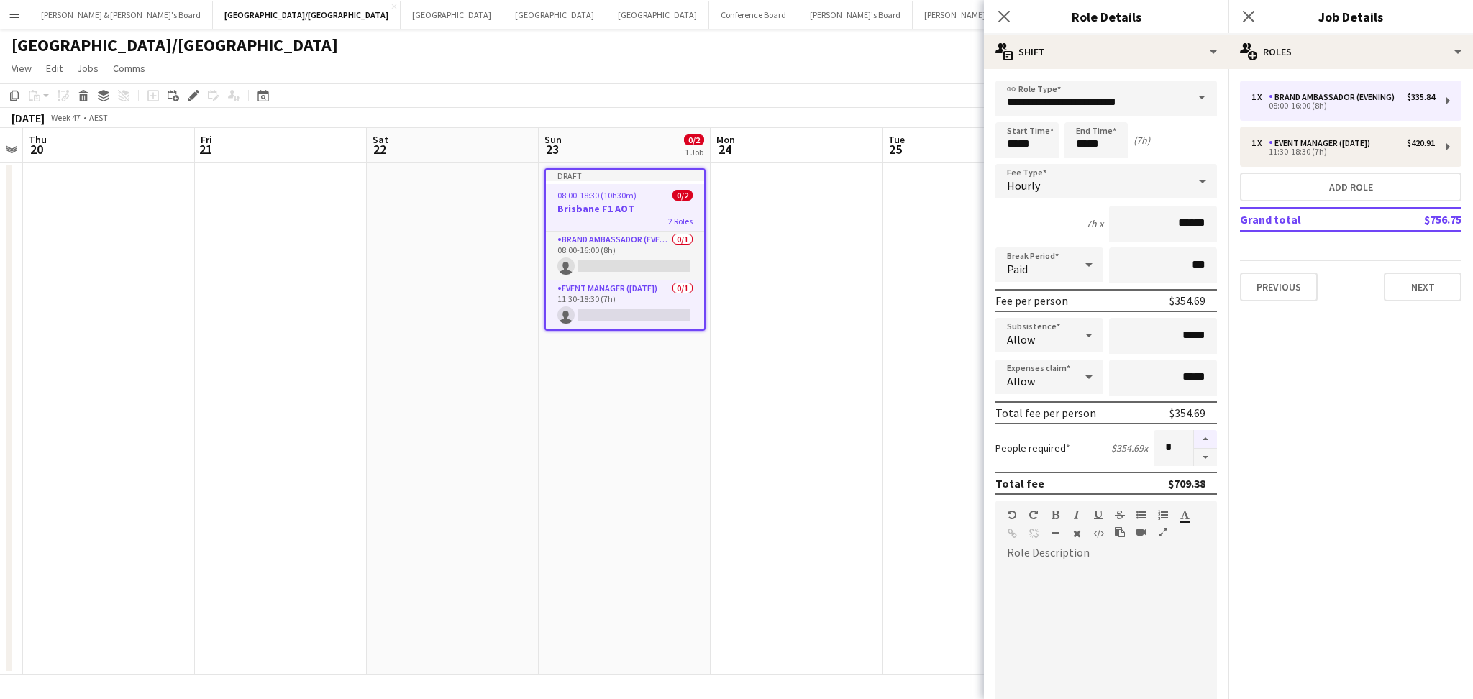
click at [1194, 430] on button "button" at bounding box center [1205, 439] width 23 height 19
type input "*"
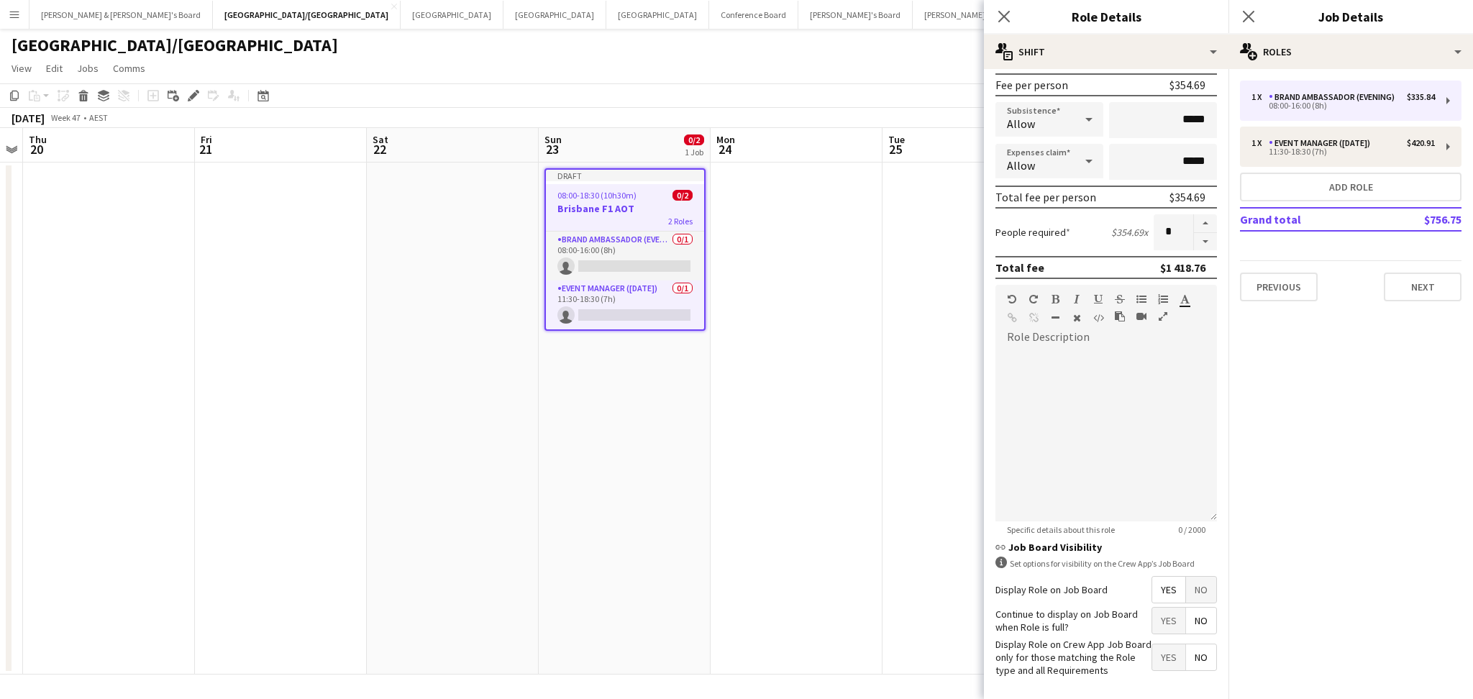
scroll to position [281, 0]
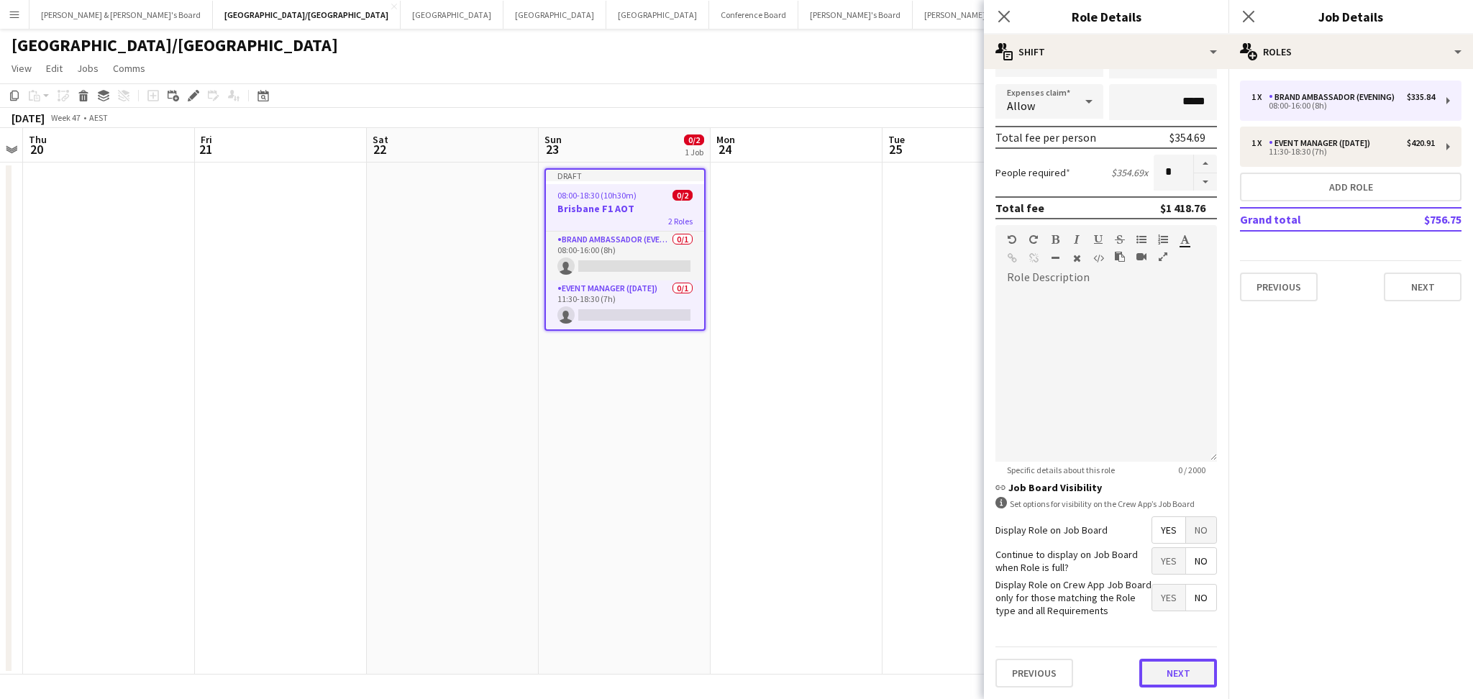
click at [1173, 668] on button "Next" at bounding box center [1178, 673] width 78 height 29
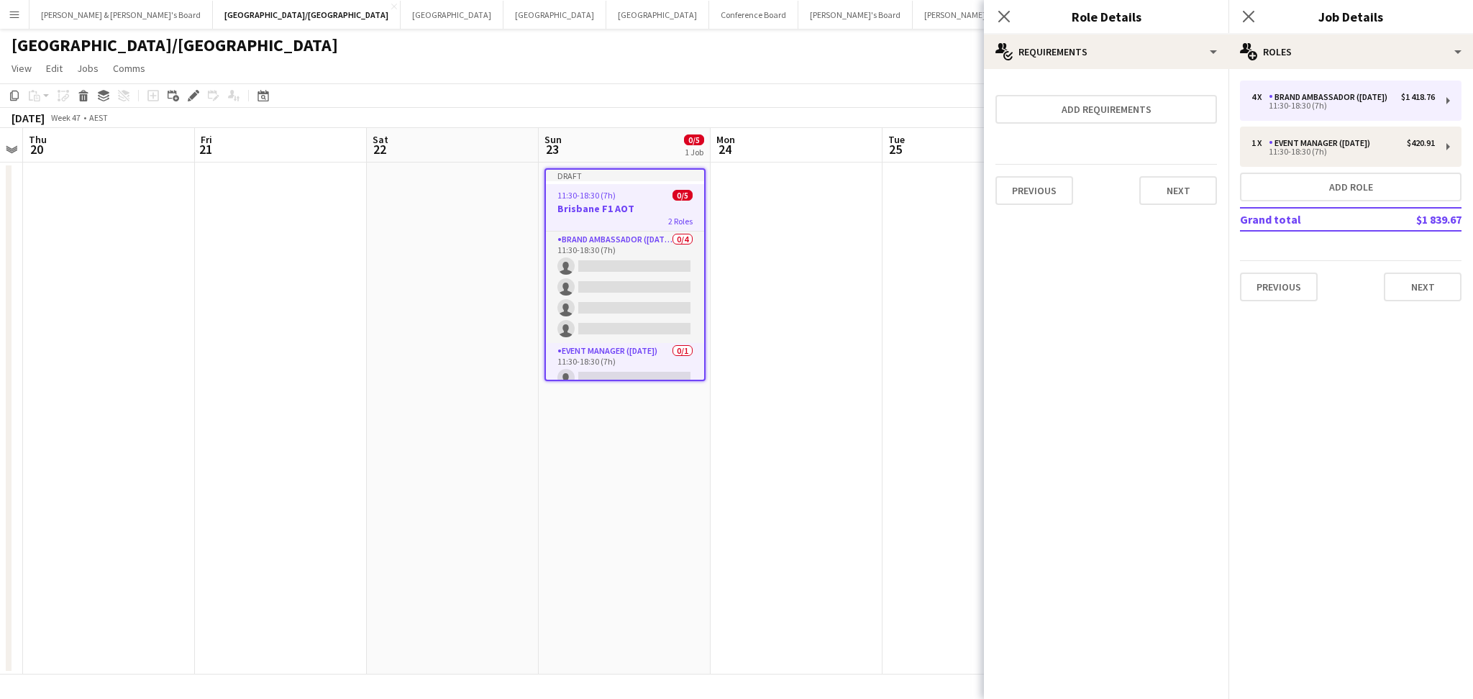
scroll to position [0, 0]
click at [1423, 281] on button "Next" at bounding box center [1423, 287] width 78 height 29
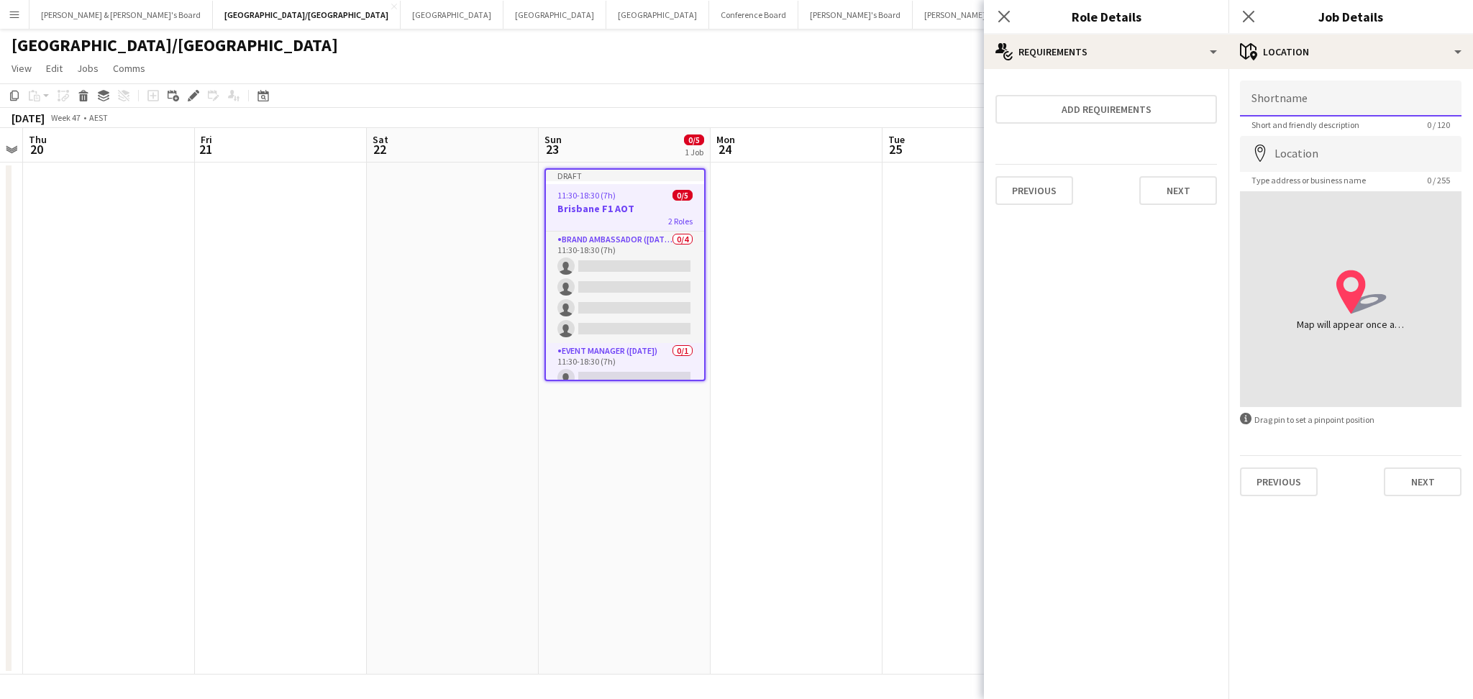
click at [1352, 103] on input "Shortname" at bounding box center [1351, 99] width 222 height 36
paste input "**********"
type input "**********"
click at [1343, 155] on input "Location" at bounding box center [1351, 154] width 222 height 36
paste input "**********"
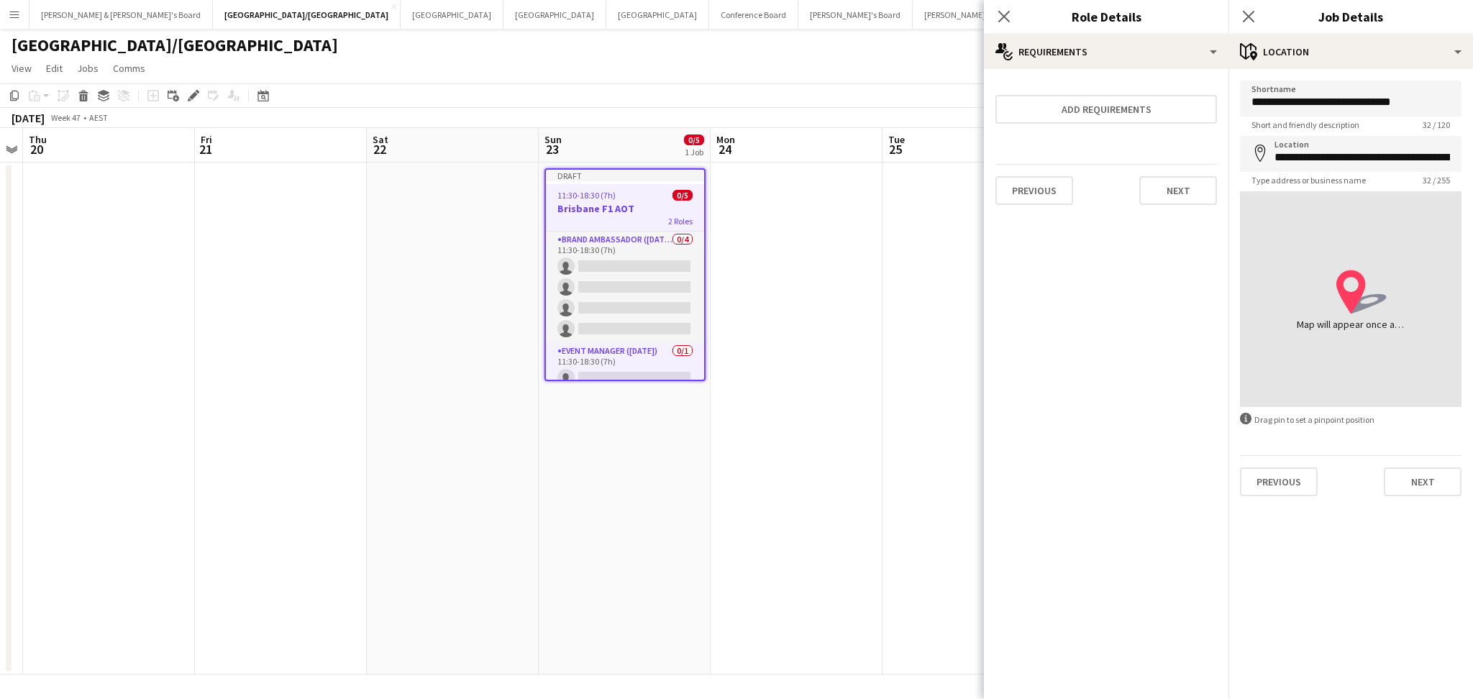
type input "**********"
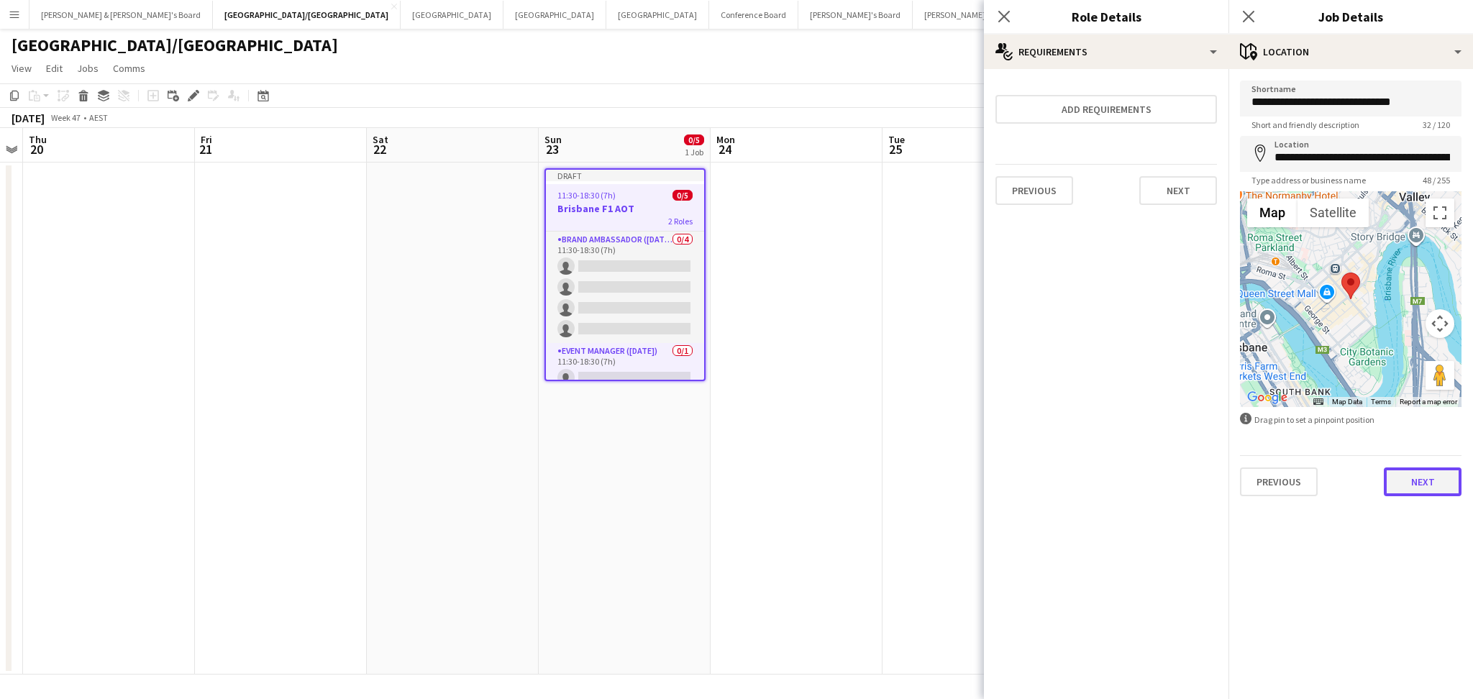
click at [1452, 479] on button "Next" at bounding box center [1423, 482] width 78 height 29
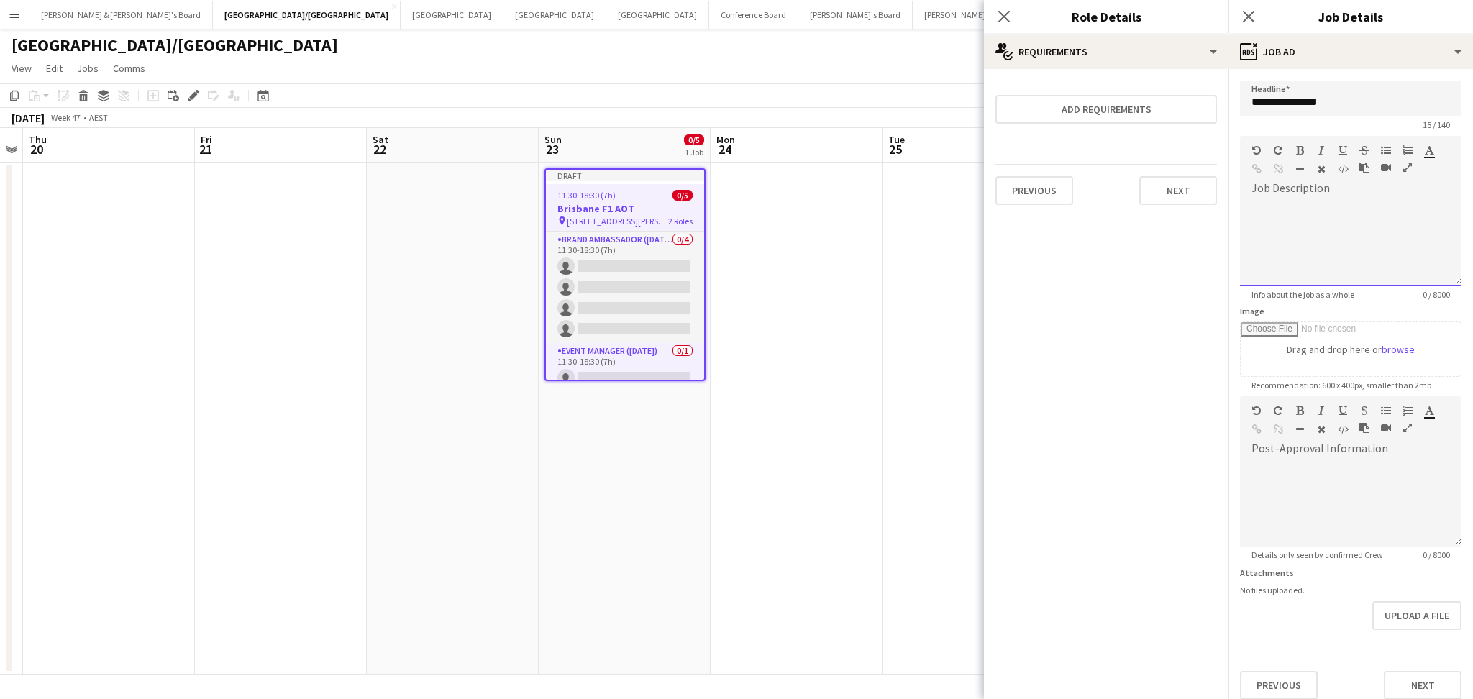
click at [1306, 196] on div at bounding box center [1351, 238] width 222 height 96
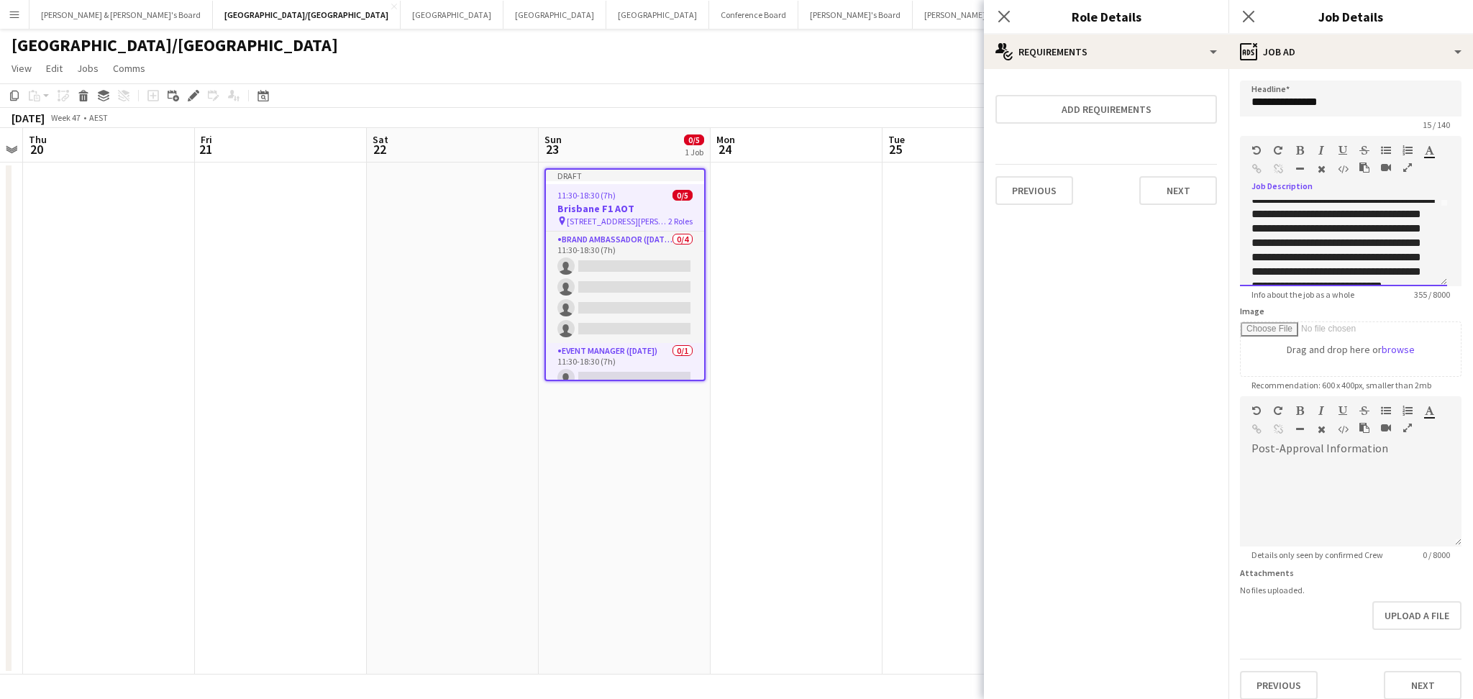
scroll to position [33, 0]
click at [1441, 281] on app-form-group "**********" at bounding box center [1351, 218] width 222 height 164
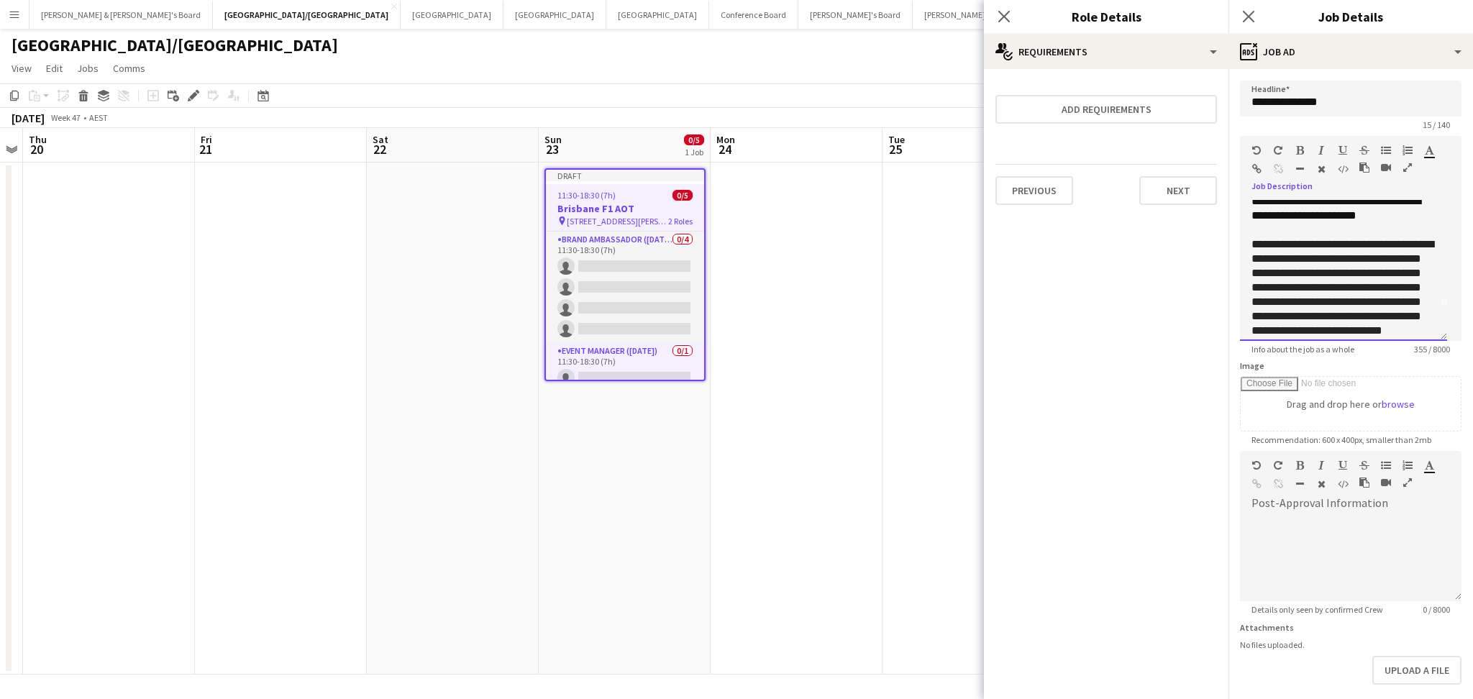
scroll to position [0, 0]
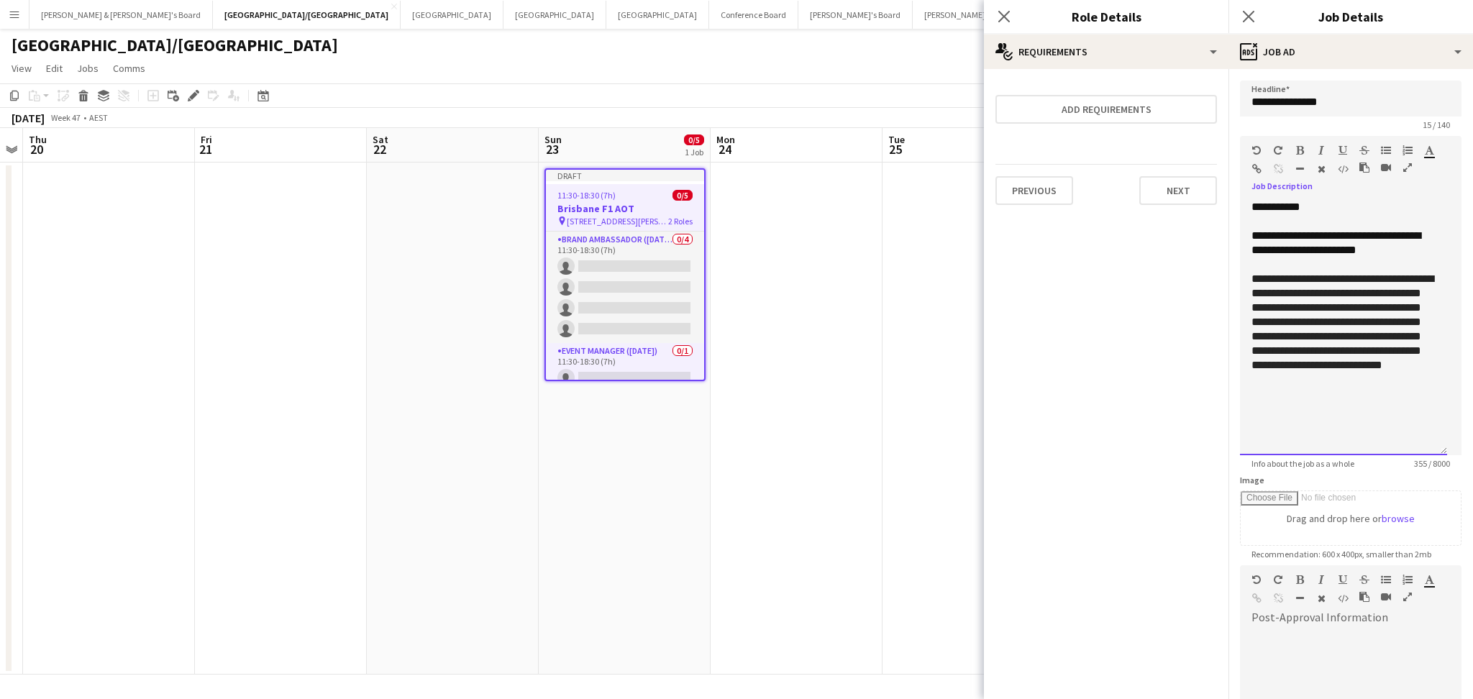
drag, startPoint x: 1441, startPoint y: 281, endPoint x: 1433, endPoint y: 450, distance: 169.2
click at [1433, 450] on div "**********" at bounding box center [1343, 327] width 207 height 255
click at [1248, 282] on div "**********" at bounding box center [1343, 327] width 207 height 255
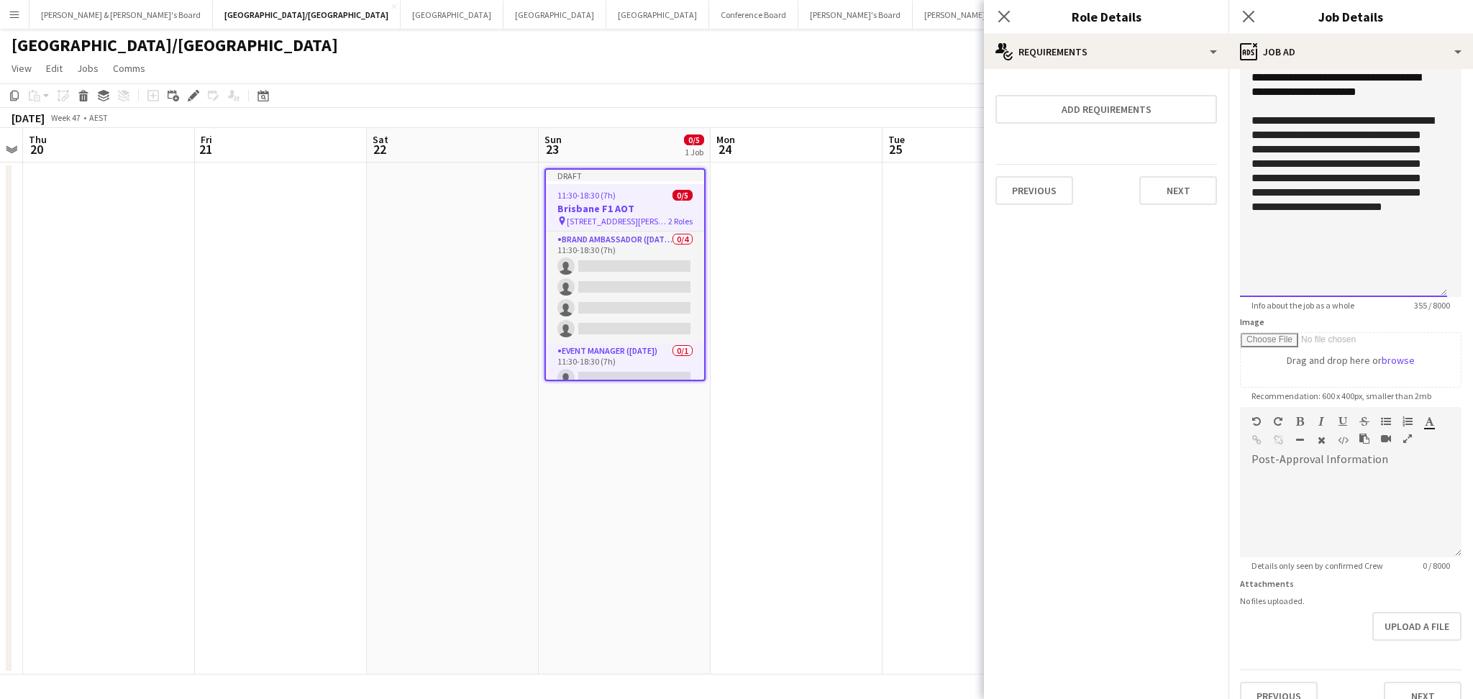
scroll to position [178, 0]
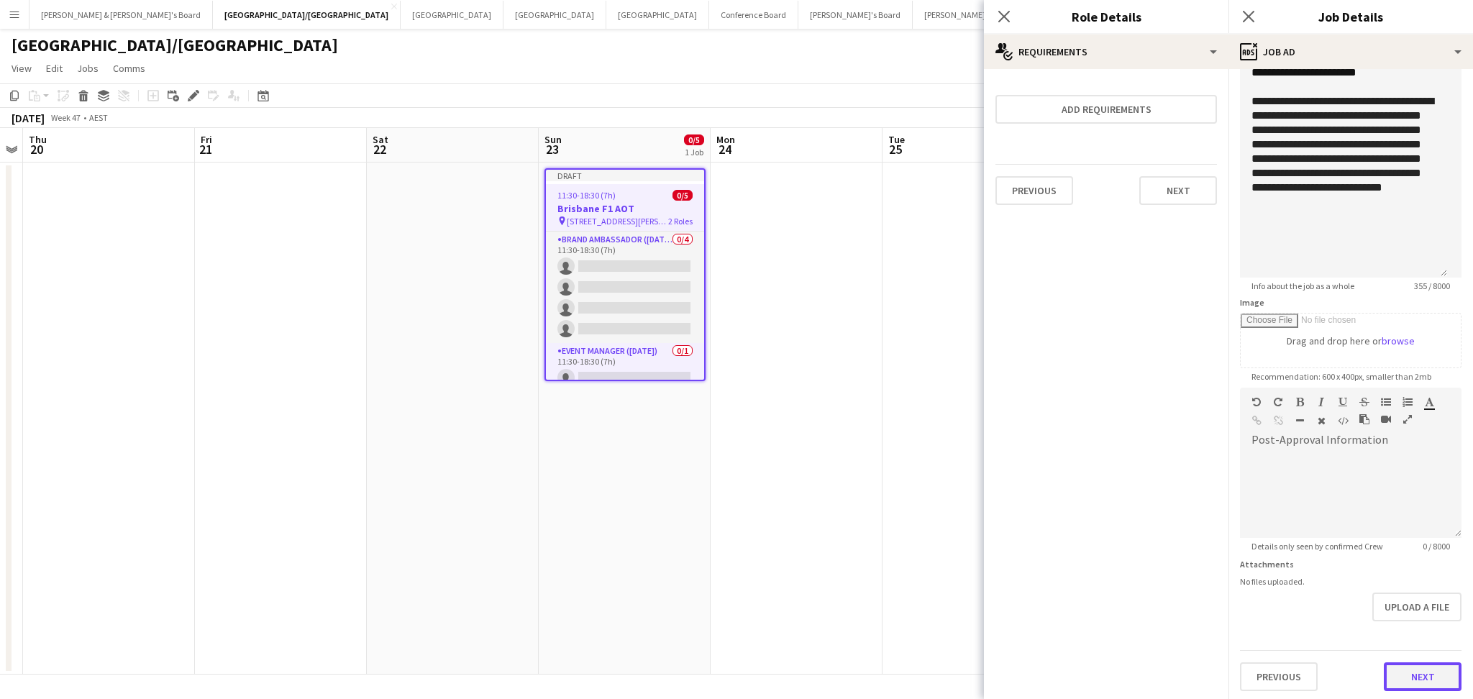
click at [1432, 668] on button "Next" at bounding box center [1423, 677] width 78 height 29
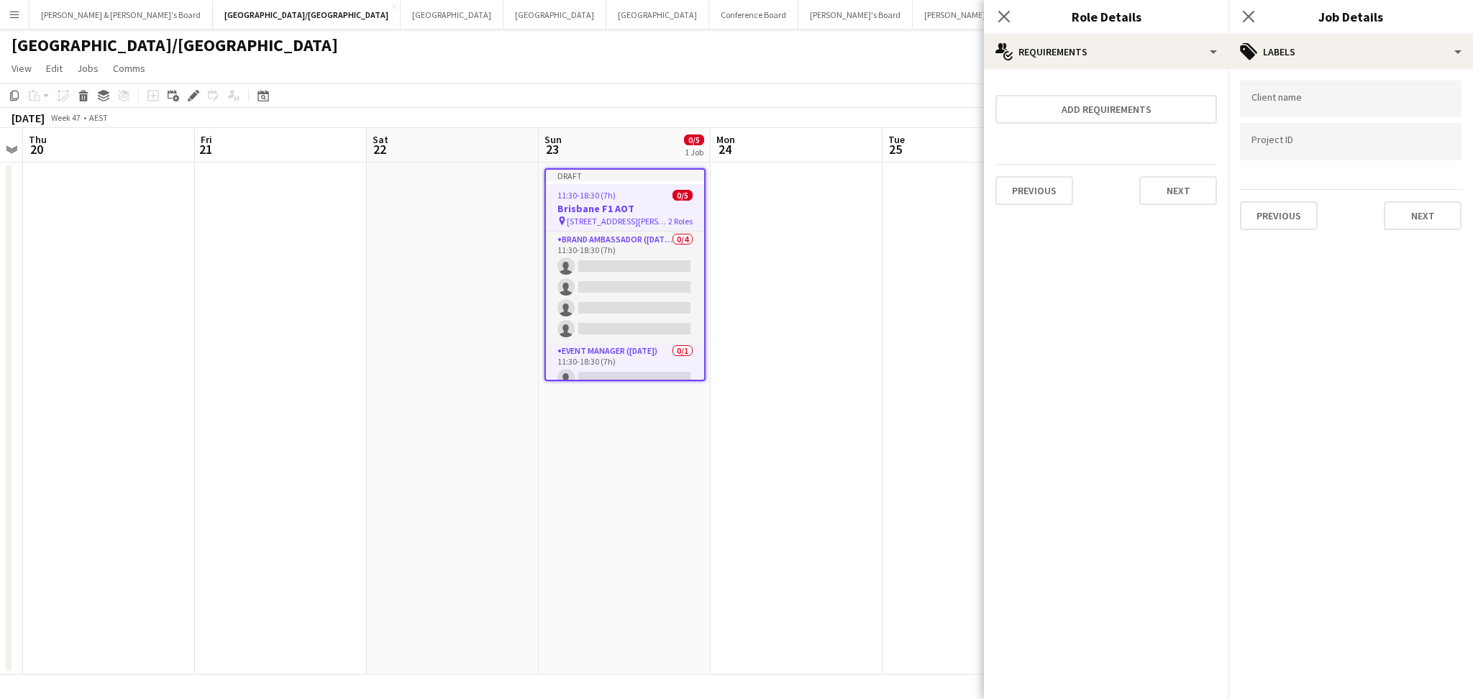
scroll to position [0, 0]
click at [1305, 95] on form at bounding box center [1351, 98] width 199 height 15
type input "********"
click at [1311, 137] on div "The Bite Project" at bounding box center [1351, 142] width 222 height 35
click at [1412, 208] on button "Next" at bounding box center [1423, 215] width 78 height 29
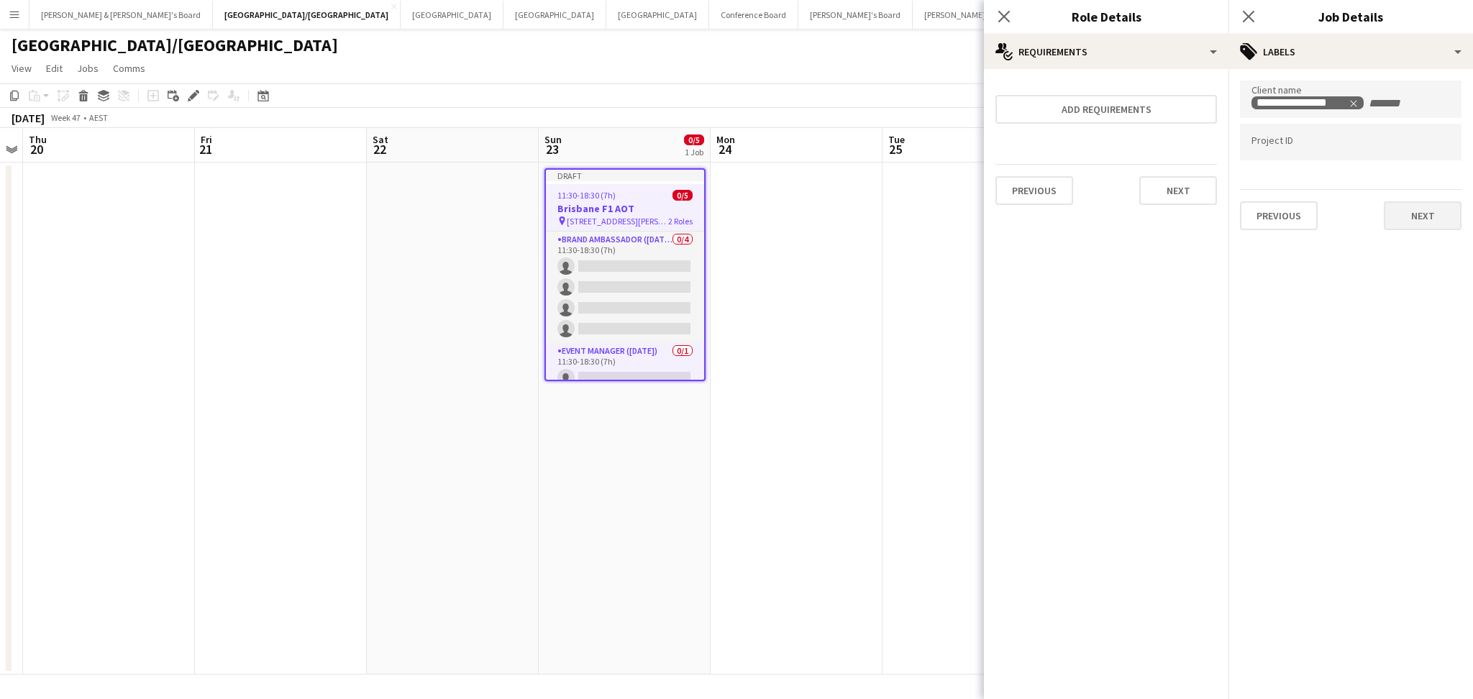
type input "*******"
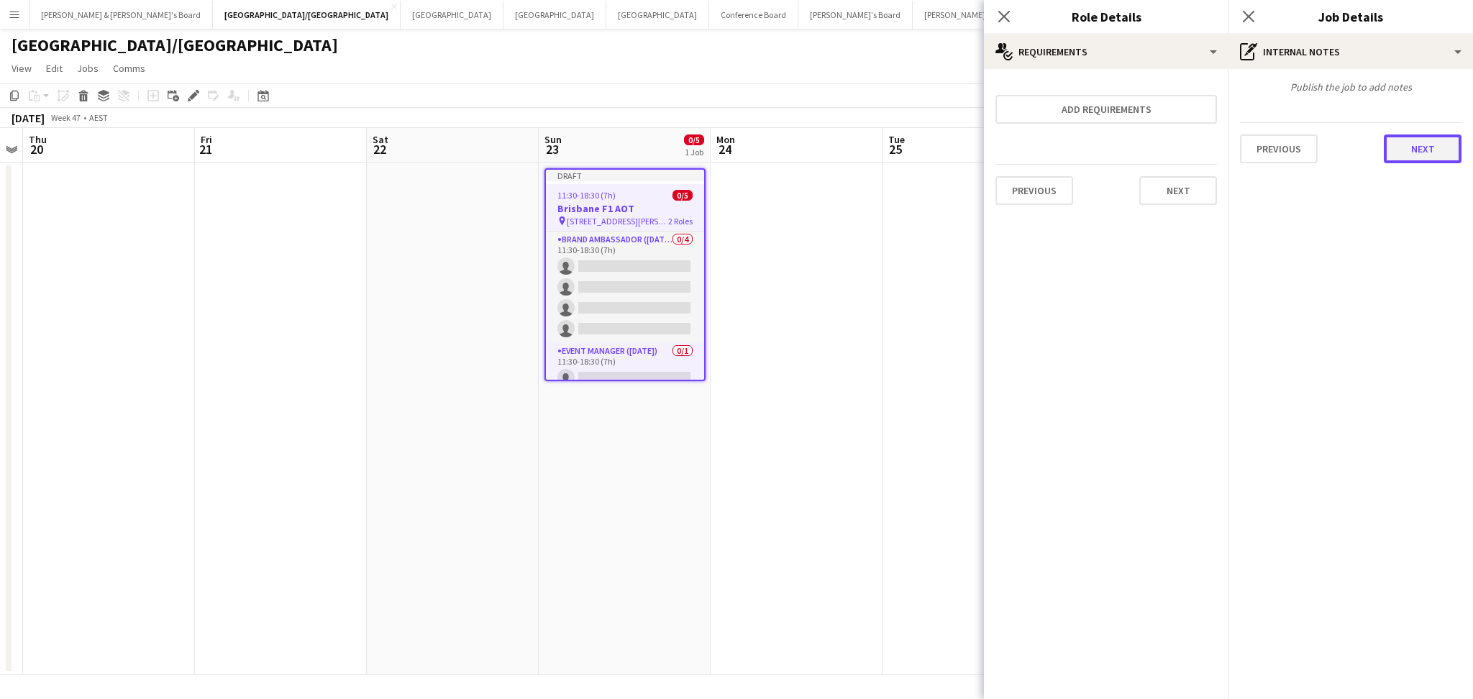
click at [1436, 151] on button "Next" at bounding box center [1423, 149] width 78 height 29
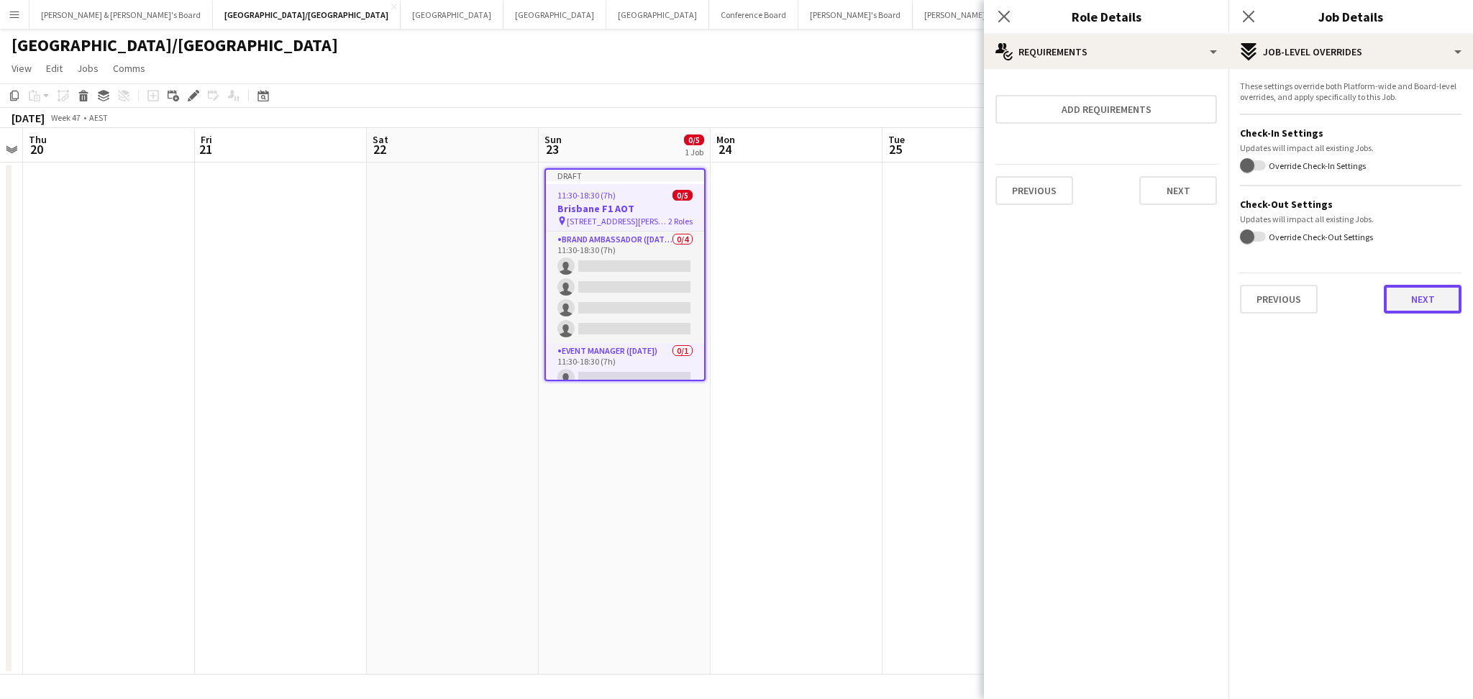
click at [1416, 300] on button "Next" at bounding box center [1423, 299] width 78 height 29
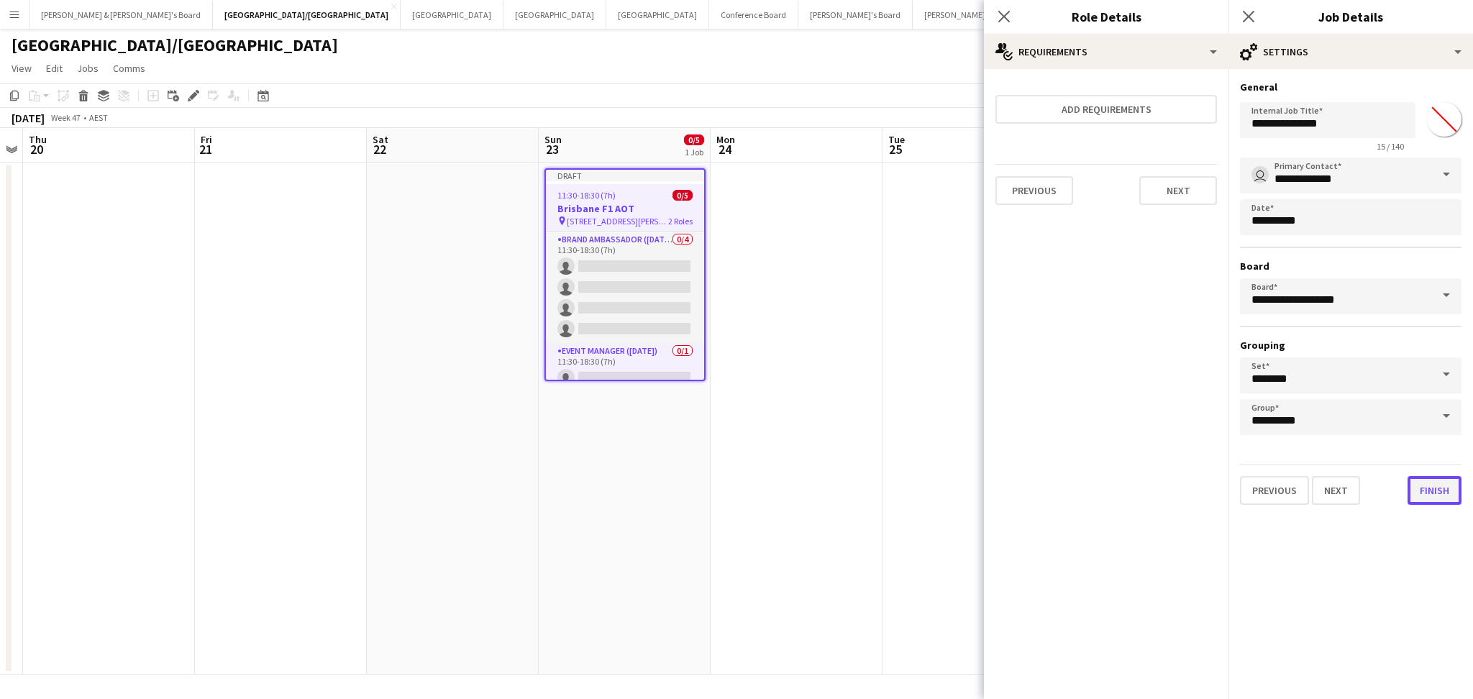
click at [1420, 483] on button "Finish" at bounding box center [1435, 490] width 54 height 29
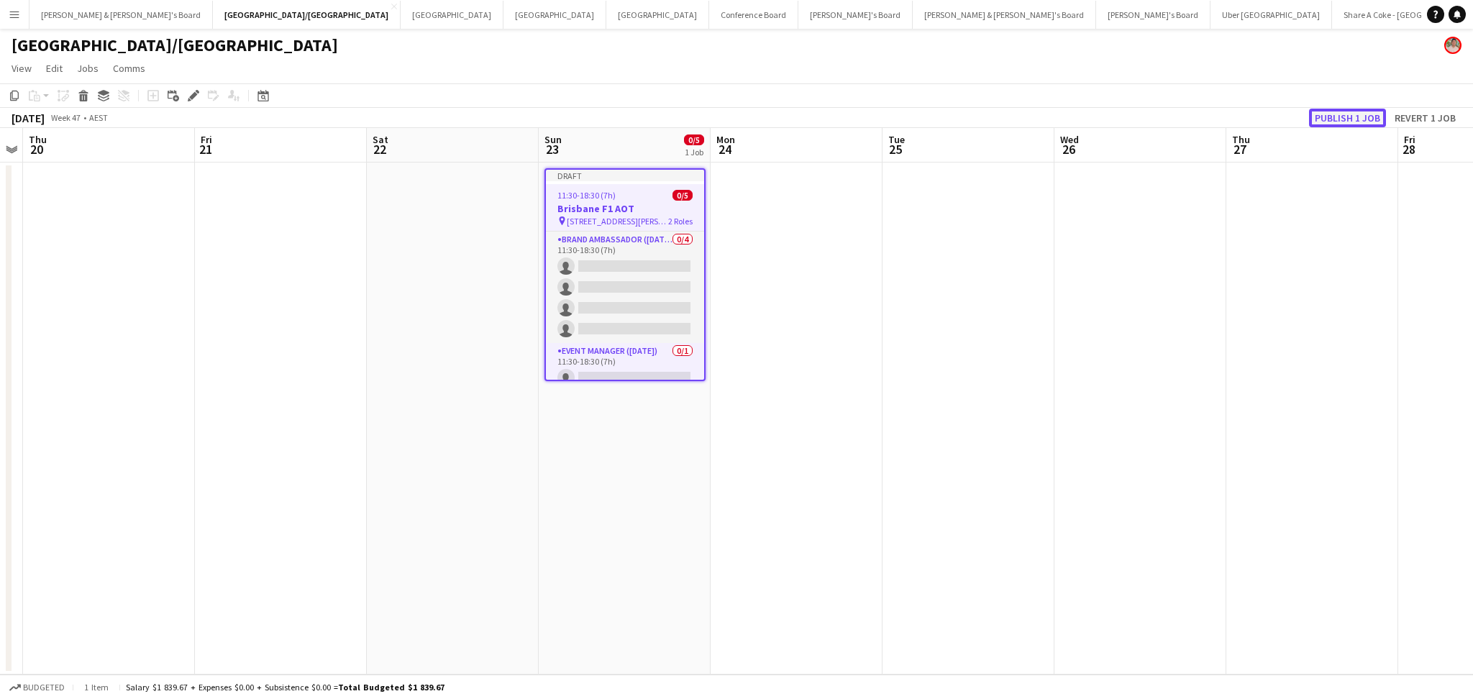
click at [1329, 120] on button "Publish 1 job" at bounding box center [1347, 118] width 77 height 19
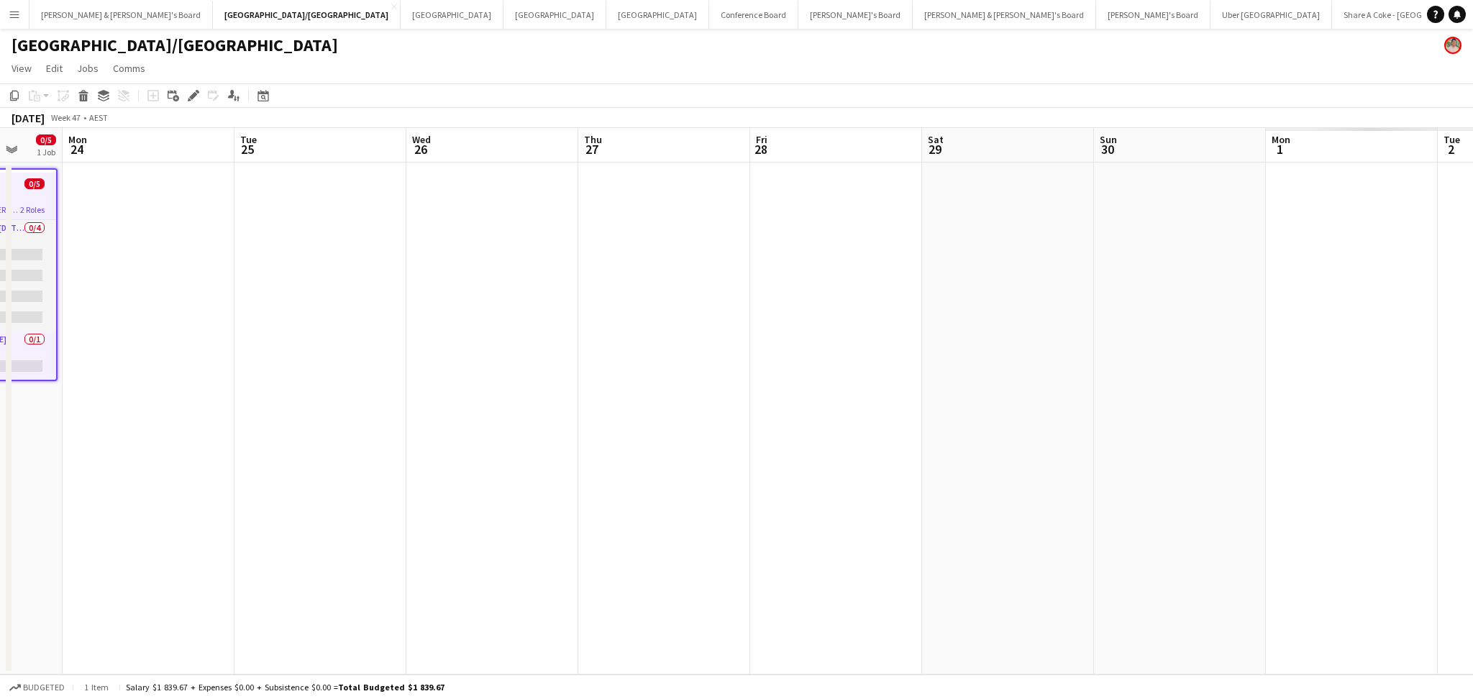
drag, startPoint x: 708, startPoint y: 482, endPoint x: 573, endPoint y: 461, distance: 136.1
click at [573, 461] on app-calendar-viewport "Fri 21 Sat 22 Sun 23 0/5 1 Job Mon 24 Tue 25 Wed 26 Thu 27 Fri 28 Sat 29 Sun 30…" at bounding box center [736, 401] width 1473 height 547
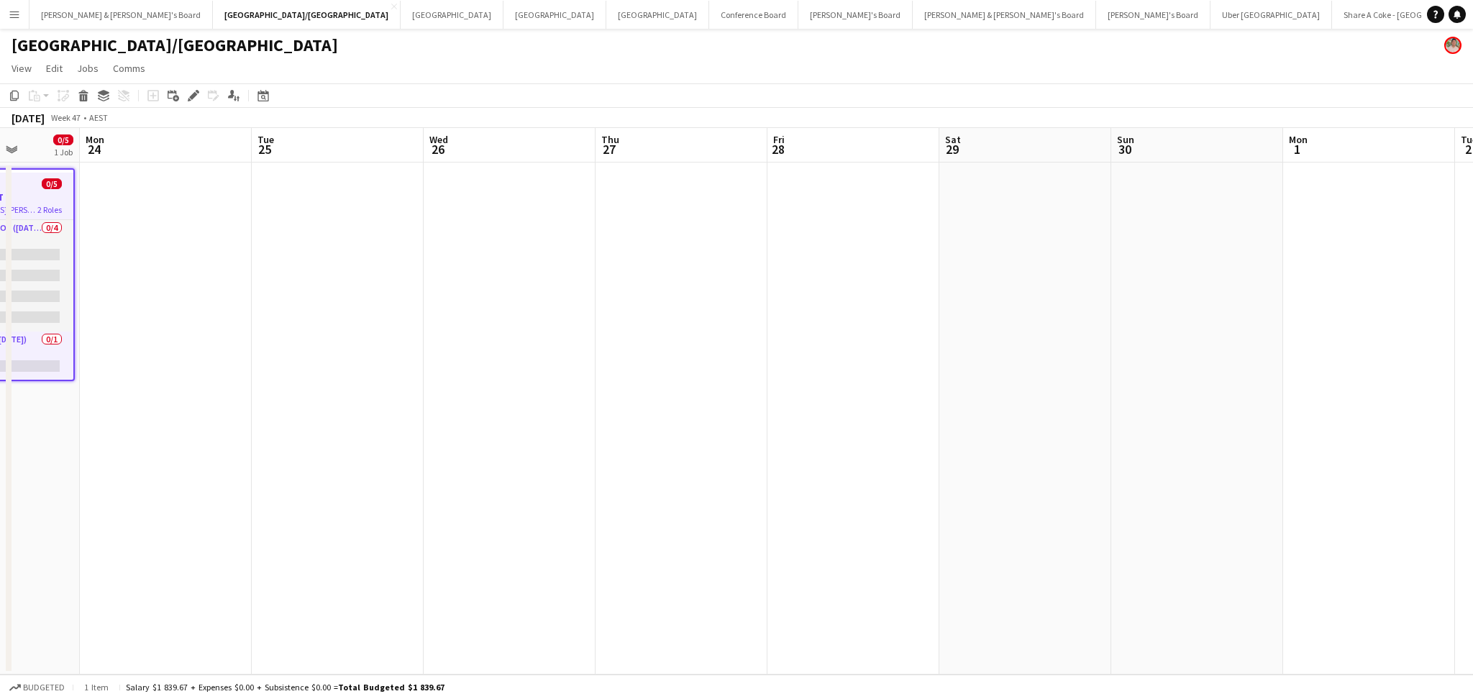
drag, startPoint x: 440, startPoint y: 471, endPoint x: 1298, endPoint y: 475, distance: 857.5
click at [1314, 475] on app-calendar-viewport "Fri 21 Sat 22 Sun 23 0/5 1 Job Mon 24 Tue 25 Wed 26 Thu 27 Fri 28 Sat 29 Sun 30…" at bounding box center [736, 401] width 1473 height 547
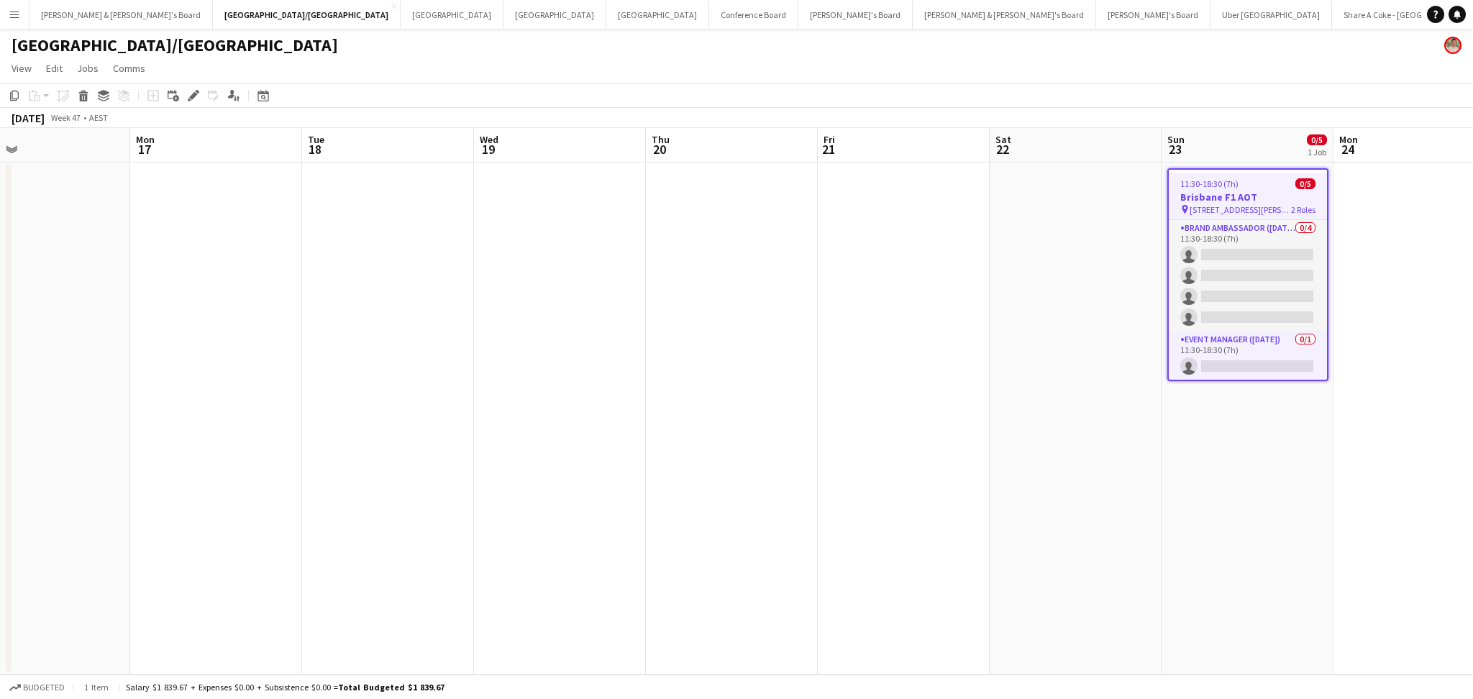
drag, startPoint x: 565, startPoint y: 488, endPoint x: 1108, endPoint y: 492, distance: 543.1
click at [1397, 486] on app-calendar-viewport "Sun 16 Mon 17 Tue 18 Wed 19 Thu 20 Fri 21 Sat 22 Sun 23 0/5 1 Job Mon 24 Tue 25…" at bounding box center [736, 401] width 1473 height 547
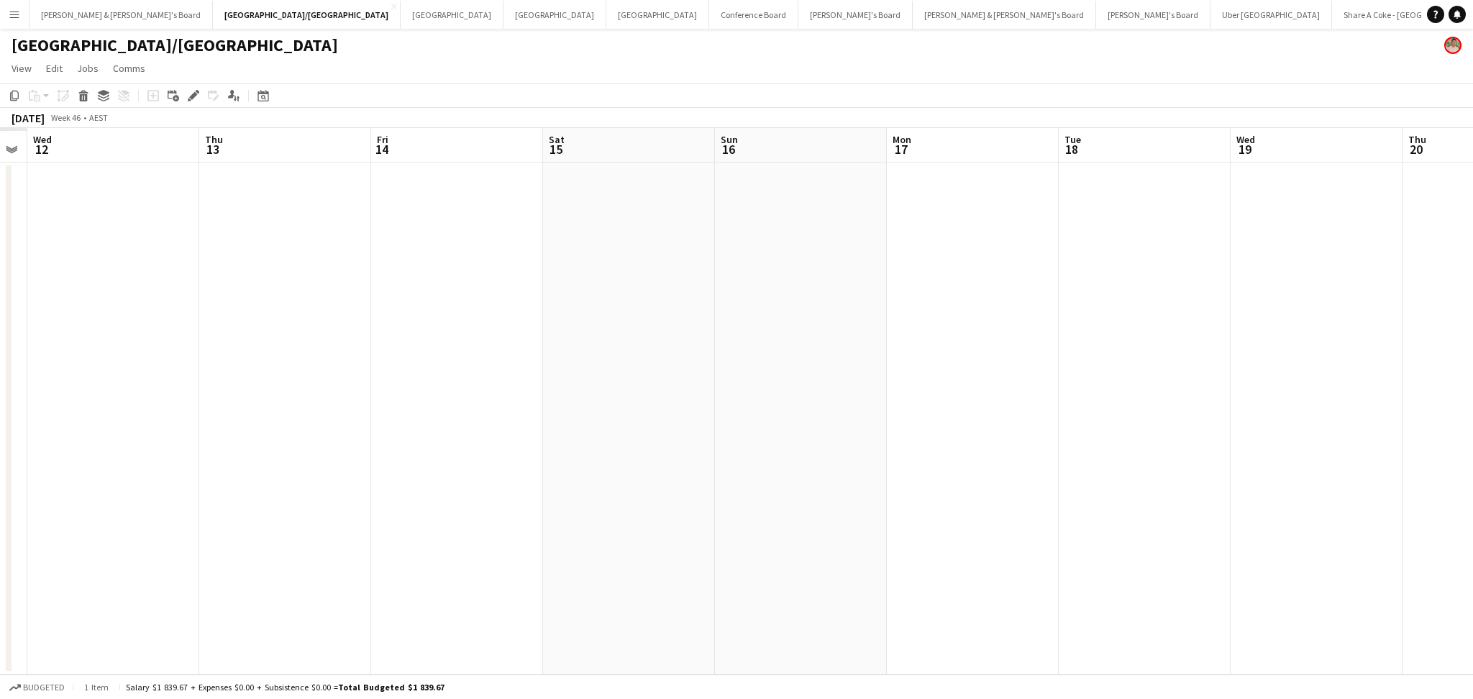
drag, startPoint x: 634, startPoint y: 488, endPoint x: 1326, endPoint y: 490, distance: 692.7
click at [1333, 491] on app-calendar-viewport "Tue 11 Wed 12 Thu 13 Fri 14 Sat 15 Sun 16 Mon 17 Tue 18 Wed 19 Thu 20 Fri 21 Sa…" at bounding box center [736, 401] width 1473 height 547
drag, startPoint x: 962, startPoint y: 482, endPoint x: 1298, endPoint y: 482, distance: 336.7
click at [1298, 482] on app-calendar-viewport "Wed 5 Thu 6 Fri 7 Sat 8 Sun 9 Mon 10 Tue 11 Wed 12 Thu 13 Fri 14 Sat 15 Sun 16 …" at bounding box center [736, 401] width 1473 height 547
drag, startPoint x: 714, startPoint y: 466, endPoint x: 1103, endPoint y: 484, distance: 390.3
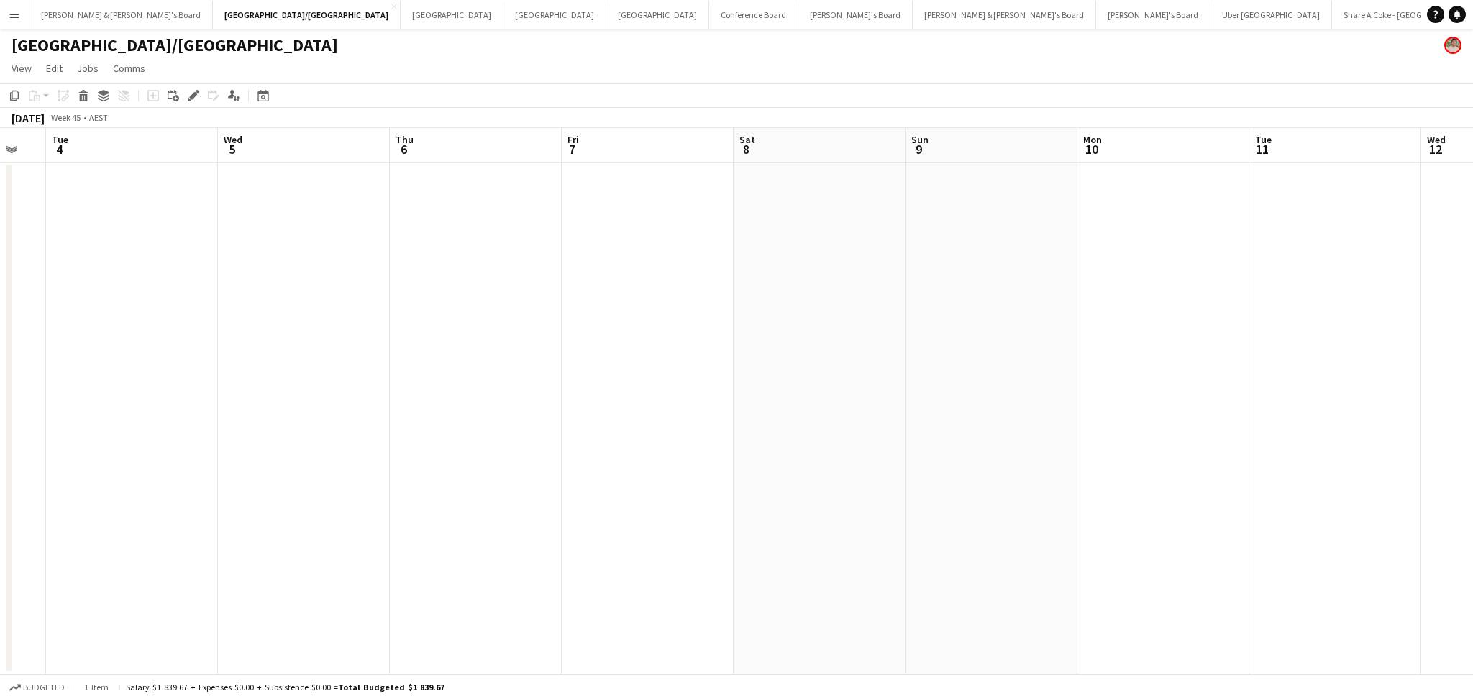
click at [1220, 484] on app-calendar-viewport "Sun 2 Mon 3 Tue 4 Wed 5 Thu 6 Fri 7 Sat 8 Sun 9 Mon 10 Tue 11 Wed 12 Thu 13 Fri…" at bounding box center [736, 401] width 1473 height 547
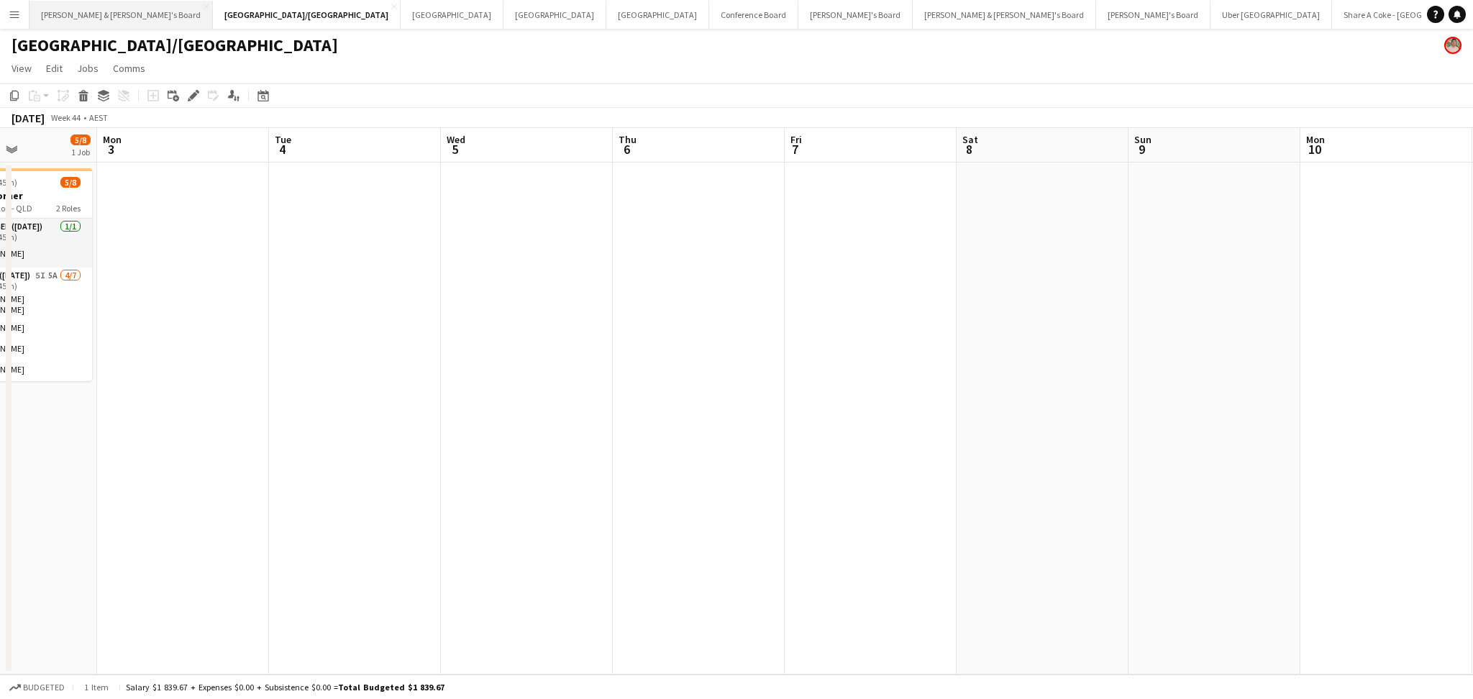
click at [97, 16] on button "James & Arrence's Board Close" at bounding box center [120, 15] width 183 height 28
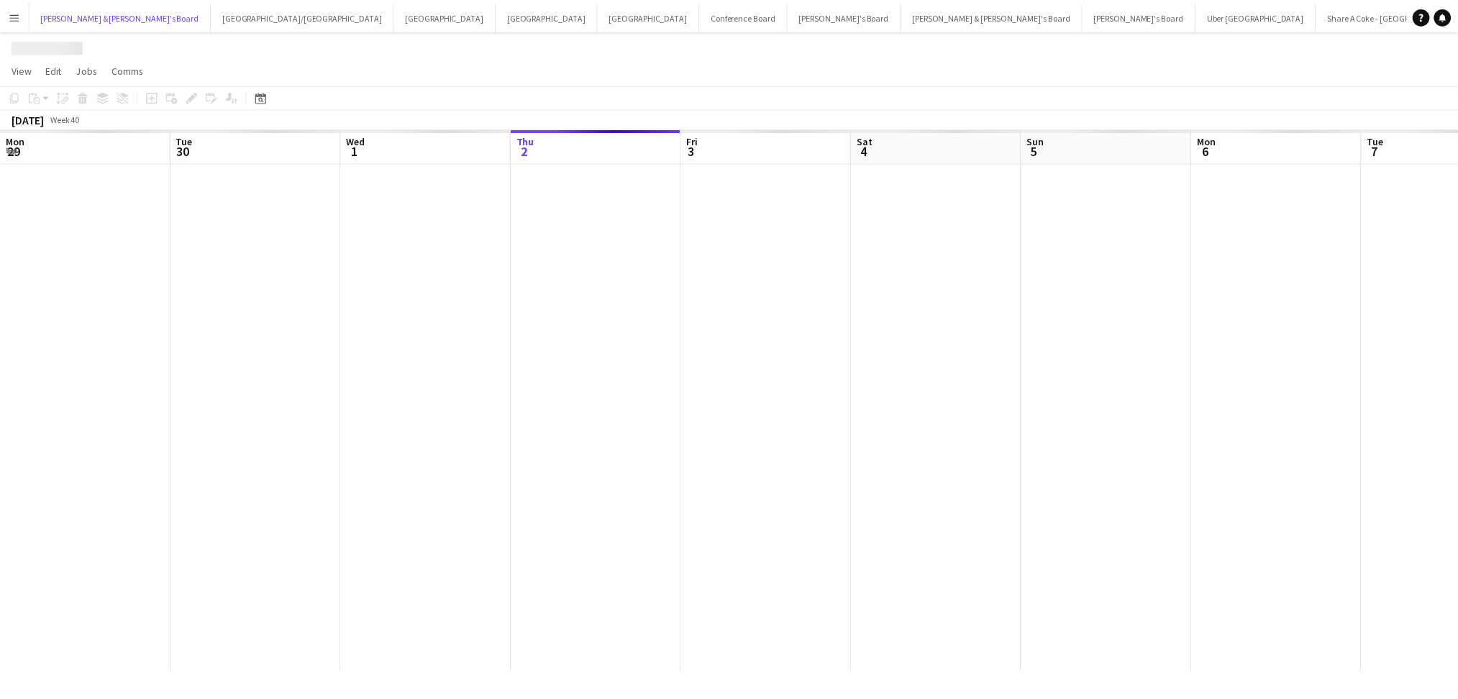
scroll to position [0, 343]
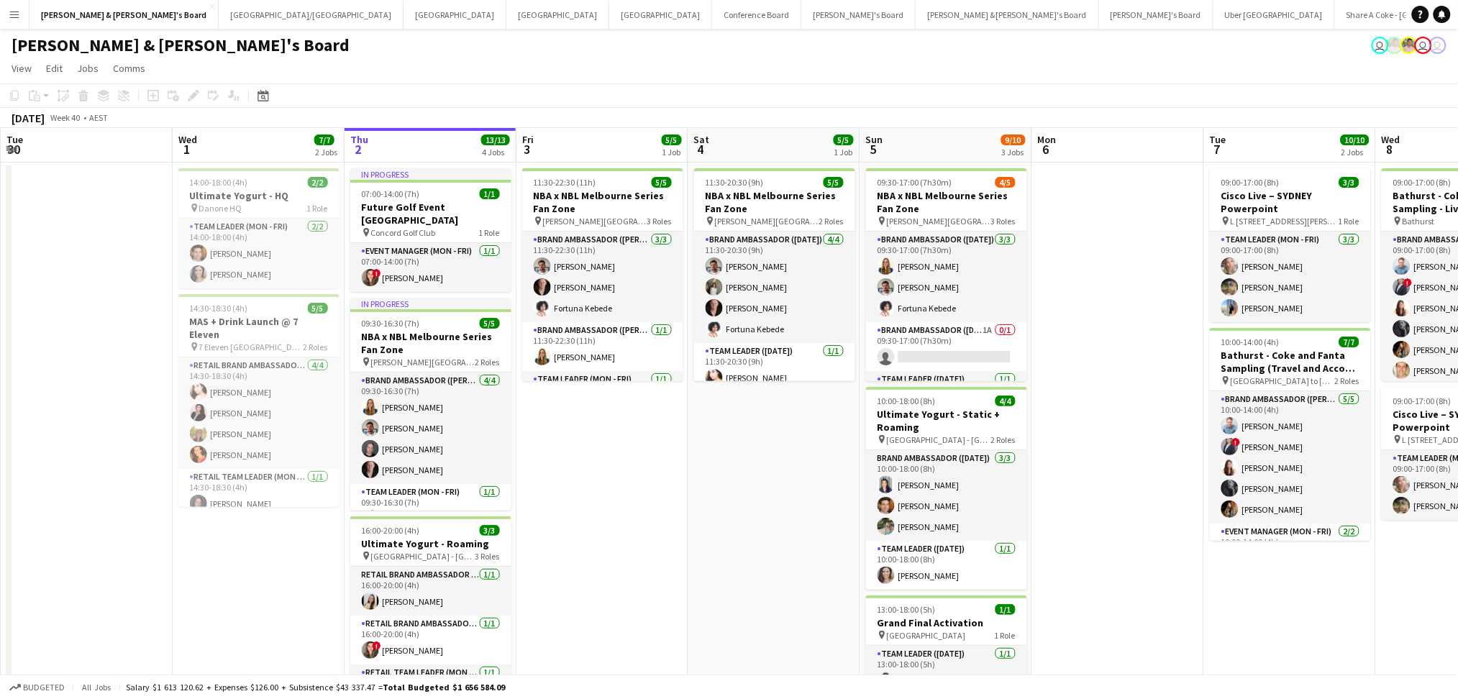
drag, startPoint x: 647, startPoint y: 477, endPoint x: 592, endPoint y: 473, distance: 55.6
click at [670, 483] on app-calendar-viewport "Sun 28 1/1 1 Job Mon 29 Tue 30 Wed 1 7/7 2 Jobs Thu 2 13/13 4 Jobs Fri 3 5/5 1 …" at bounding box center [729, 567] width 1458 height 878
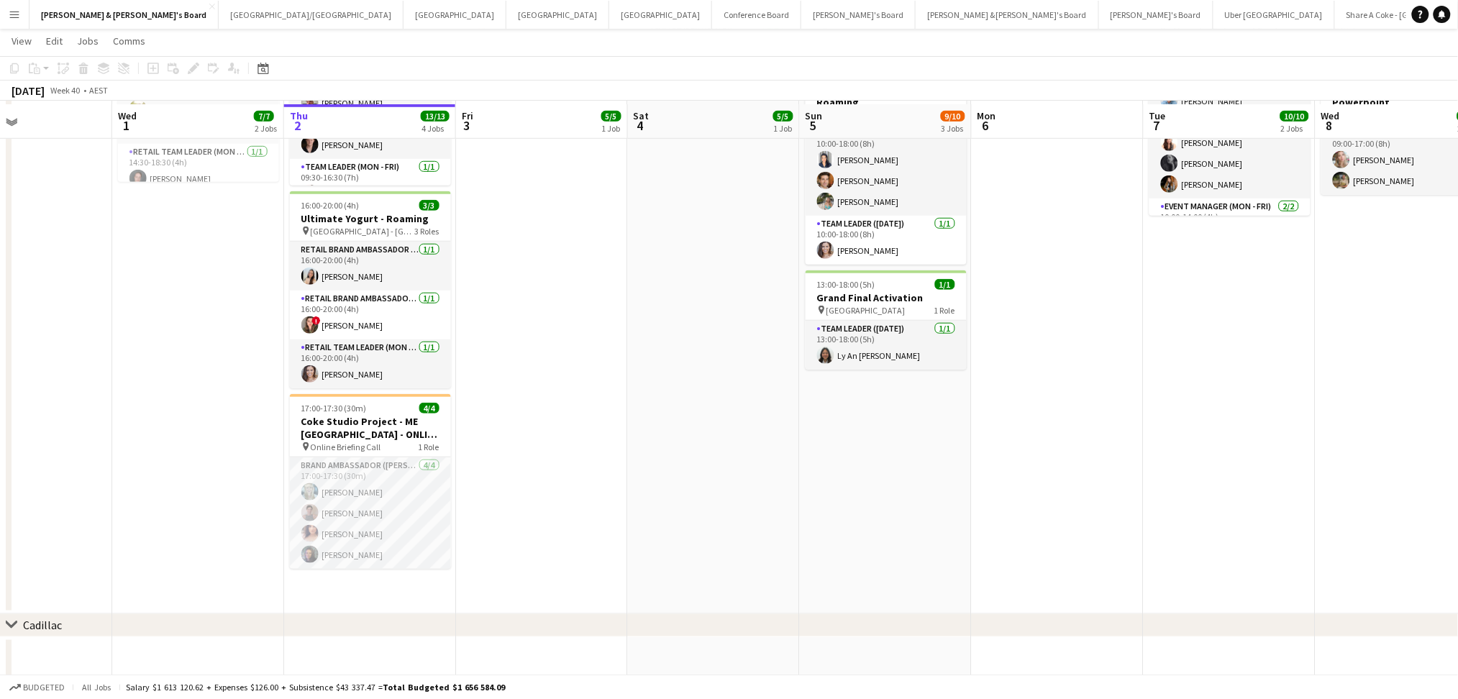
scroll to position [328, 0]
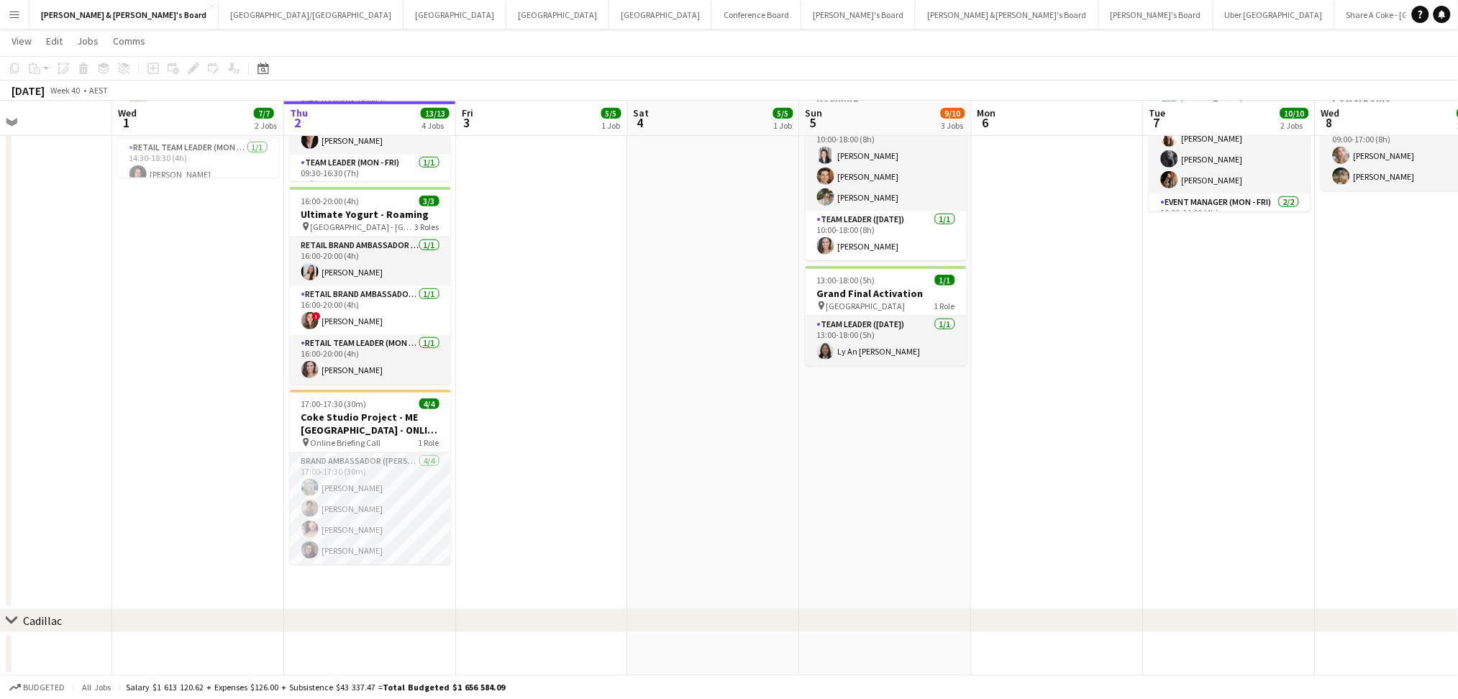
click at [766, 501] on app-date-cell "11:30-20:30 (9h) 5/5 NBA x NBL Melbourne Series Fan Zone pin Rod Laver Arena, M…" at bounding box center [714, 221] width 172 height 777
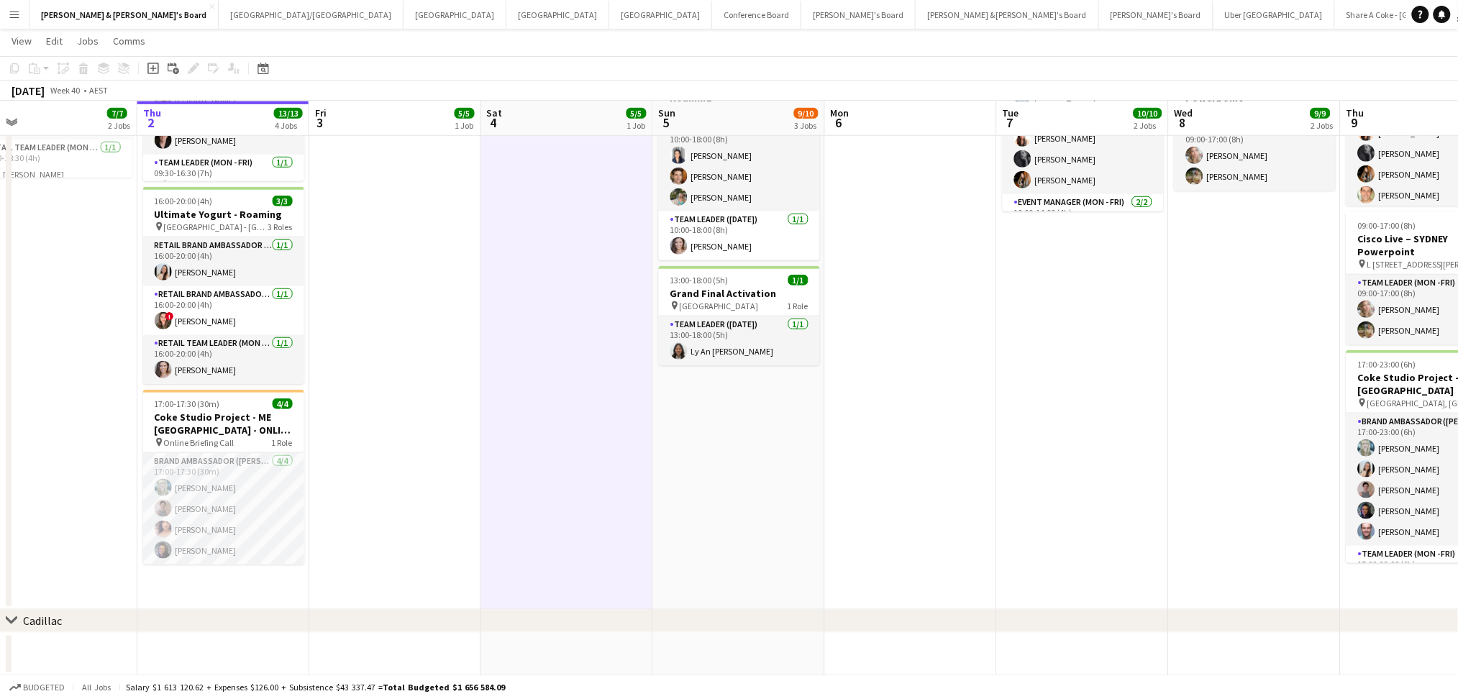
drag, startPoint x: 878, startPoint y: 451, endPoint x: 558, endPoint y: 422, distance: 321.5
click at [558, 422] on app-calendar-viewport "Sun 28 1/1 1 Job Mon 29 Tue 30 Wed 1 7/7 2 Jobs Thu 2 13/13 4 Jobs Fri 3 5/5 1 …" at bounding box center [729, 202] width 1458 height 948
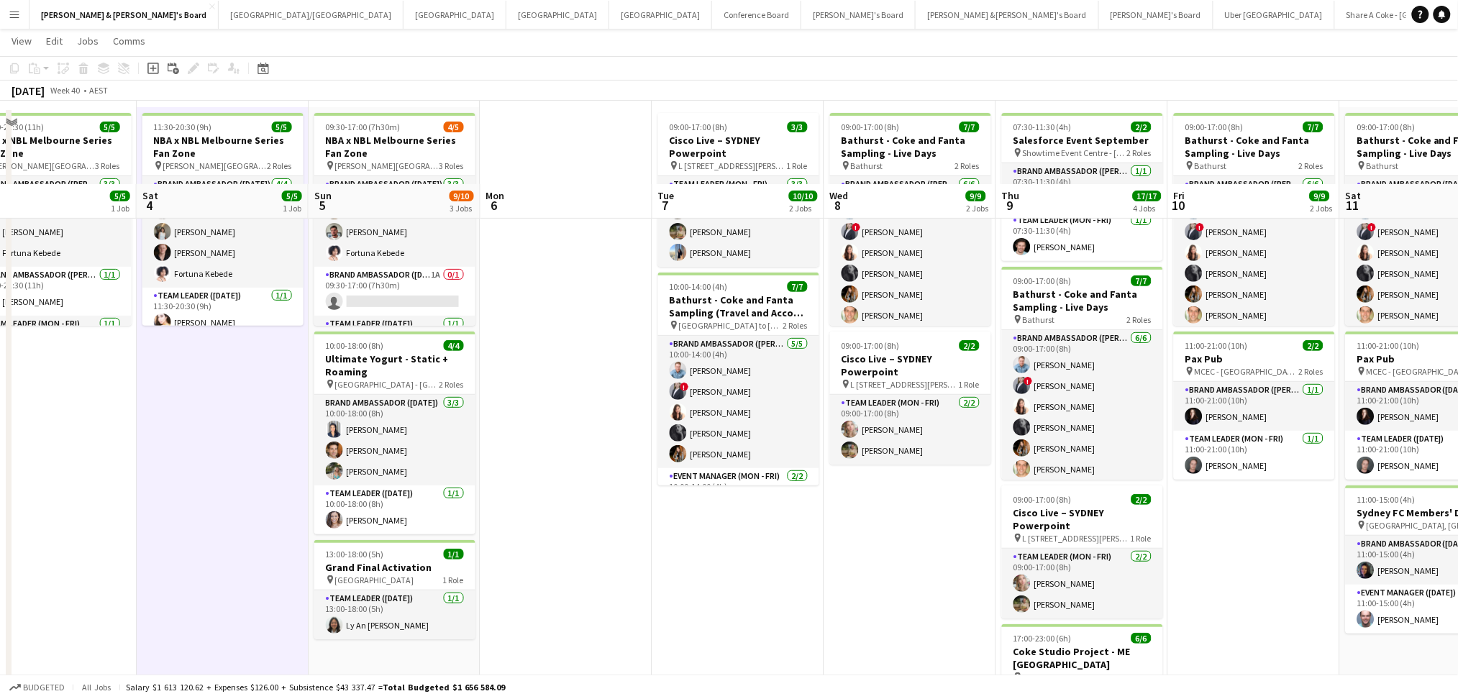
scroll to position [40, 0]
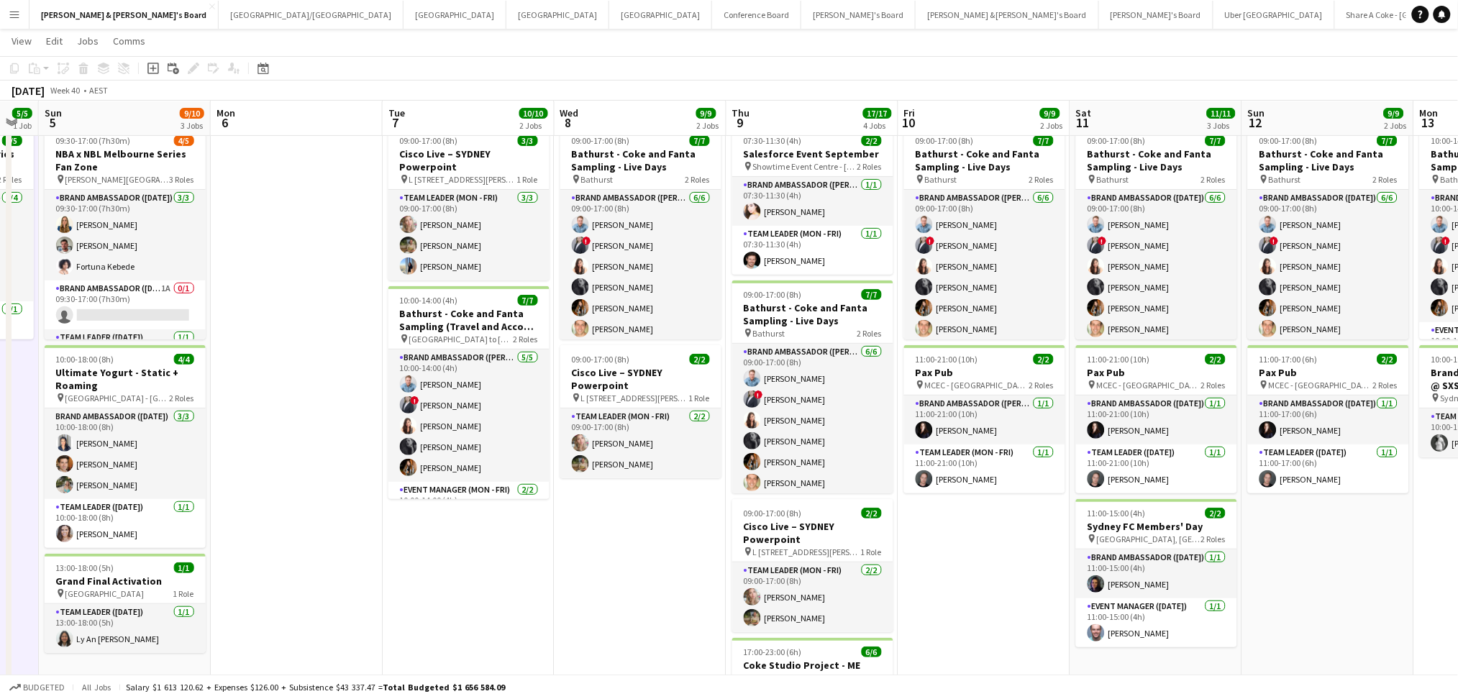
drag, startPoint x: 672, startPoint y: 553, endPoint x: 634, endPoint y: 545, distance: 39.1
click at [634, 545] on app-calendar-viewport "Thu 2 13/13 4 Jobs Fri 3 5/5 1 Job Sat 4 5/5 1 Job Sun 5 9/10 3 Jobs Mon 6 Tue …" at bounding box center [729, 490] width 1458 height 948
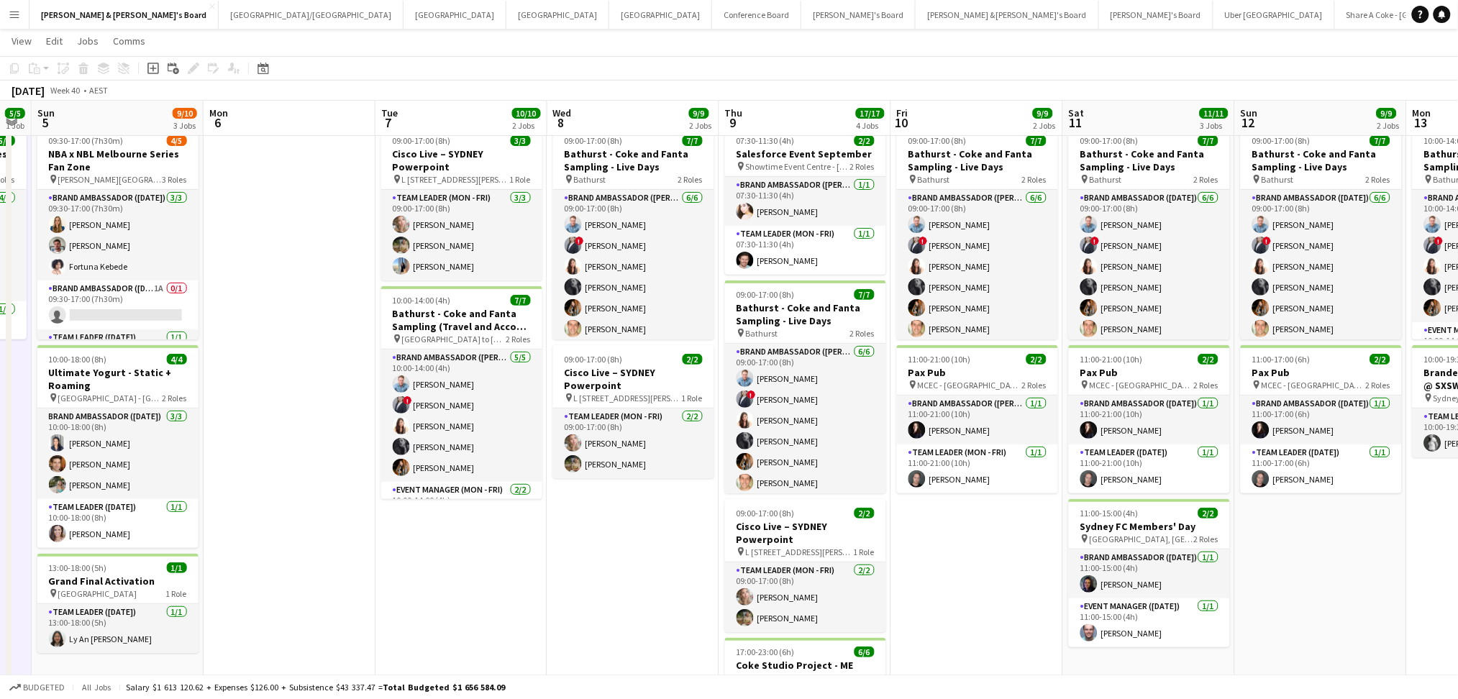
scroll to position [0, 370]
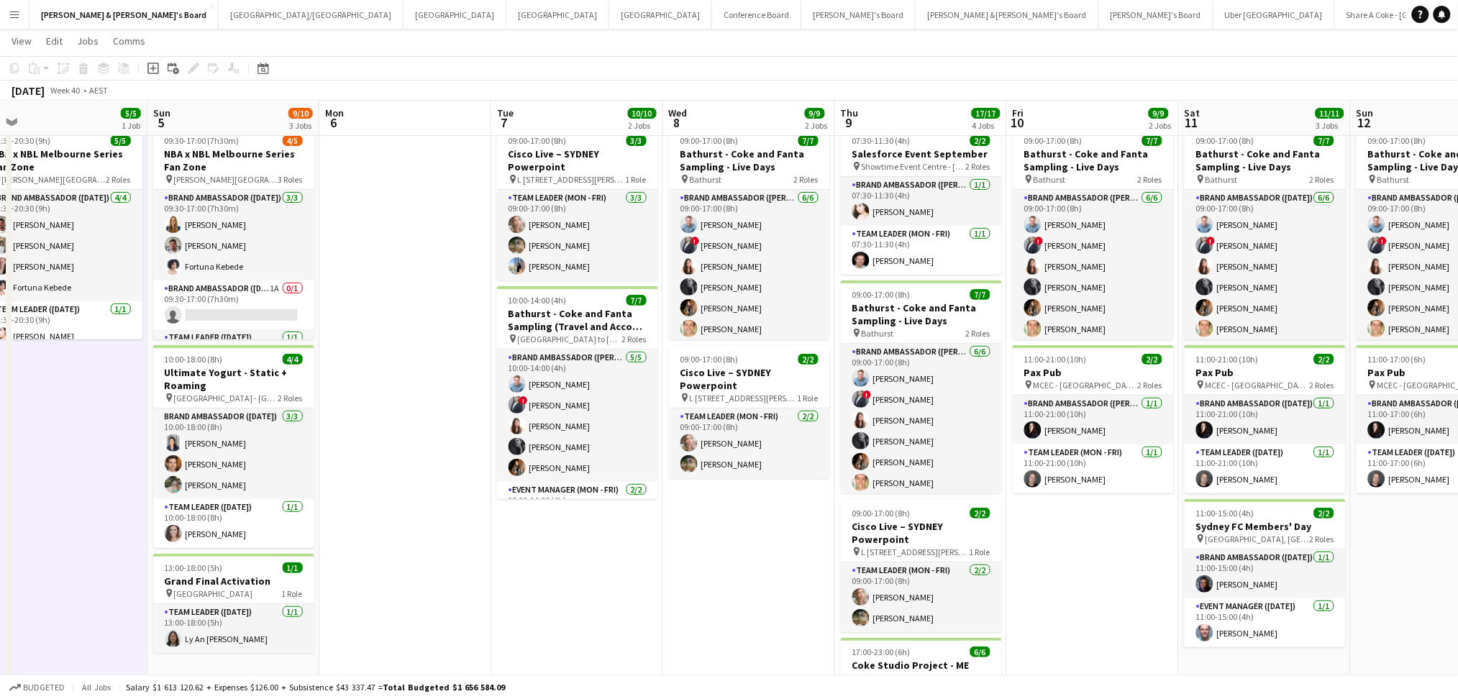
drag, startPoint x: 1029, startPoint y: 569, endPoint x: 795, endPoint y: 522, distance: 239.3
click at [799, 522] on app-calendar-viewport "Thu 2 13/13 4 Jobs Fri 3 5/5 1 Job Sat 4 5/5 1 Job Sun 5 9/10 3 Jobs Mon 6 Tue …" at bounding box center [729, 490] width 1458 height 948
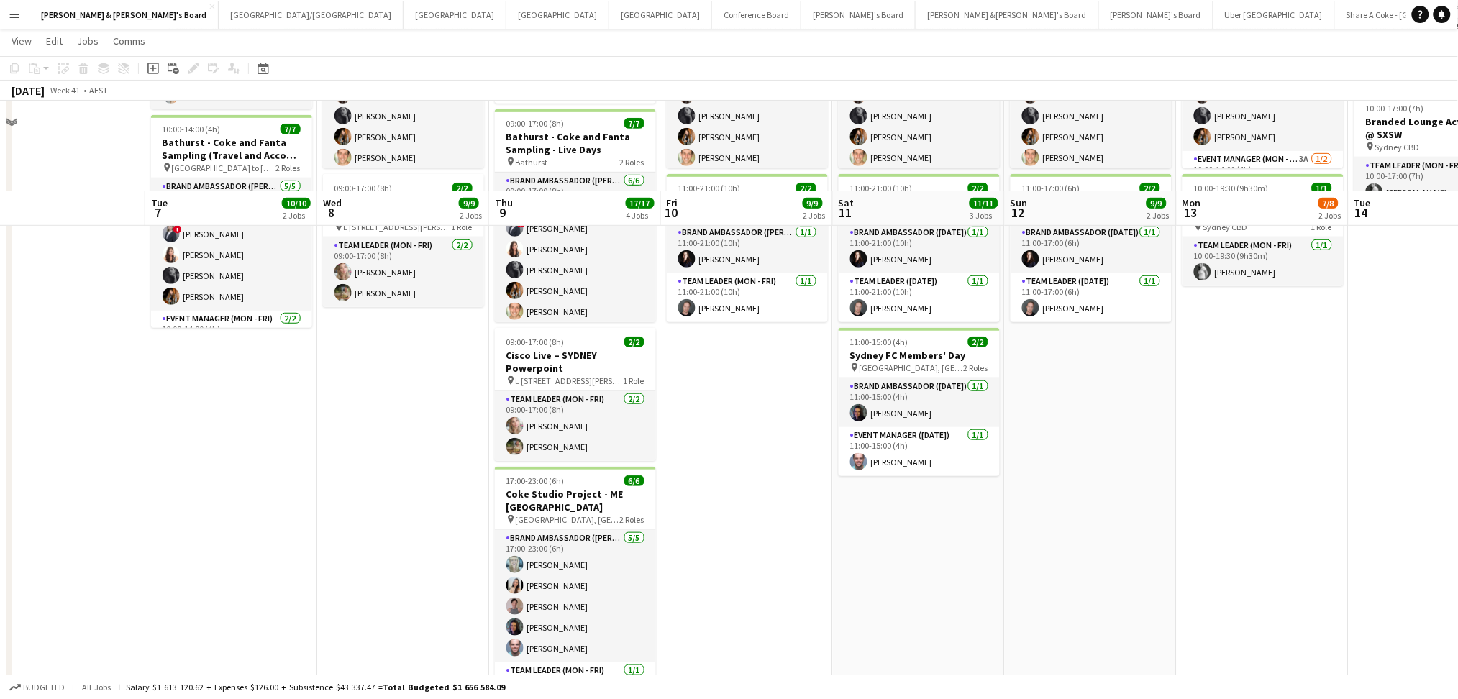
scroll to position [328, 0]
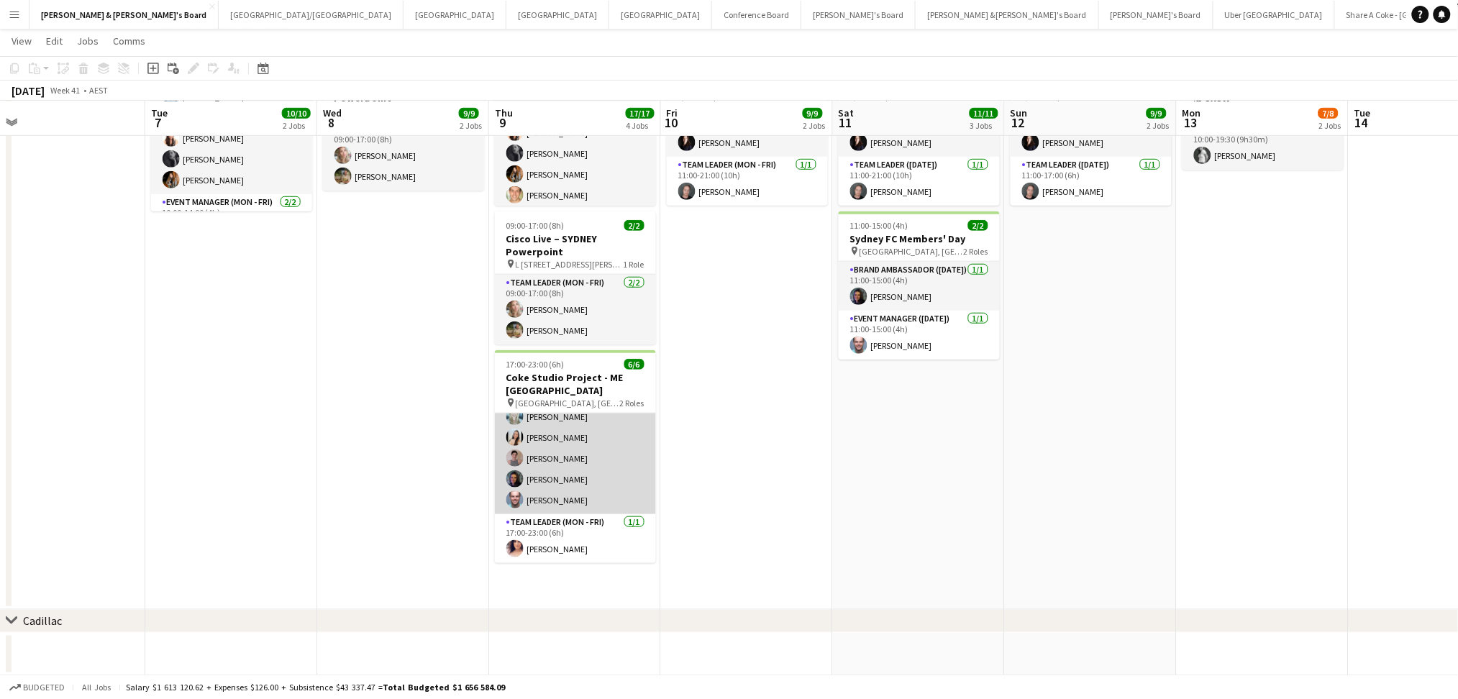
click at [573, 493] on app-card-role "Brand Ambassador (Mon - Fri) 5/5 17:00-23:00 (6h) Brittany Smith Jessica Amanci…" at bounding box center [575, 448] width 161 height 132
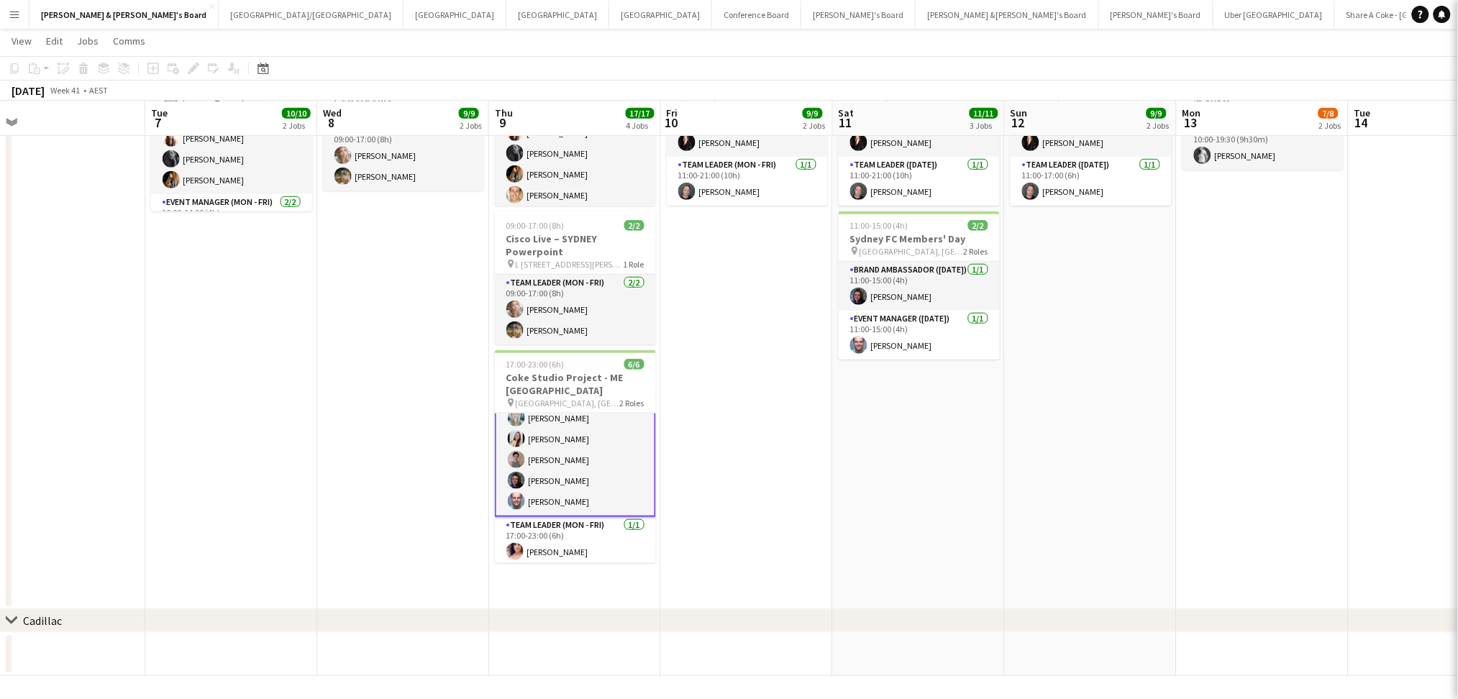
scroll to position [32, 0]
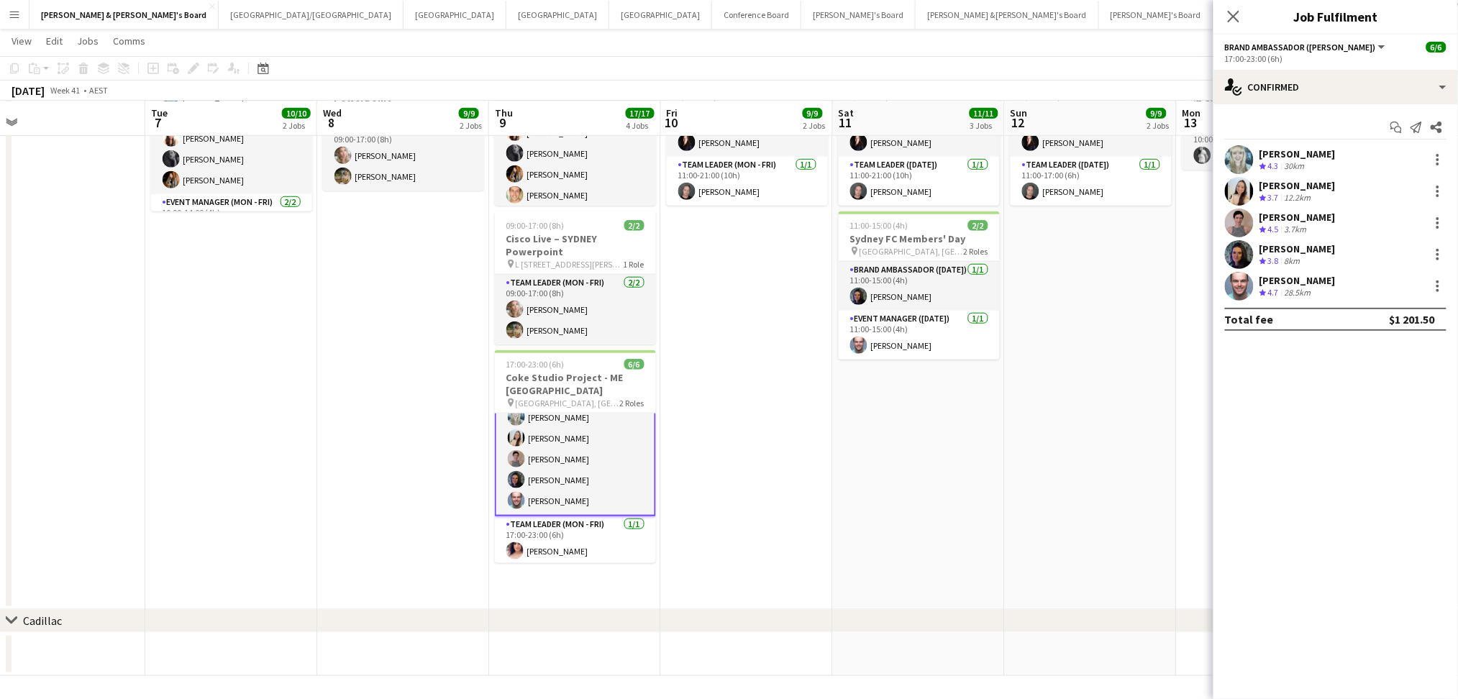
click at [1322, 281] on div "Mark Heap Crew rating 4.7 28.5km" at bounding box center [1336, 286] width 245 height 29
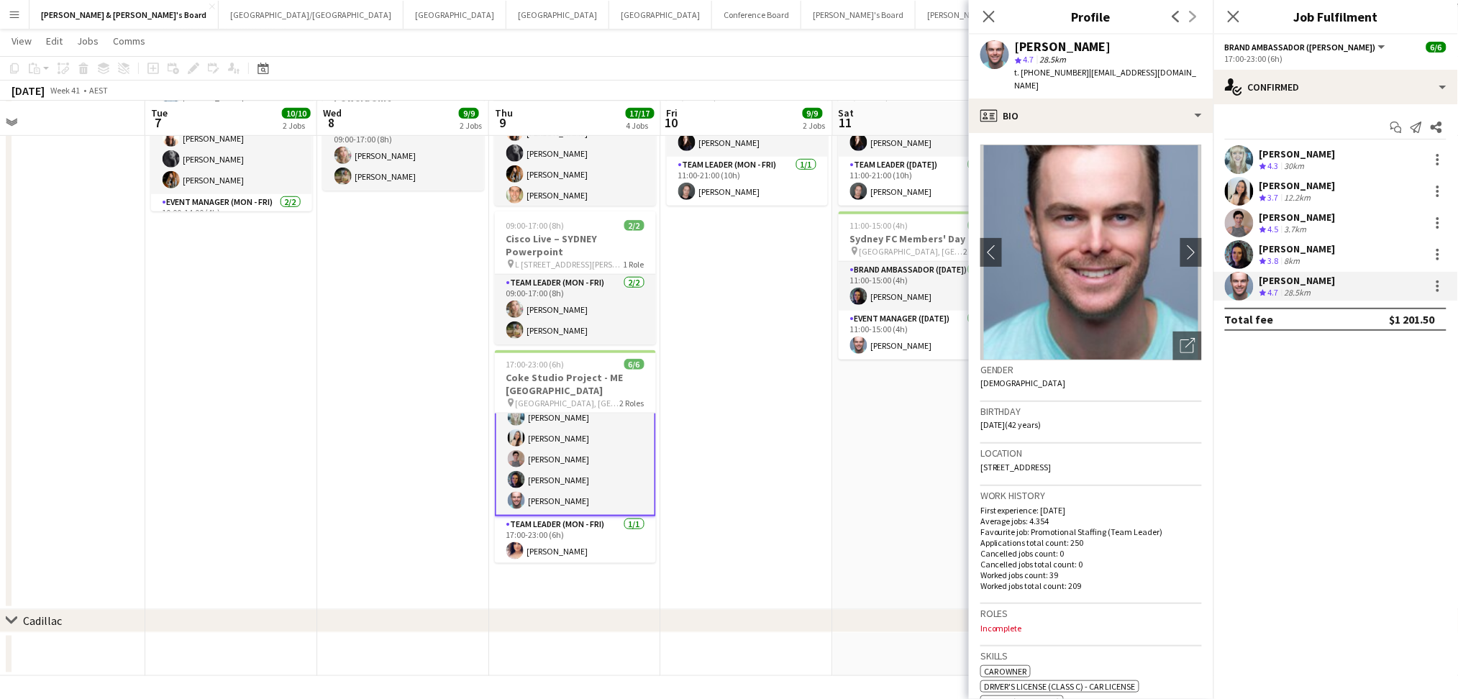
drag, startPoint x: 1017, startPoint y: 44, endPoint x: 1133, endPoint y: 45, distance: 115.8
click at [1129, 45] on div "Mark Heap" at bounding box center [1108, 46] width 187 height 13
copy div "Mark Heap"
drag, startPoint x: 1034, startPoint y: 73, endPoint x: 1078, endPoint y: 70, distance: 44.7
click at [1078, 70] on span "t. +610403989426" at bounding box center [1052, 72] width 75 height 11
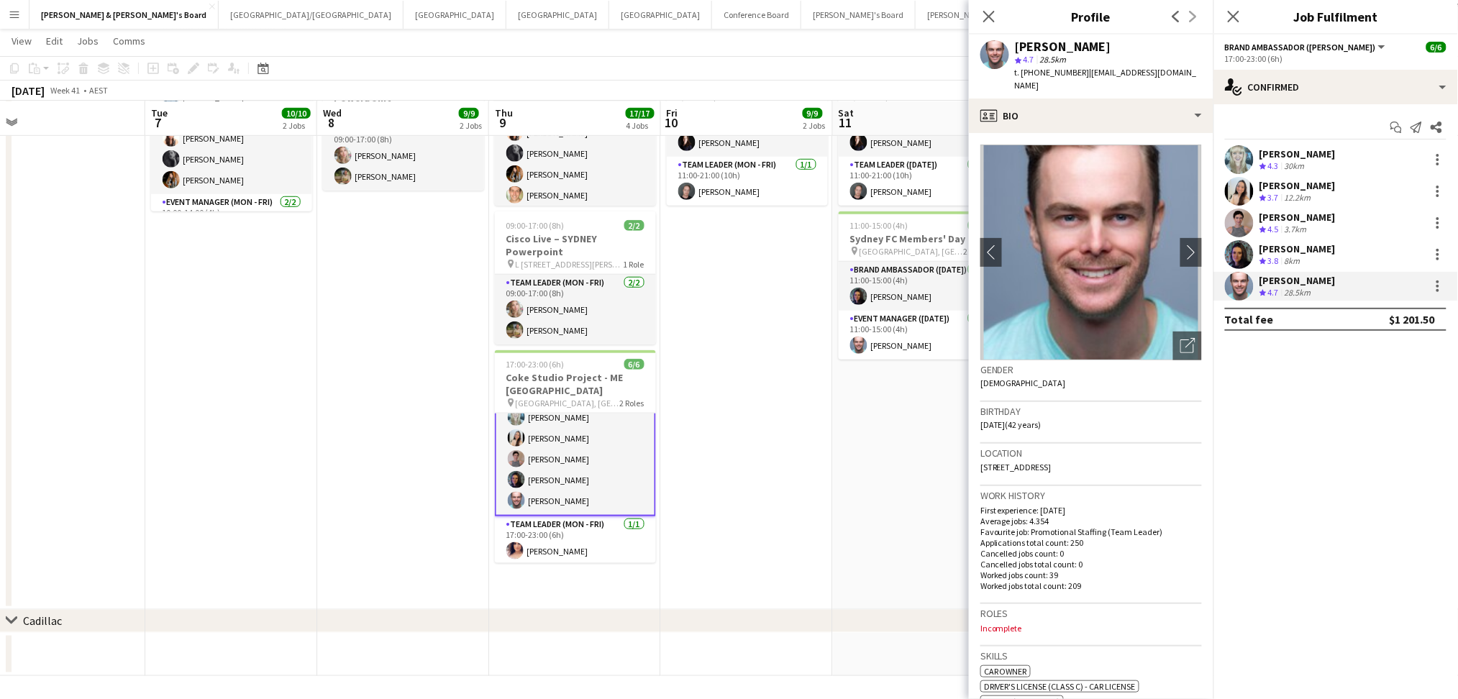
copy span "0403989426"
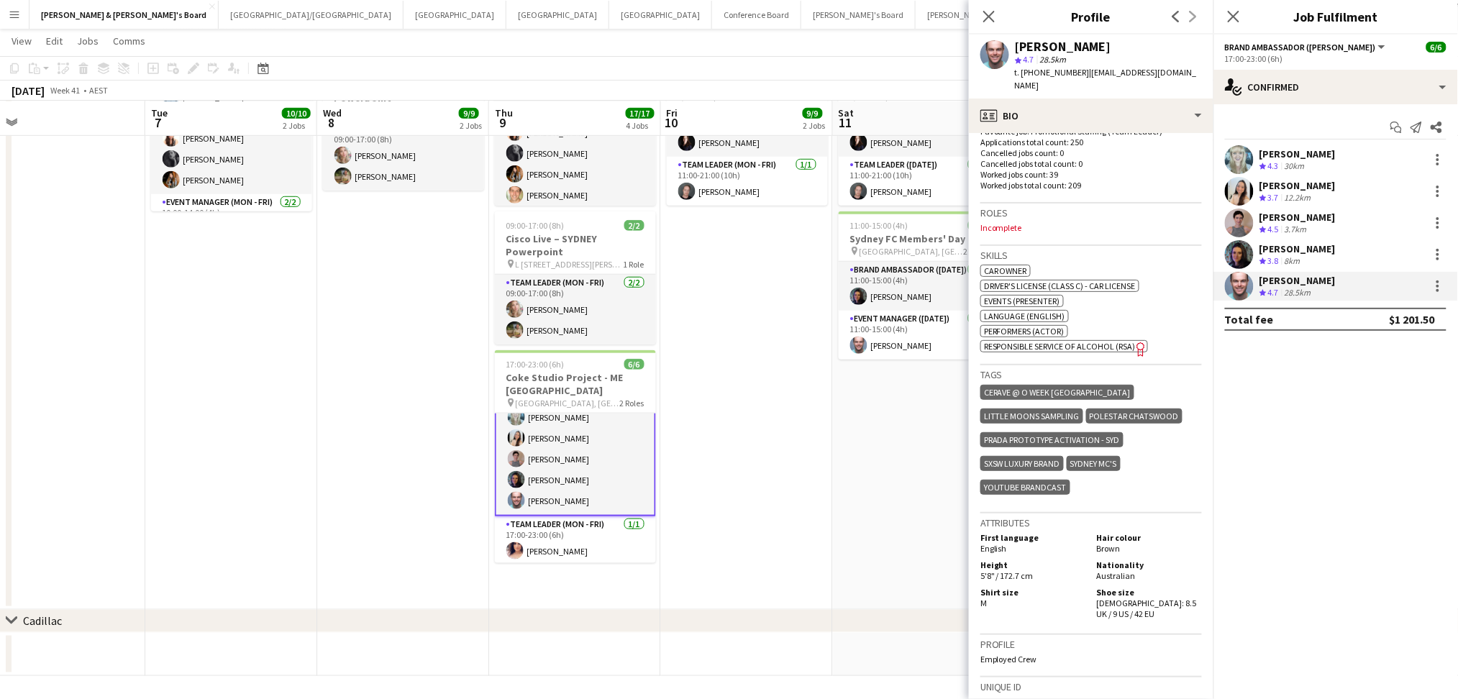
scroll to position [479, 0]
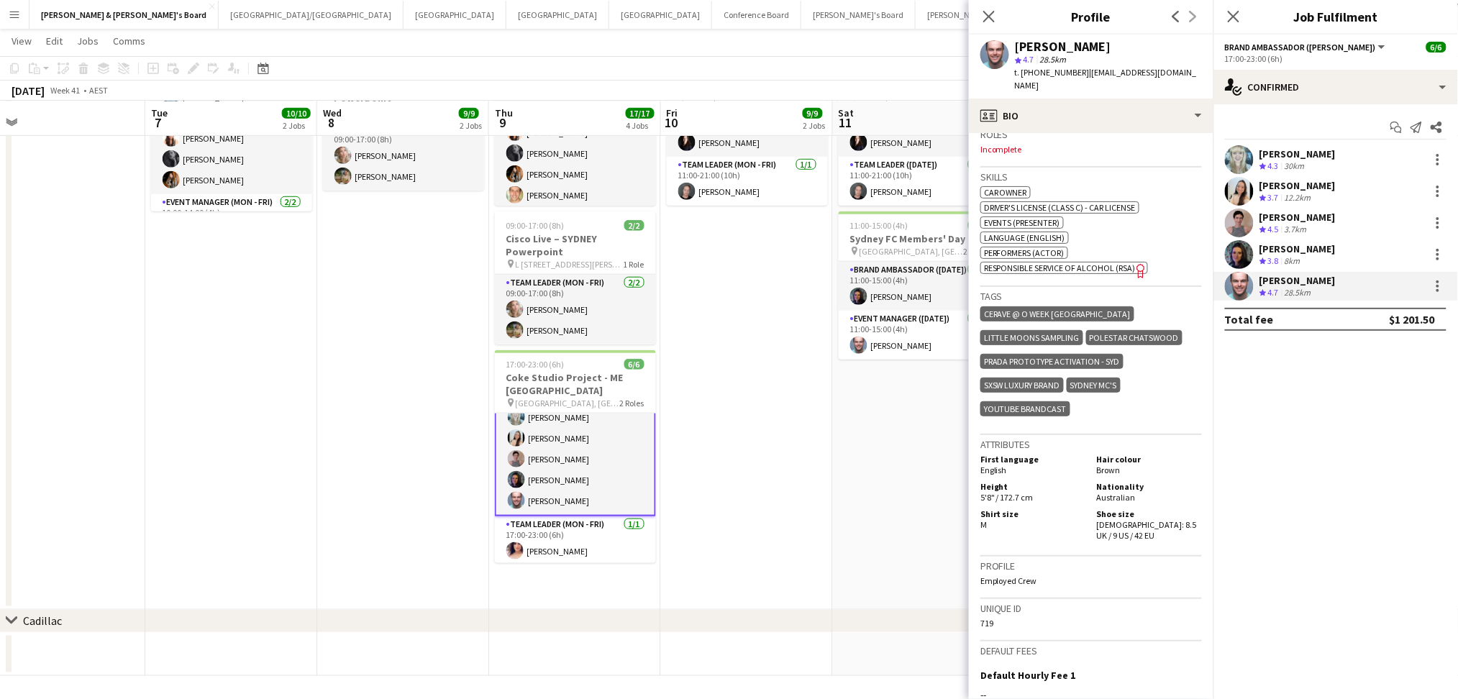
drag, startPoint x: 1083, startPoint y: 72, endPoint x: 1180, endPoint y: 72, distance: 97.1
click at [1180, 72] on div "Mark Heap star 4.7 28.5km t. +610403989426 | heapwmark@gmail.com" at bounding box center [1091, 67] width 245 height 64
copy span "heapwmark@gmail.com"
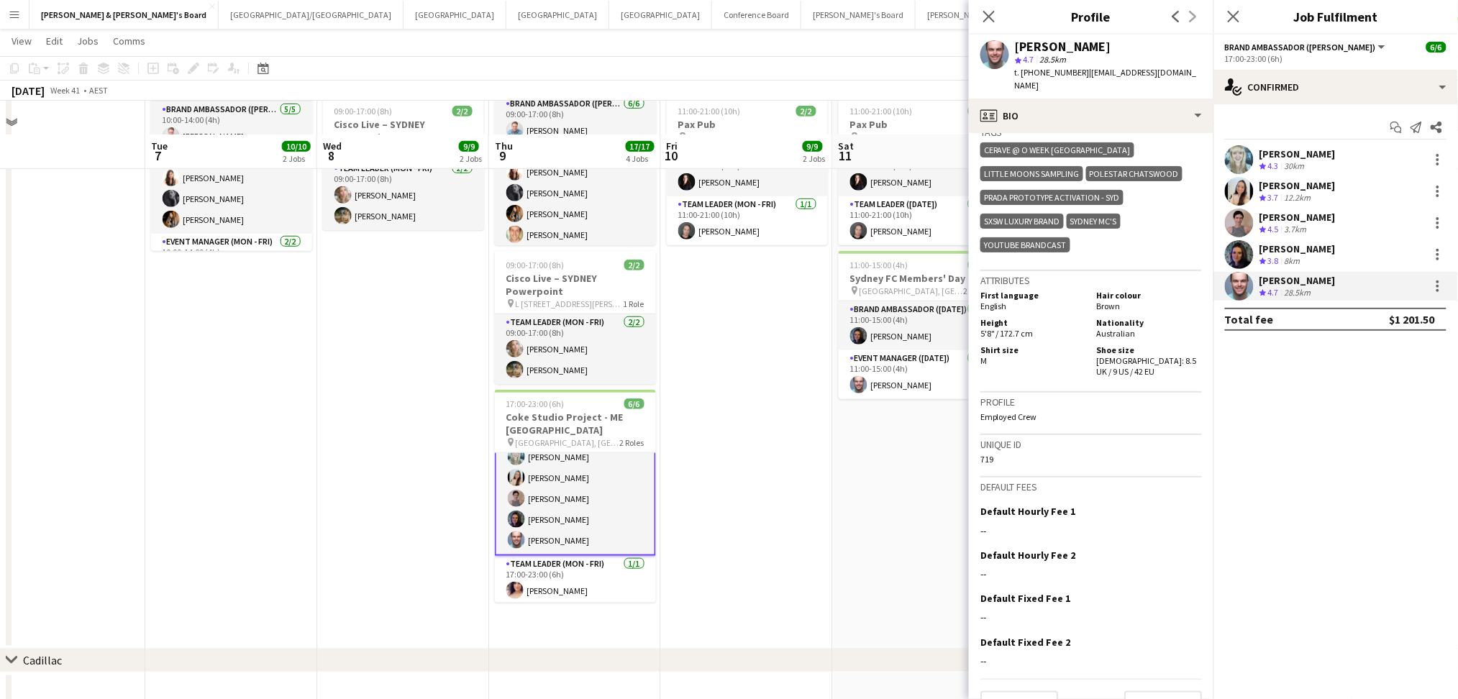
scroll to position [232, 0]
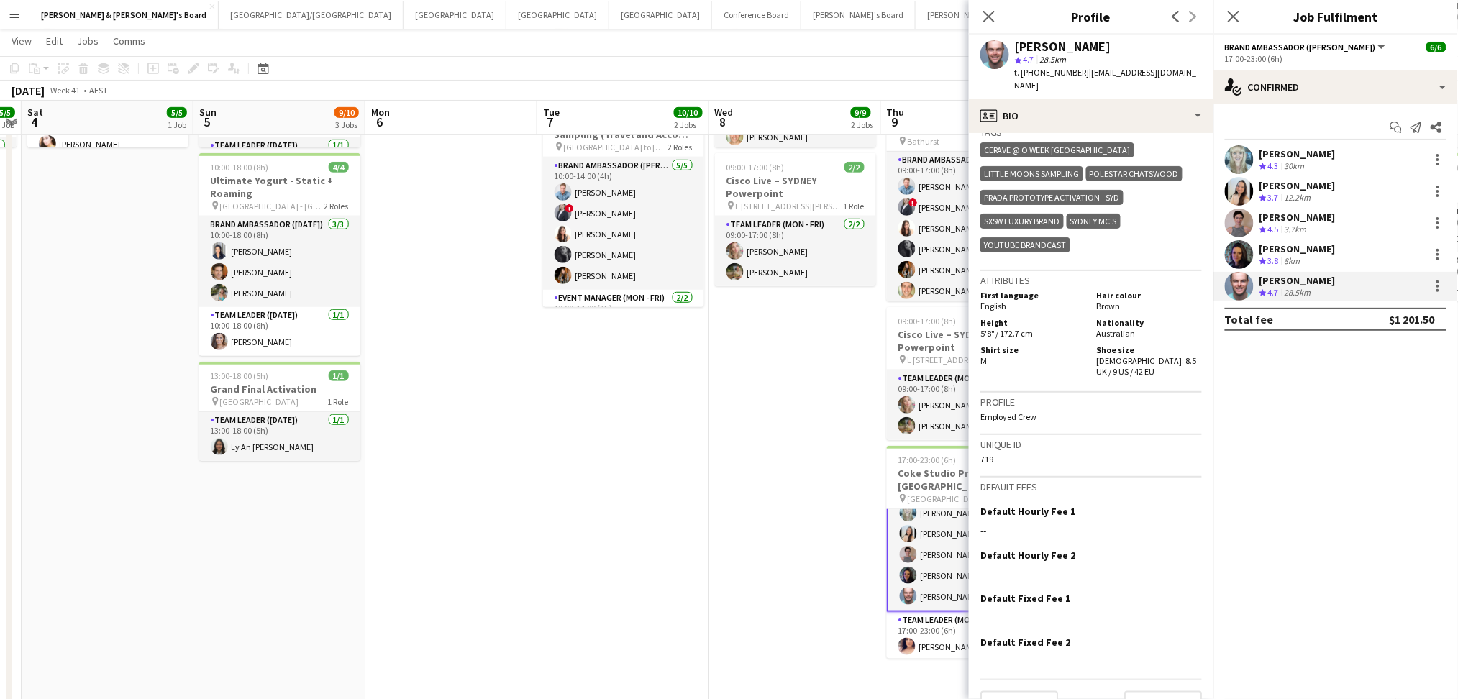
drag, startPoint x: 192, startPoint y: 402, endPoint x: 749, endPoint y: 497, distance: 564.8
click at [749, 497] on app-calendar-viewport "Thu 2 13/13 4 Jobs Fri 3 5/5 1 Job Sat 4 5/5 1 Job Sun 5 9/10 3 Jobs Mon 6 Tue …" at bounding box center [729, 298] width 1458 height 948
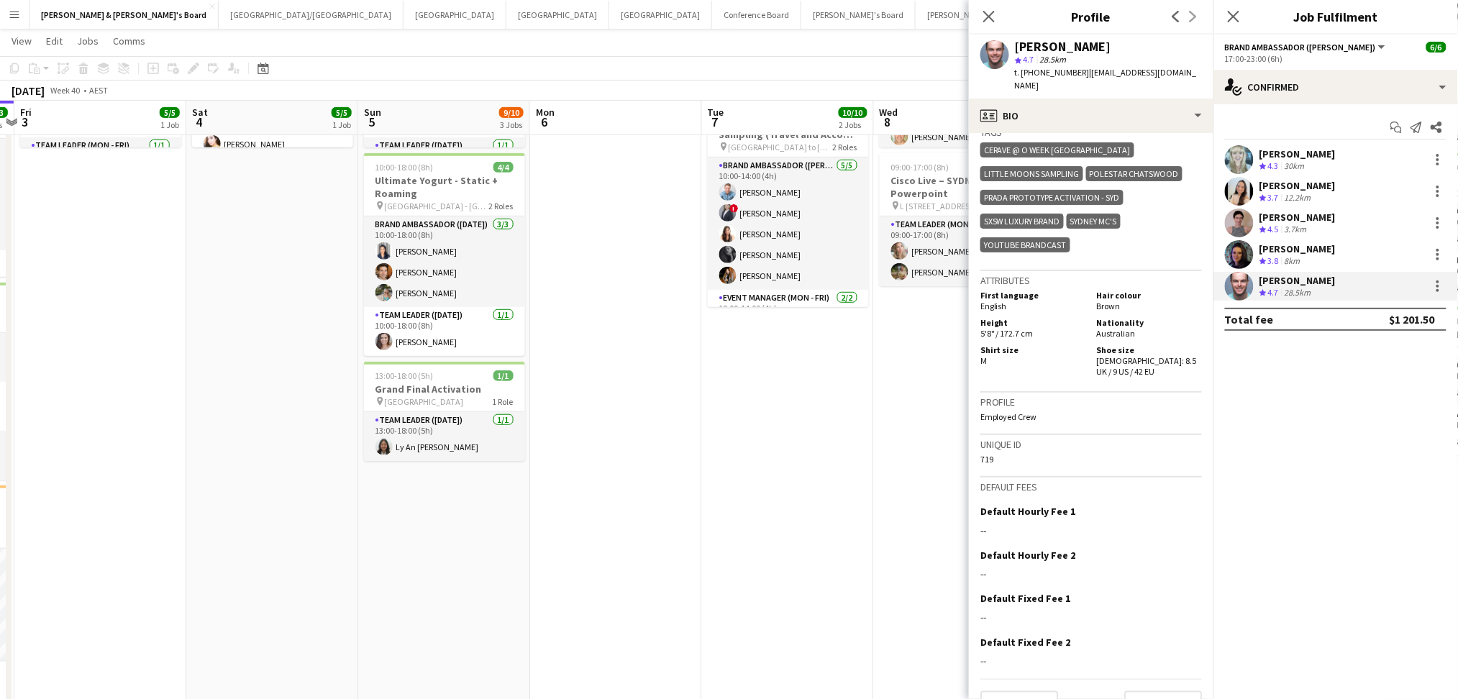
click at [477, 547] on app-date-cell "09:30-17:00 (7h30m) 4/5 NBA x NBL Melbourne Series Fan Zone pin Rod Laver Arena…" at bounding box center [444, 317] width 172 height 777
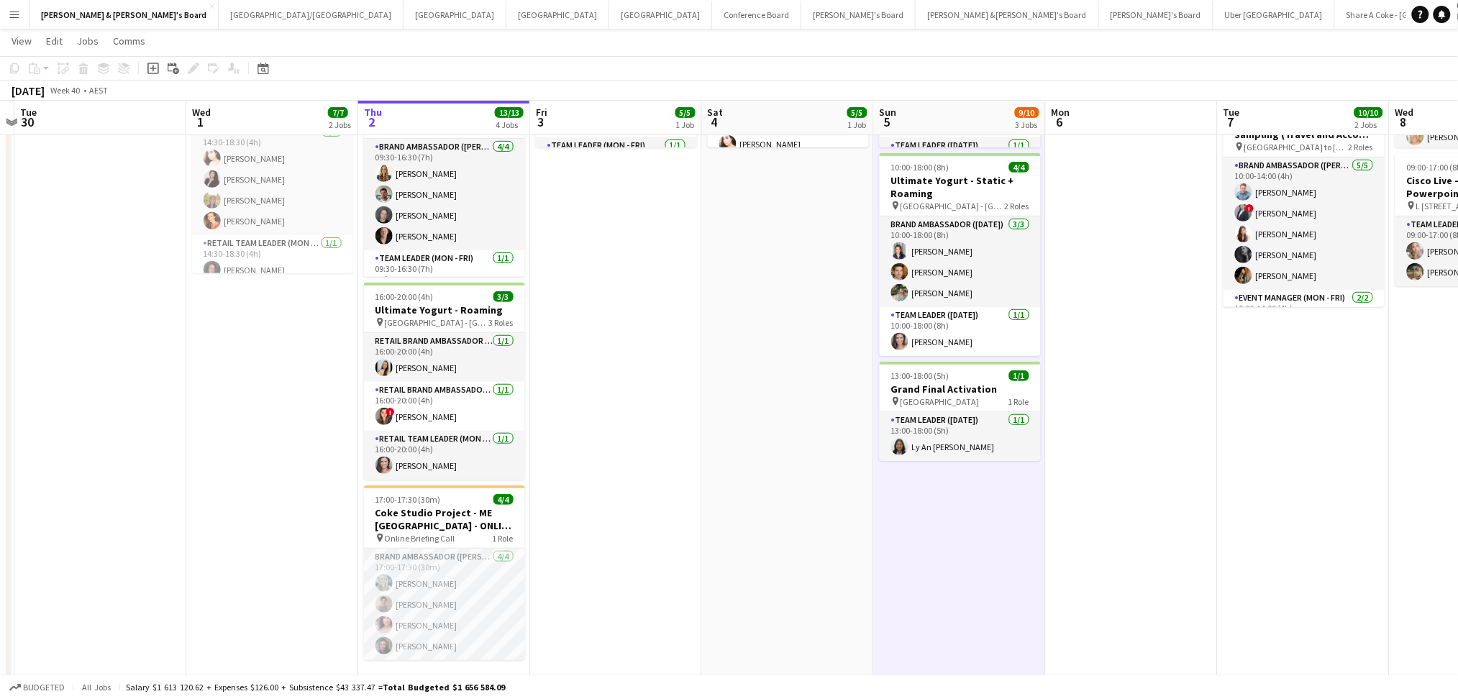
scroll to position [0, 399]
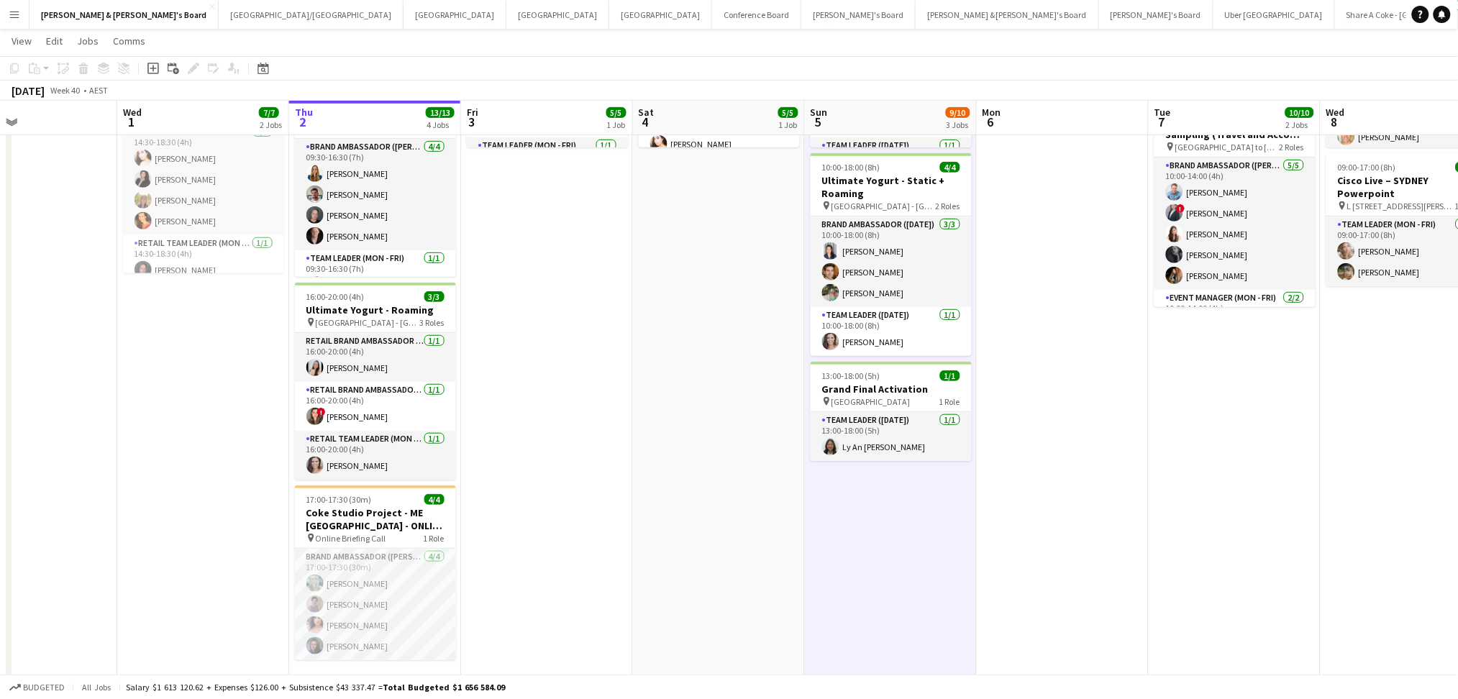
drag, startPoint x: 276, startPoint y: 547, endPoint x: 896, endPoint y: 536, distance: 619.5
click at [895, 536] on app-calendar-viewport "Sun 28 1/1 1 Job Mon 29 Tue 30 Wed 1 7/7 2 Jobs Thu 2 13/13 4 Jobs Fri 3 5/5 1 …" at bounding box center [729, 298] width 1458 height 948
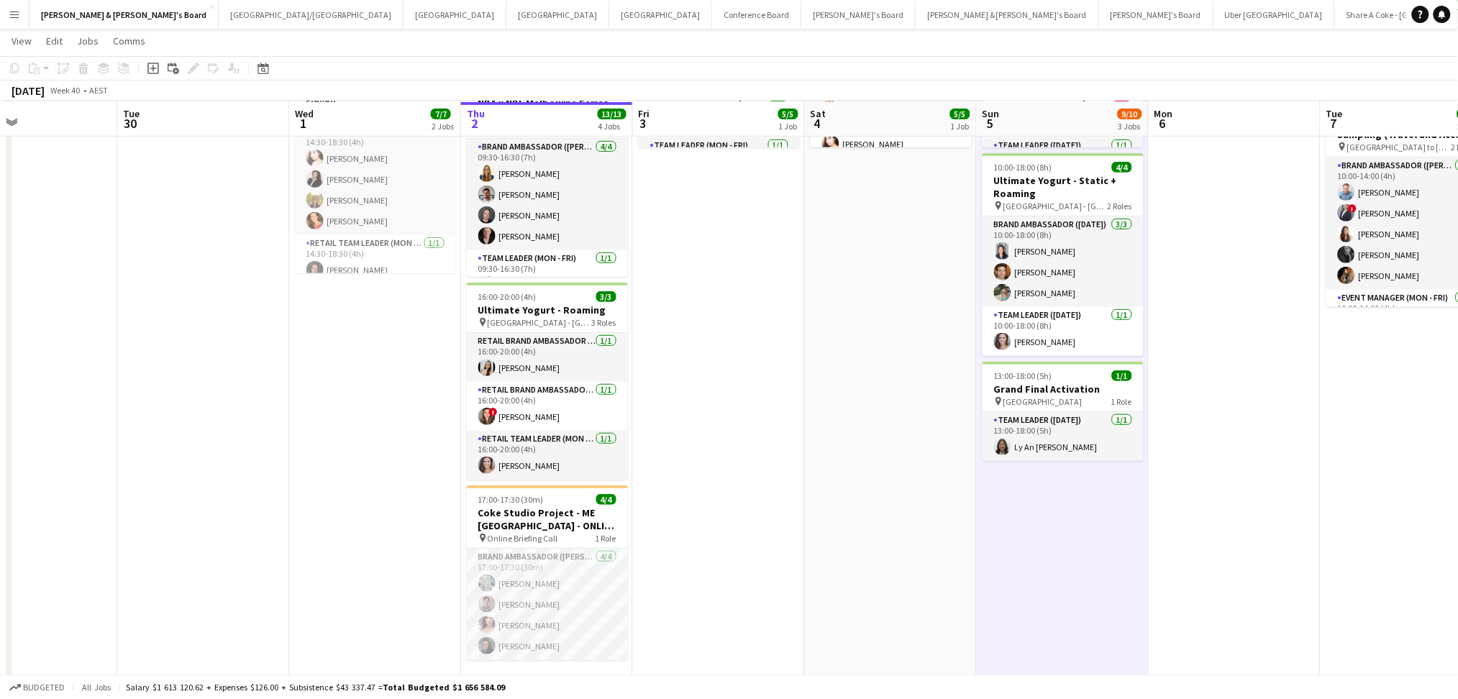
scroll to position [328, 0]
